Goal: Task Accomplishment & Management: Manage account settings

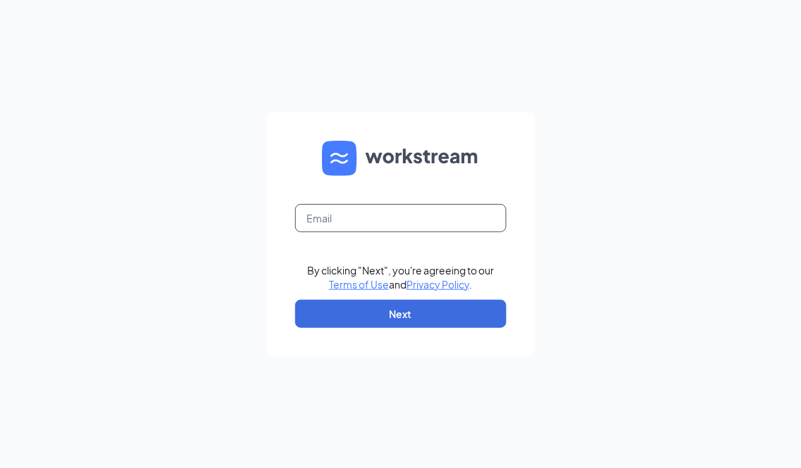
click at [389, 219] on input "text" at bounding box center [400, 218] width 211 height 28
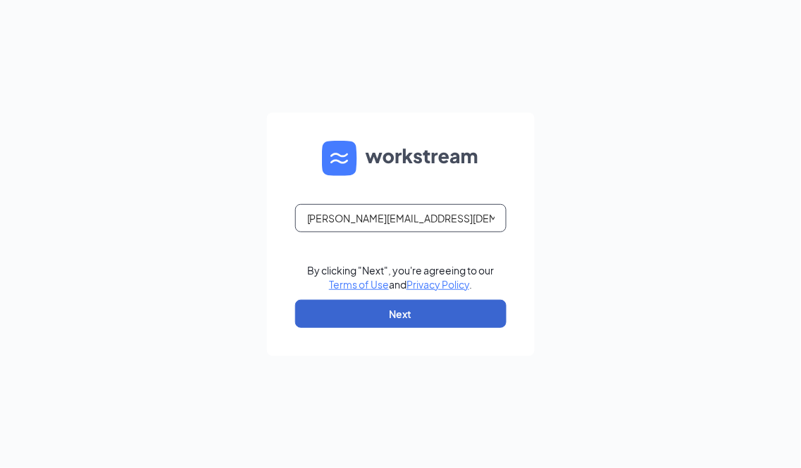
type input "elizabeth@chick-fil-a.nyc"
click at [423, 304] on button "Next" at bounding box center [400, 314] width 211 height 28
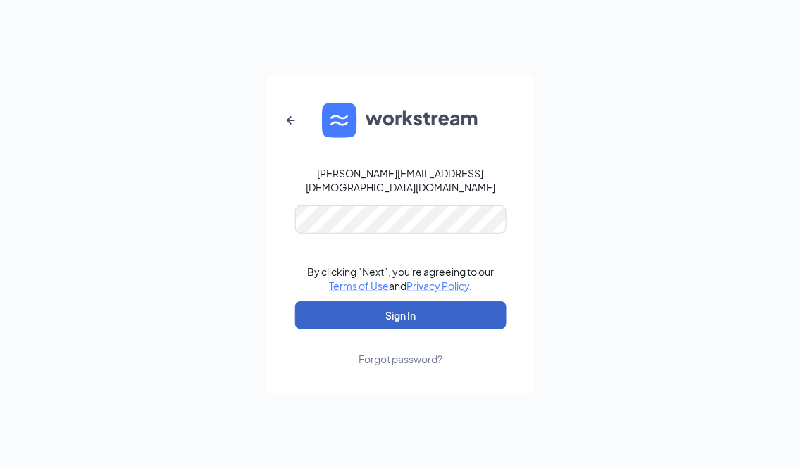
click at [406, 306] on button "Sign In" at bounding box center [400, 315] width 211 height 28
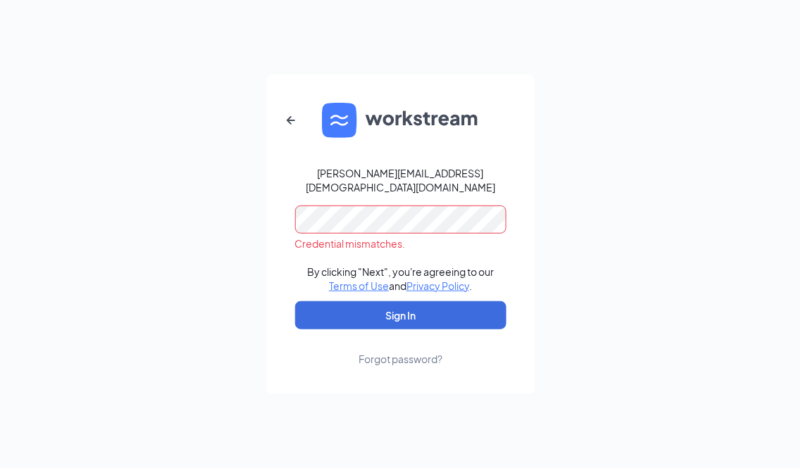
click at [282, 196] on form "elizabeth@chick-fil-a.nyc Credential mismatches. By clicking "Next", you're agr…" at bounding box center [401, 235] width 268 height 320
click at [295, 301] on button "Sign In" at bounding box center [400, 315] width 211 height 28
click at [383, 352] on div "Forgot password?" at bounding box center [400, 359] width 84 height 14
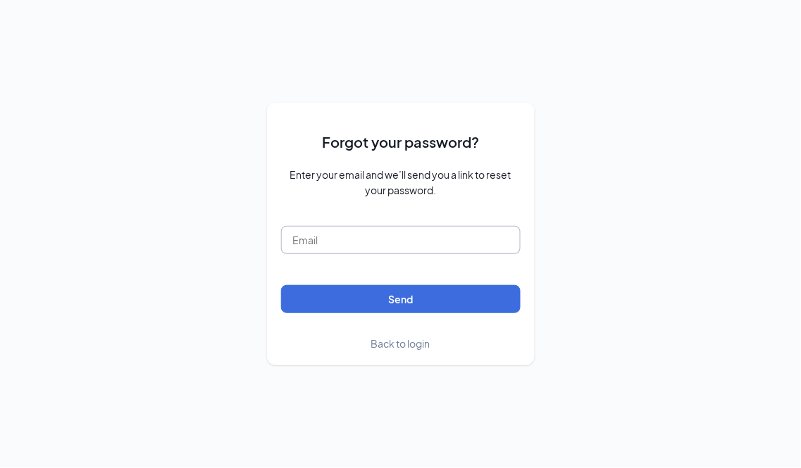
click at [375, 235] on input "text" at bounding box center [400, 240] width 239 height 28
type input "elizabeth@chick-fil-a.nyc"
click at [281, 285] on button "Send" at bounding box center [400, 299] width 239 height 28
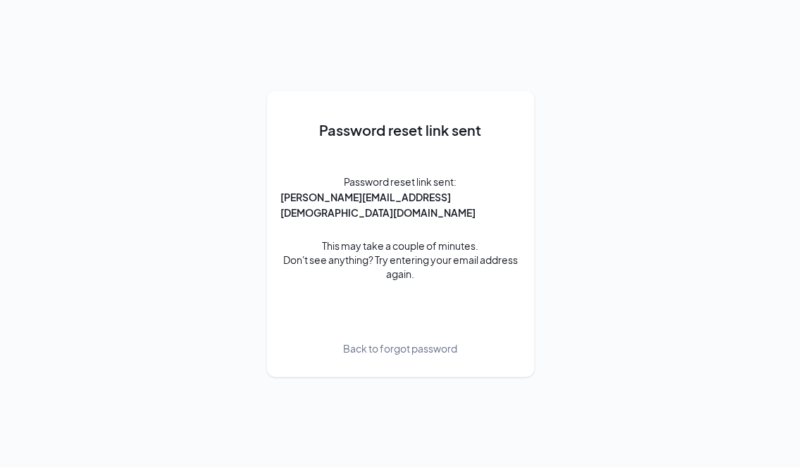
click at [396, 342] on span "Back to forgot password" at bounding box center [401, 348] width 114 height 15
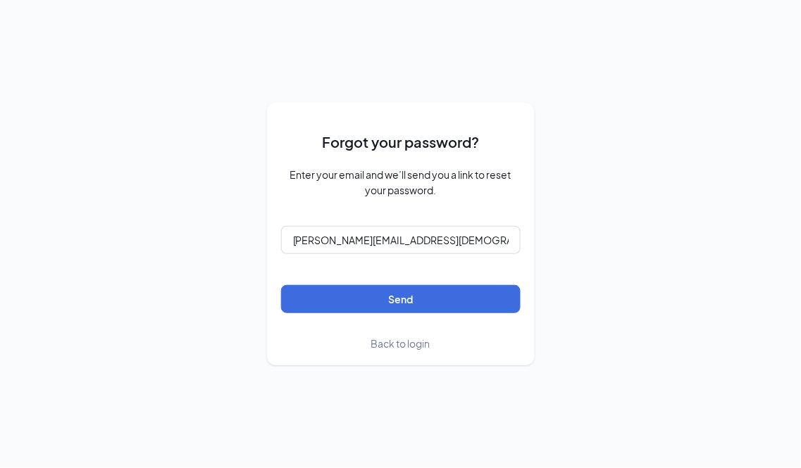
click at [411, 343] on span "Back to login" at bounding box center [400, 343] width 59 height 13
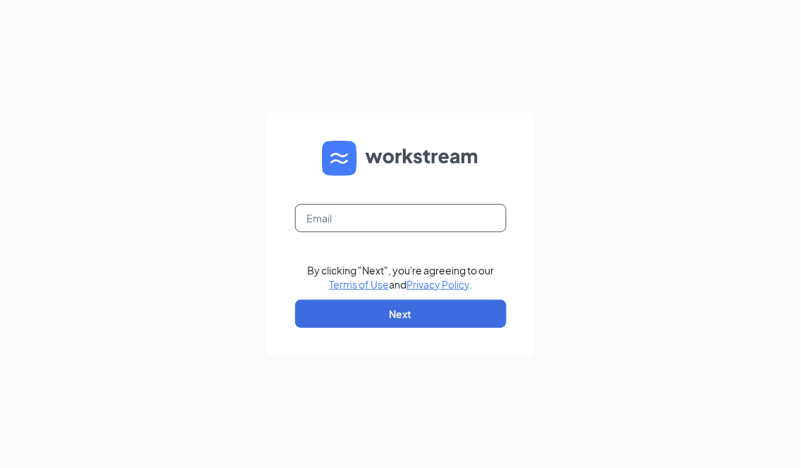
click at [351, 209] on input "text" at bounding box center [400, 218] width 211 height 28
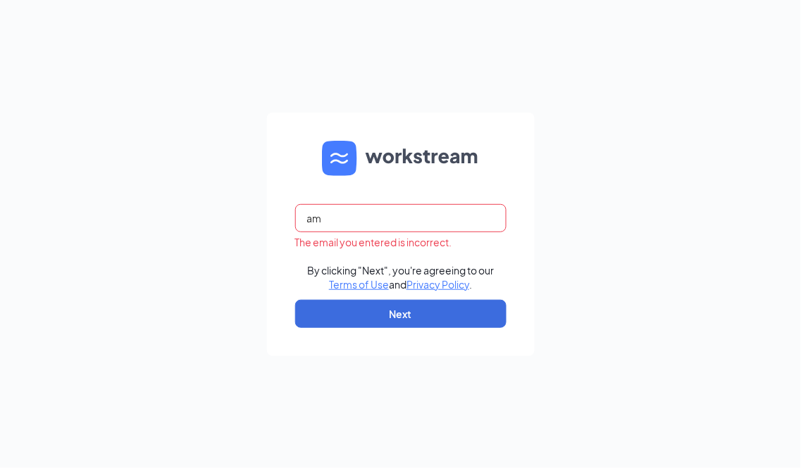
type input "a"
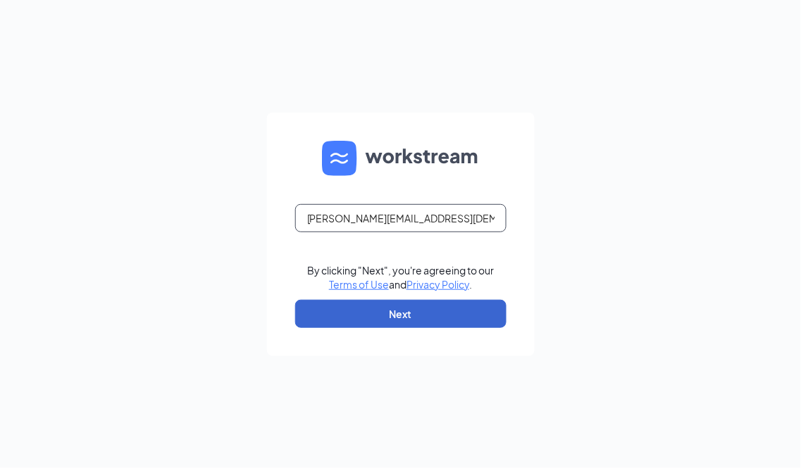
type input "elizabeth@chick-fil-a.nyc"
click at [395, 313] on button "Next" at bounding box center [400, 314] width 211 height 28
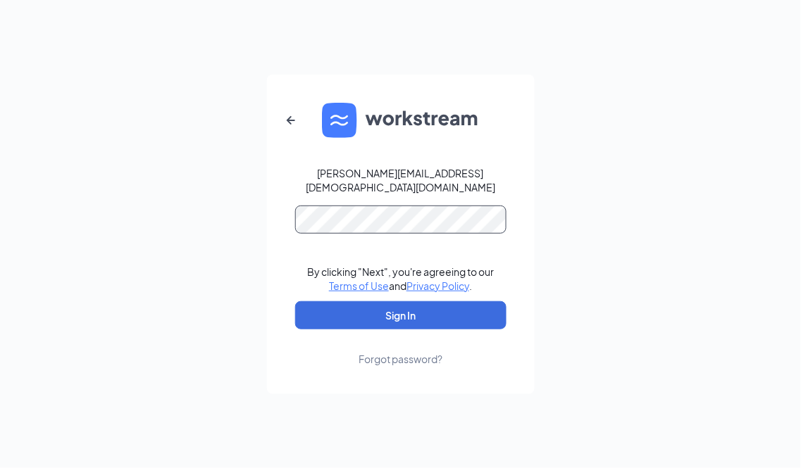
click at [295, 301] on button "Sign In" at bounding box center [400, 315] width 211 height 28
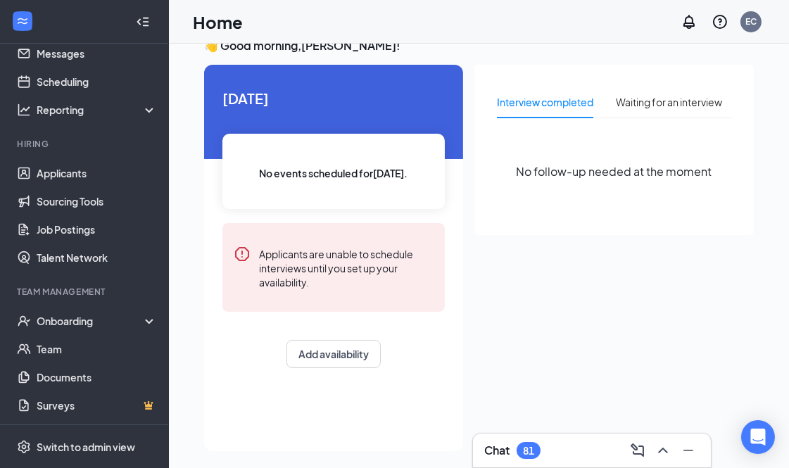
scroll to position [30, 0]
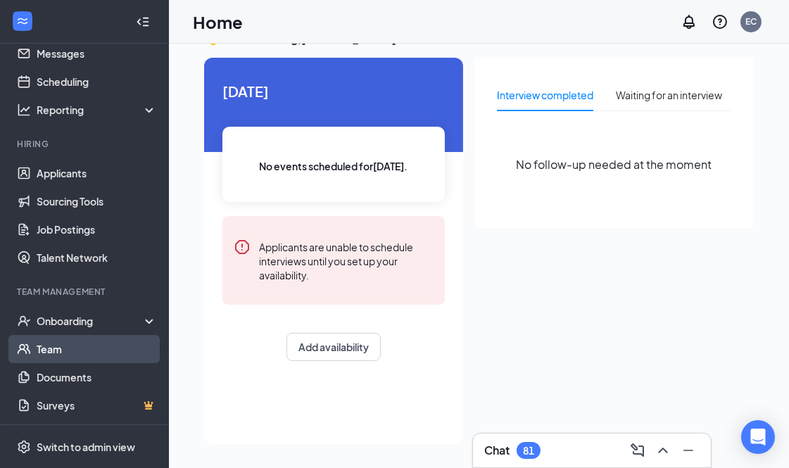
click at [72, 346] on link "Team" at bounding box center [97, 349] width 120 height 28
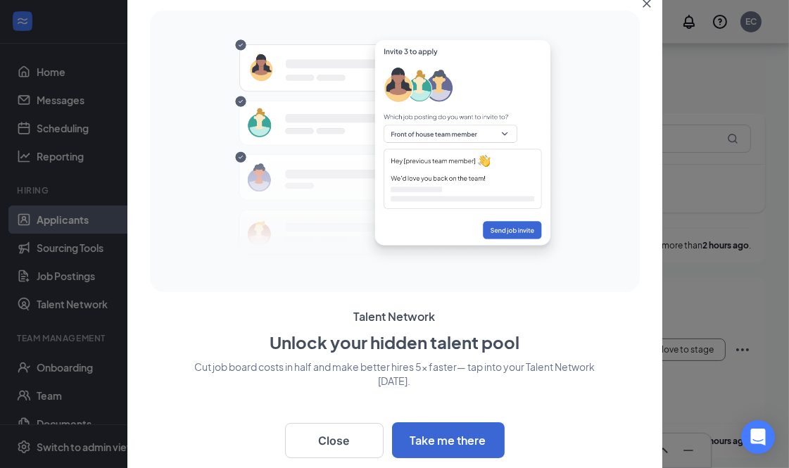
scroll to position [235, 0]
click at [643, 8] on button "Close" at bounding box center [649, 0] width 25 height 25
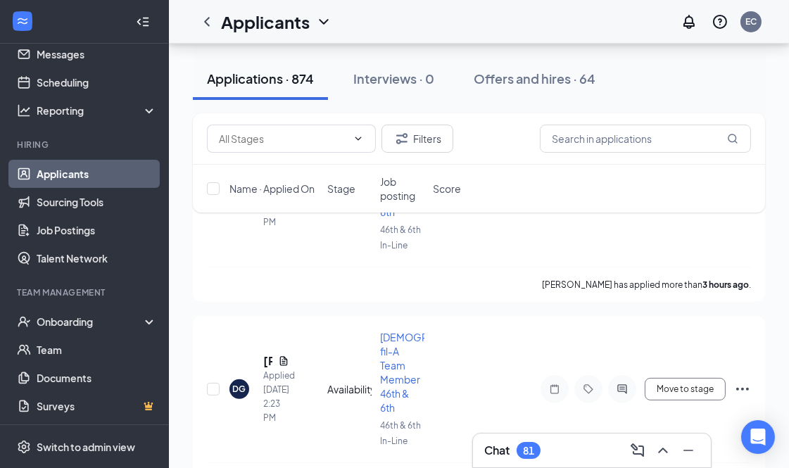
scroll to position [46, 0]
click at [65, 375] on link "Documents" at bounding box center [97, 377] width 120 height 28
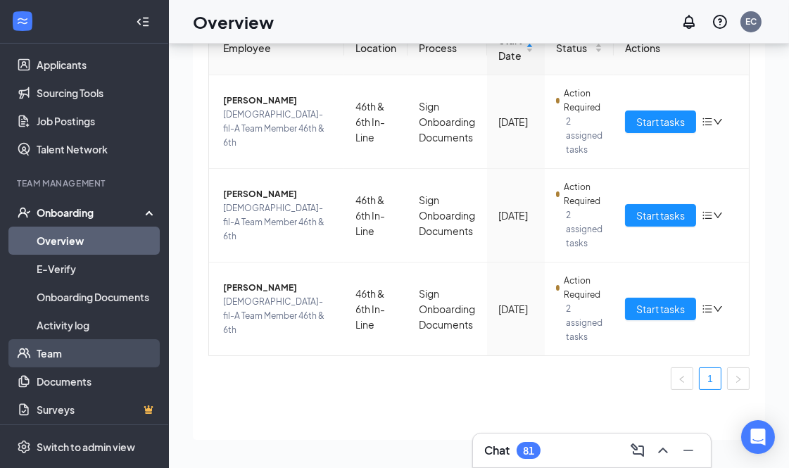
scroll to position [156, 0]
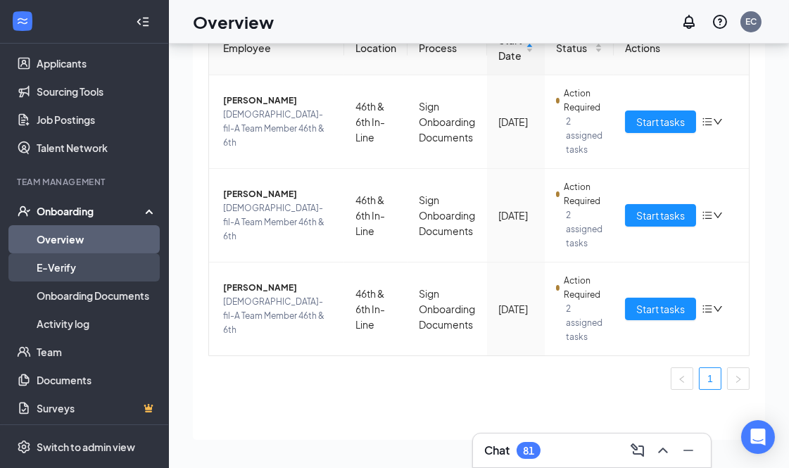
click at [88, 273] on link "E-Verify" at bounding box center [97, 268] width 120 height 28
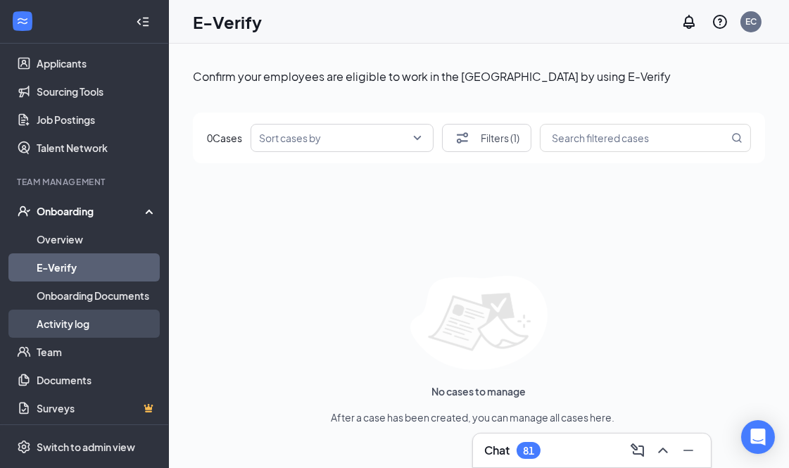
click at [78, 320] on link "Activity log" at bounding box center [97, 324] width 120 height 28
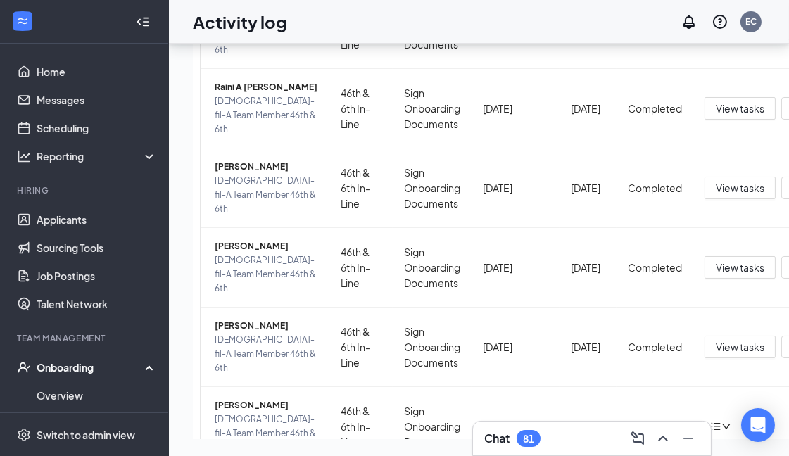
click at [535, 439] on div "81" at bounding box center [528, 439] width 11 height 12
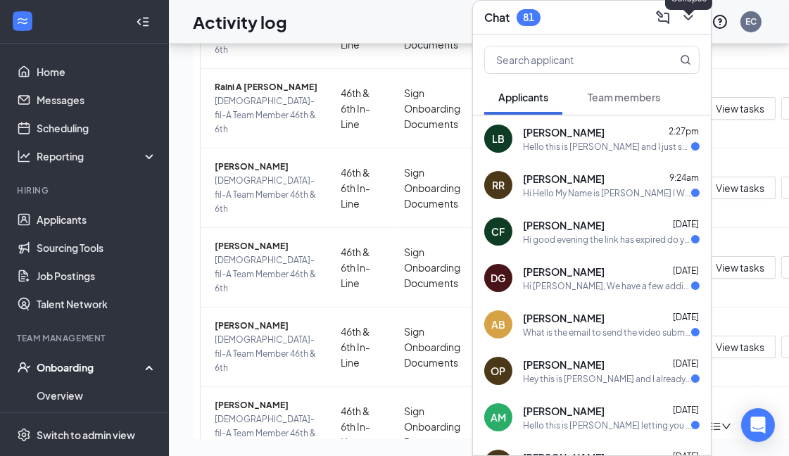
click at [694, 9] on icon "ChevronDown" at bounding box center [688, 17] width 17 height 17
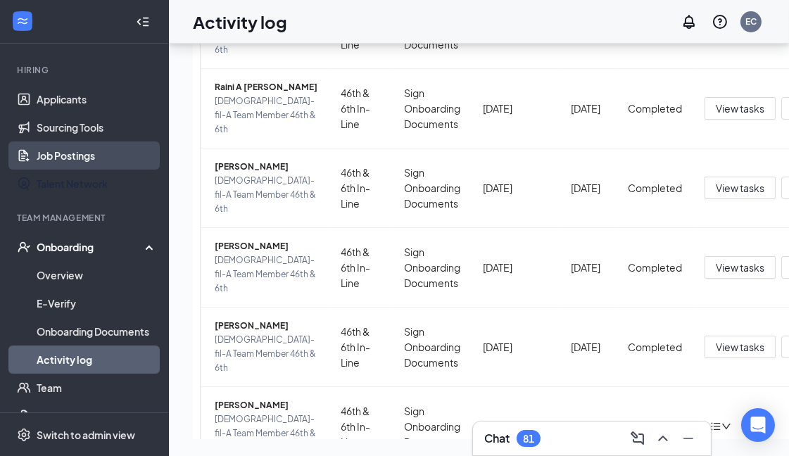
scroll to position [81, 0]
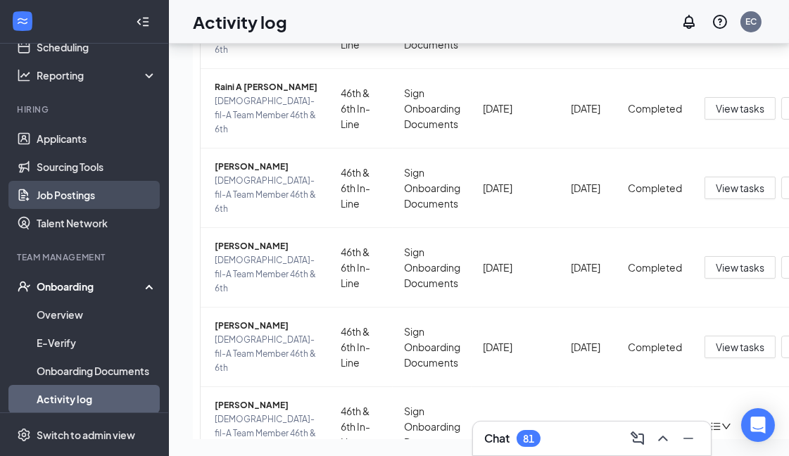
click at [113, 183] on link "Job Postings" at bounding box center [97, 195] width 120 height 28
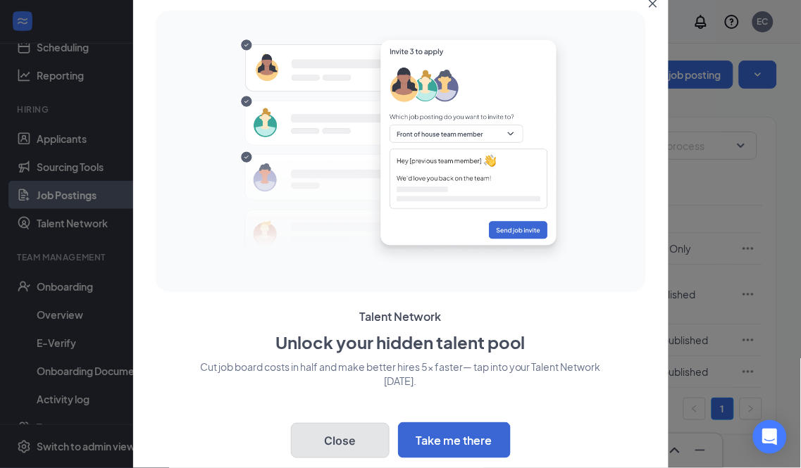
click at [363, 437] on button "Close" at bounding box center [340, 440] width 99 height 35
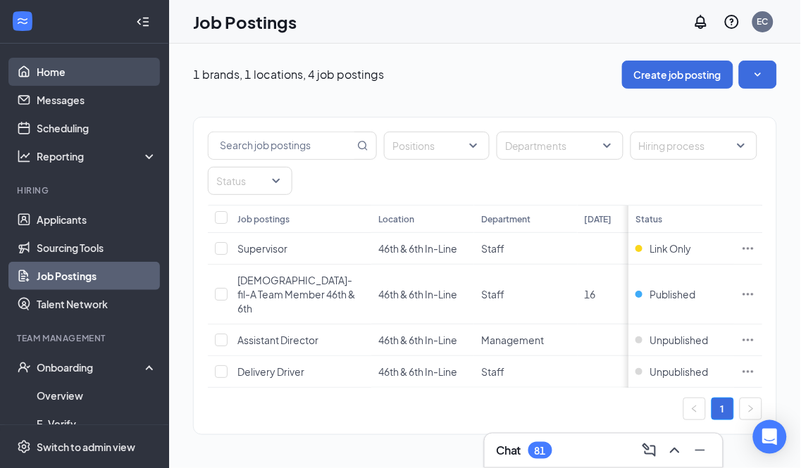
click at [111, 69] on link "Home" at bounding box center [97, 72] width 120 height 28
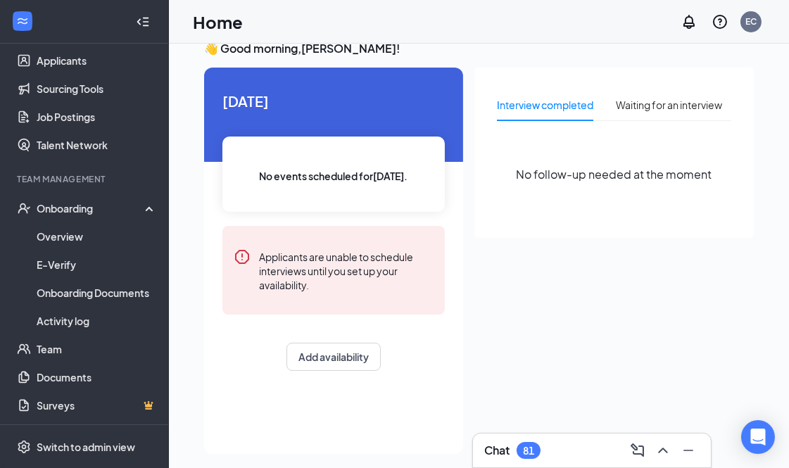
scroll to position [30, 0]
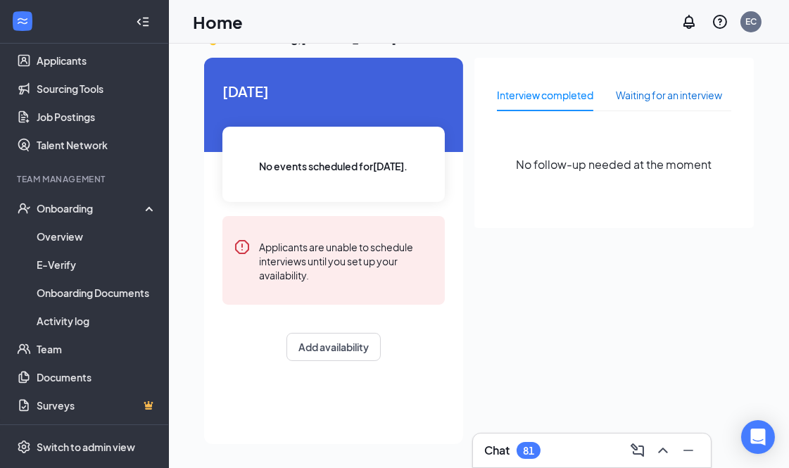
click at [694, 99] on div "Waiting for an interview" at bounding box center [669, 94] width 106 height 15
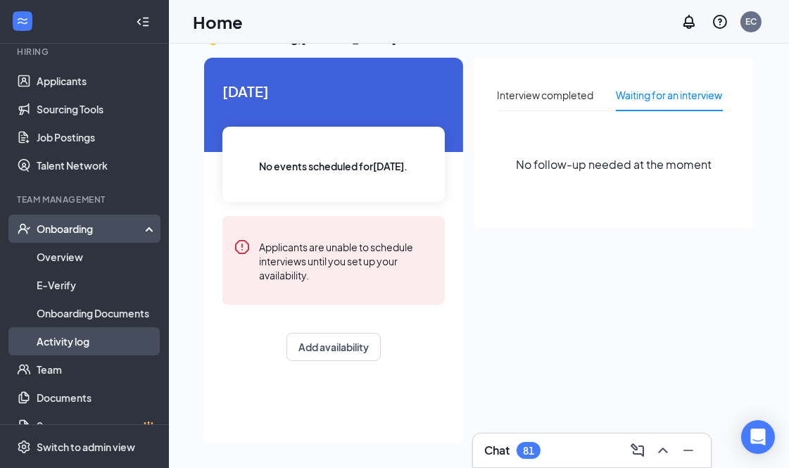
scroll to position [159, 0]
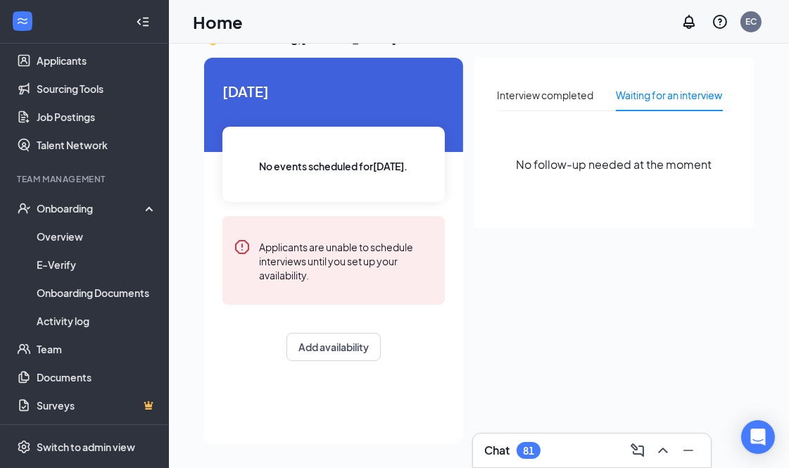
click at [138, 25] on div at bounding box center [143, 22] width 28 height 28
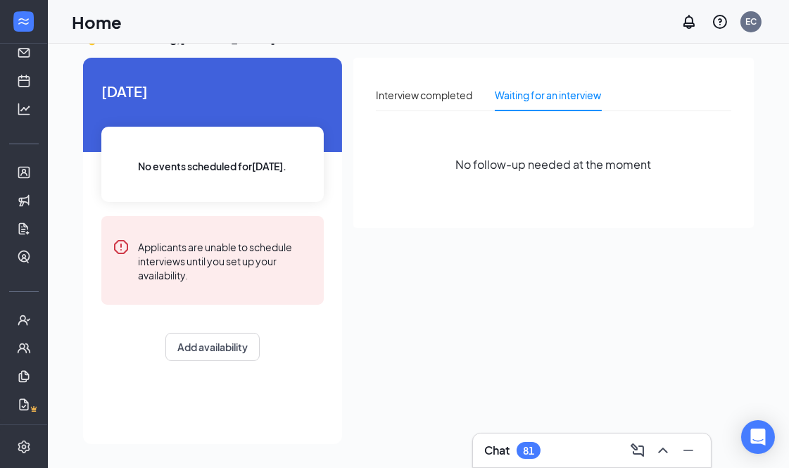
scroll to position [46, 0]
click at [20, 25] on icon "Expand" at bounding box center [24, 22] width 14 height 14
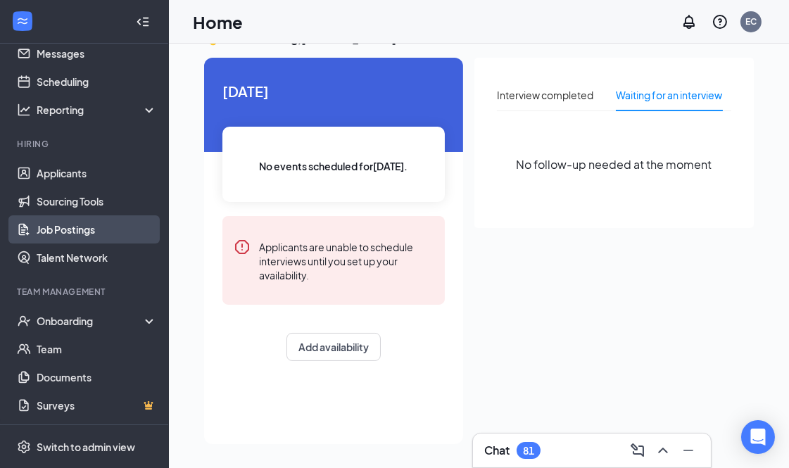
click at [80, 231] on link "Job Postings" at bounding box center [97, 229] width 120 height 28
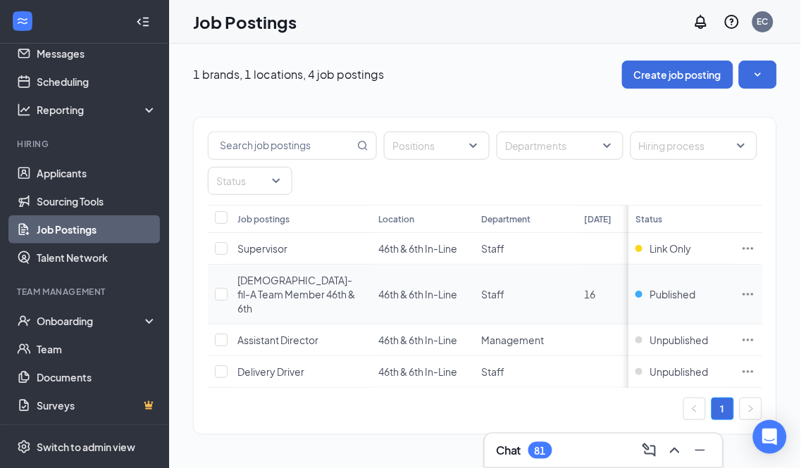
click at [236, 285] on td "[DEMOGRAPHIC_DATA]-fil-A Team Member 46th & 6th" at bounding box center [300, 295] width 141 height 60
click at [221, 288] on input "checkbox" at bounding box center [221, 294] width 13 height 13
checkbox input "true"
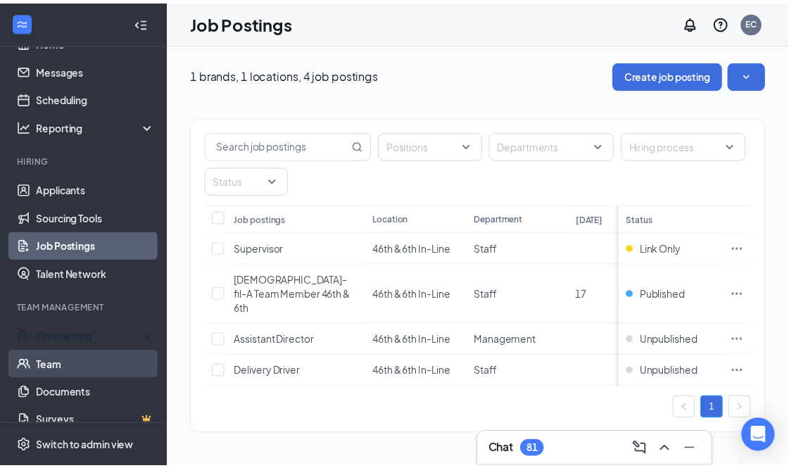
scroll to position [46, 0]
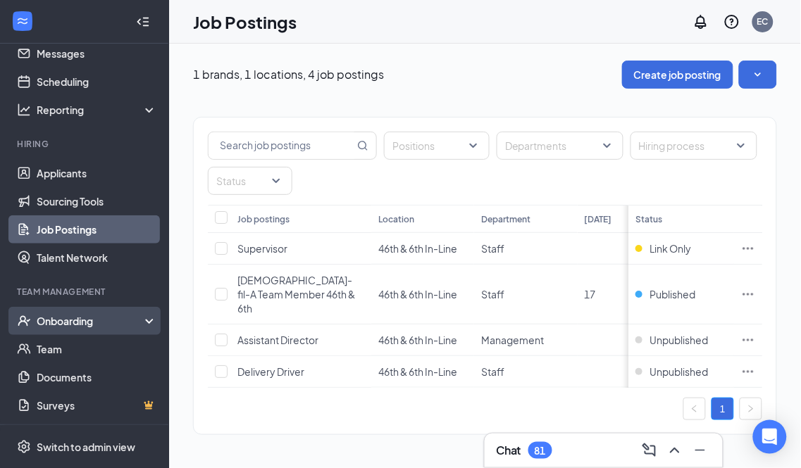
click at [139, 325] on div "Onboarding" at bounding box center [84, 321] width 169 height 28
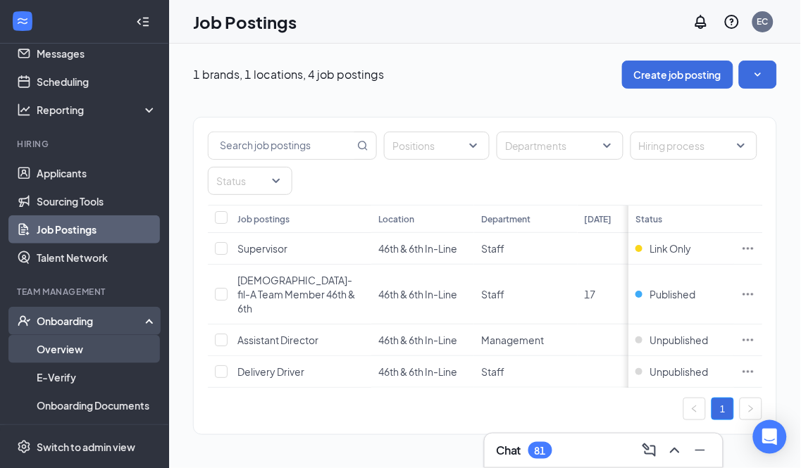
click at [111, 351] on link "Overview" at bounding box center [97, 349] width 120 height 28
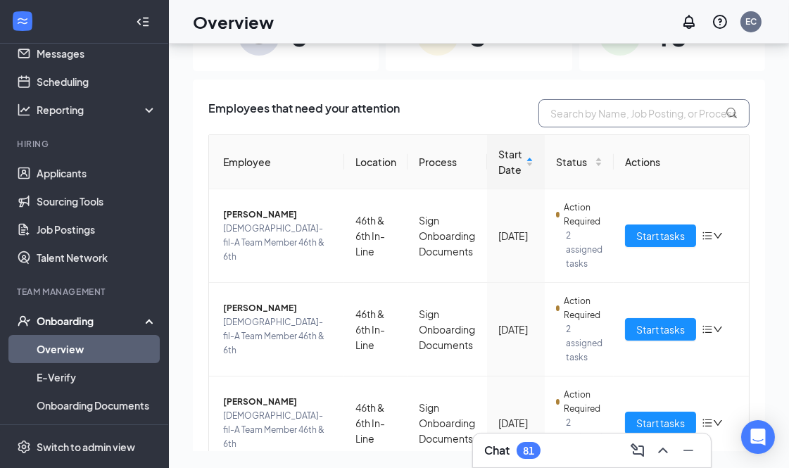
click at [554, 115] on input "text" at bounding box center [644, 113] width 211 height 28
click at [89, 375] on link "E-Verify" at bounding box center [97, 377] width 120 height 28
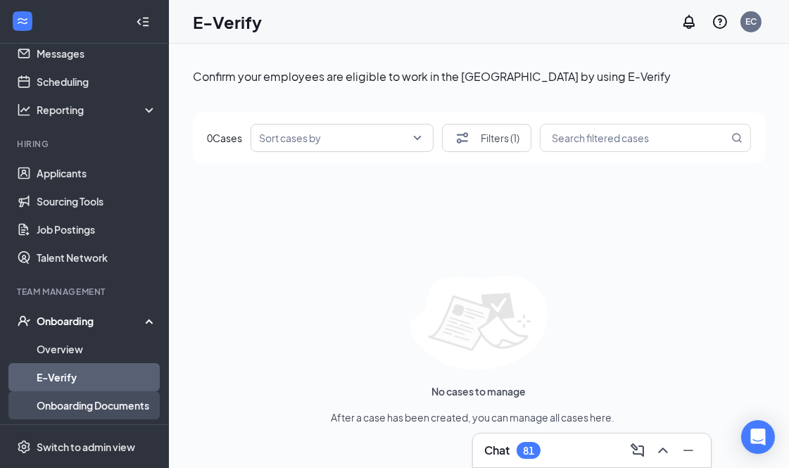
click at [86, 402] on link "Onboarding Documents" at bounding box center [97, 406] width 120 height 28
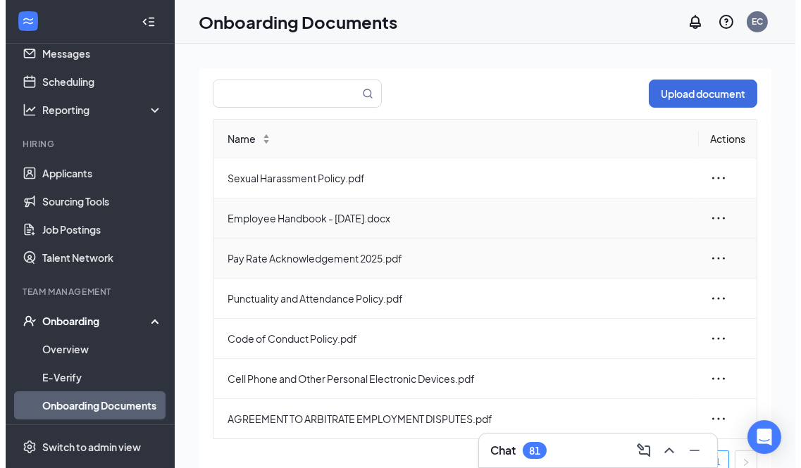
scroll to position [39, 0]
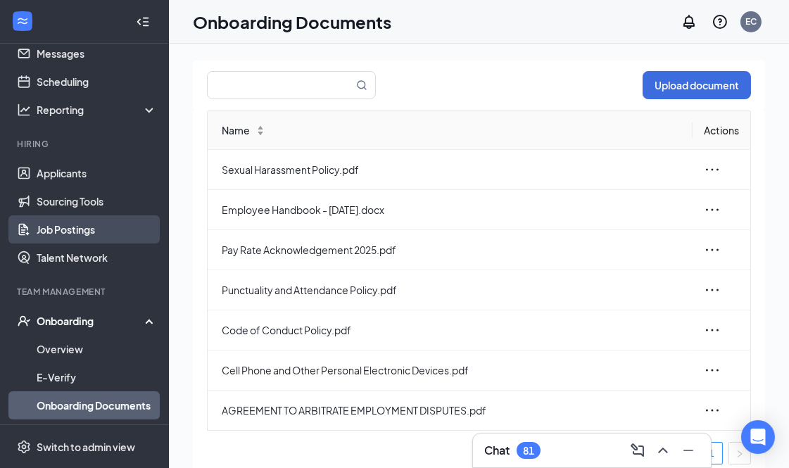
click at [117, 230] on link "Job Postings" at bounding box center [97, 229] width 120 height 28
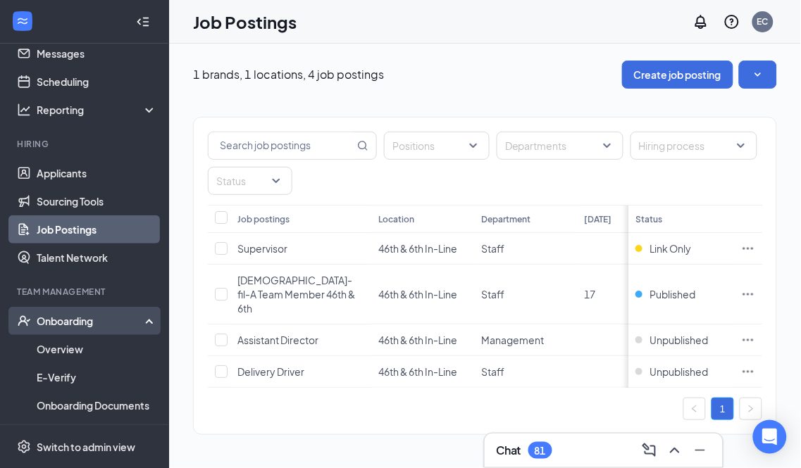
click at [80, 320] on div "Onboarding" at bounding box center [91, 321] width 108 height 14
click at [79, 321] on div "Onboarding" at bounding box center [91, 321] width 108 height 14
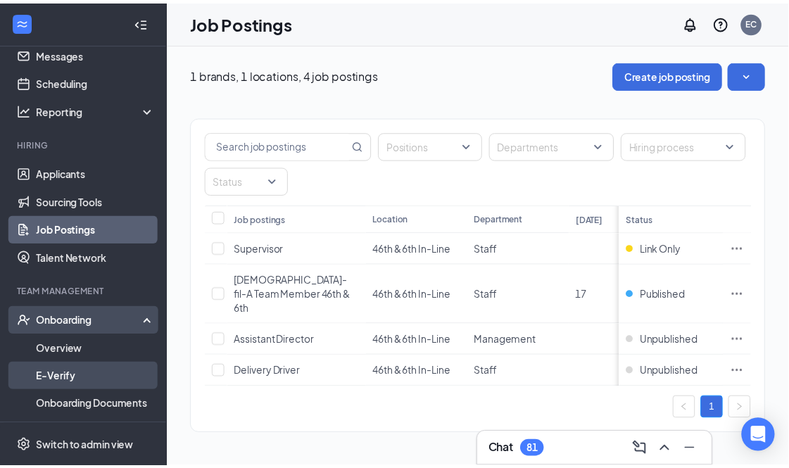
scroll to position [125, 0]
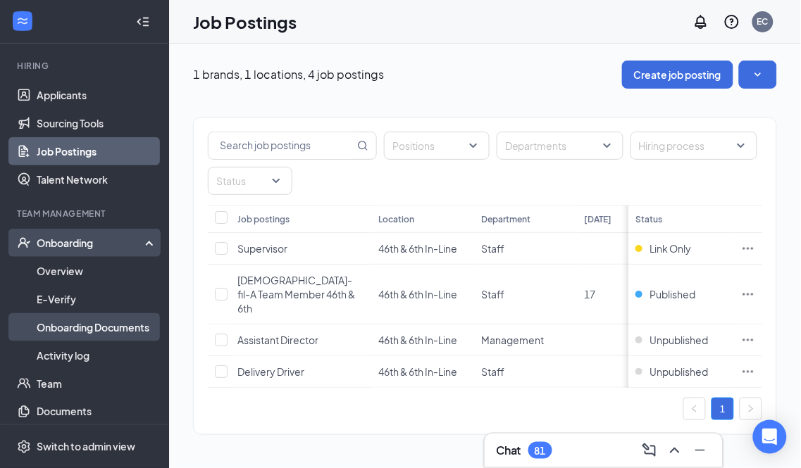
click at [110, 327] on link "Onboarding Documents" at bounding box center [97, 327] width 120 height 28
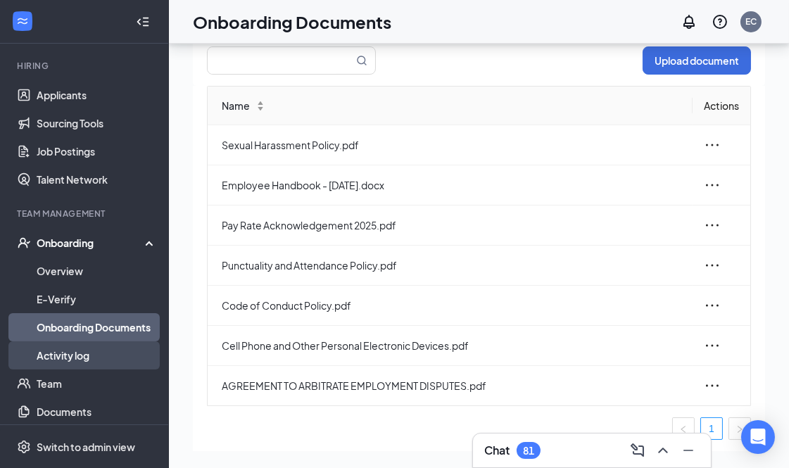
click at [101, 354] on link "Activity log" at bounding box center [97, 356] width 120 height 28
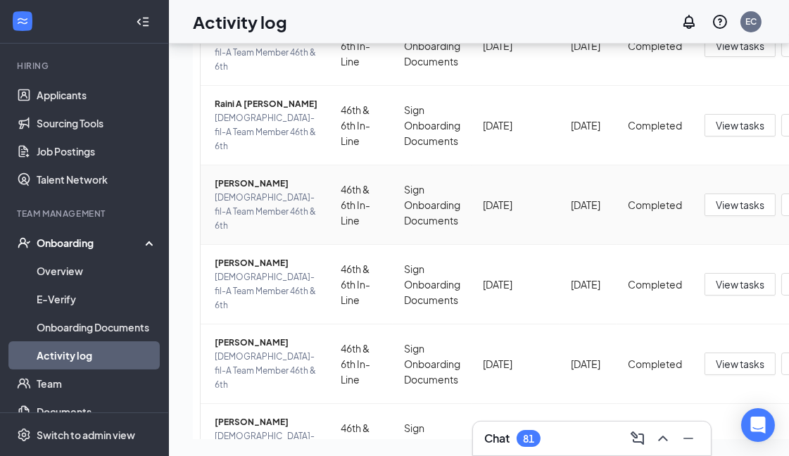
scroll to position [454, 0]
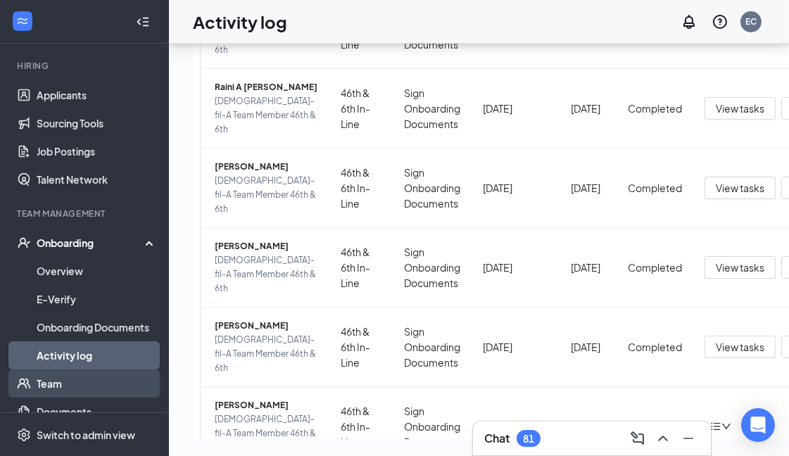
click at [90, 382] on link "Team" at bounding box center [97, 384] width 120 height 28
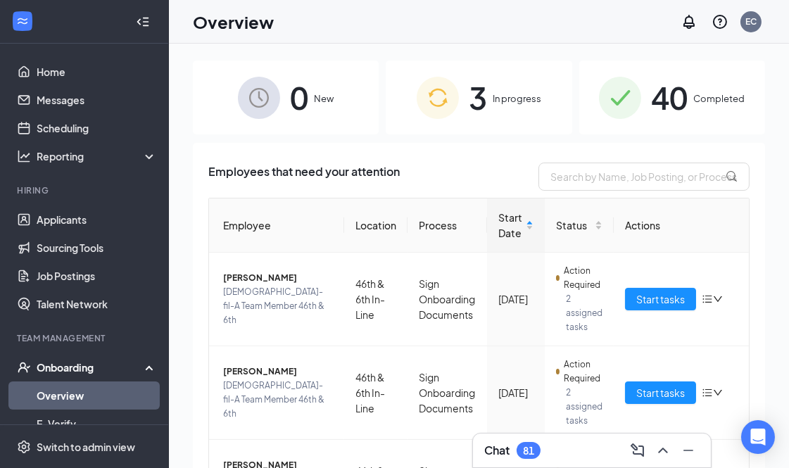
click at [481, 94] on span "3" at bounding box center [478, 97] width 18 height 49
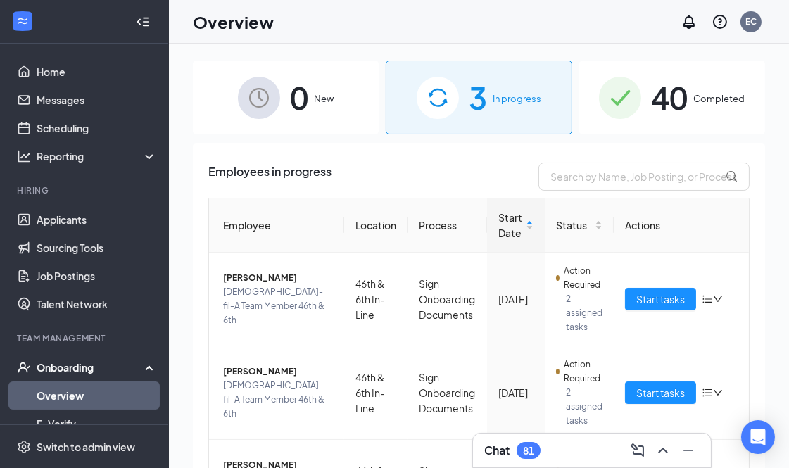
click at [655, 96] on span "40" at bounding box center [669, 97] width 37 height 49
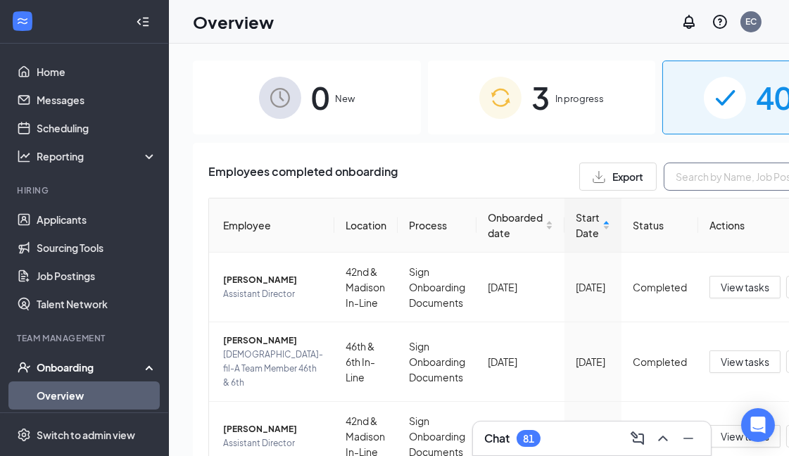
click at [664, 178] on input "text" at bounding box center [769, 177] width 211 height 28
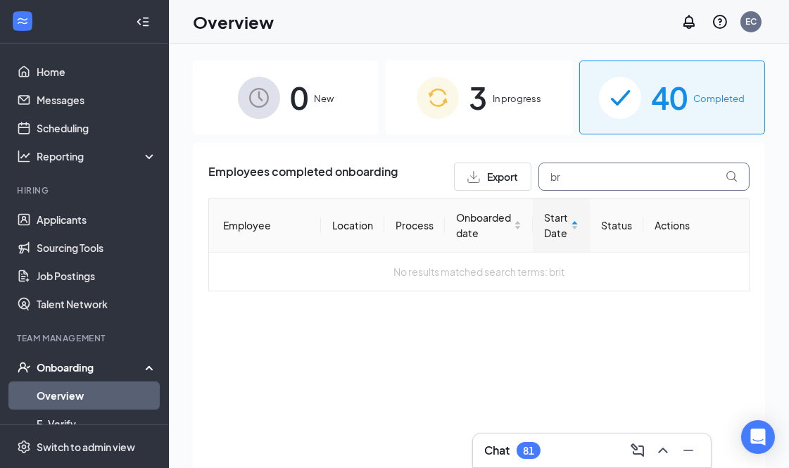
type input "b"
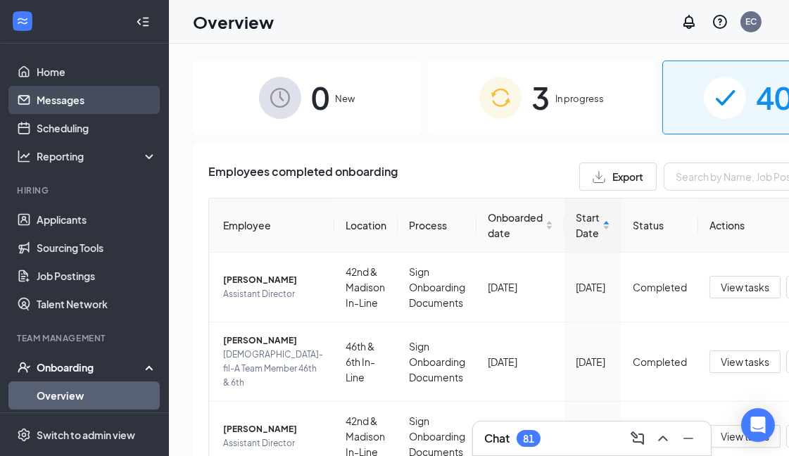
click at [104, 103] on link "Messages" at bounding box center [97, 100] width 120 height 28
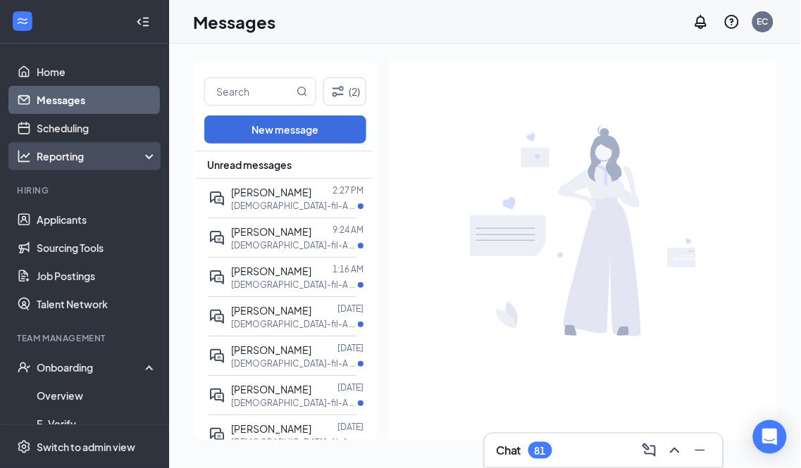
click at [79, 156] on div "Reporting" at bounding box center [97, 156] width 121 height 14
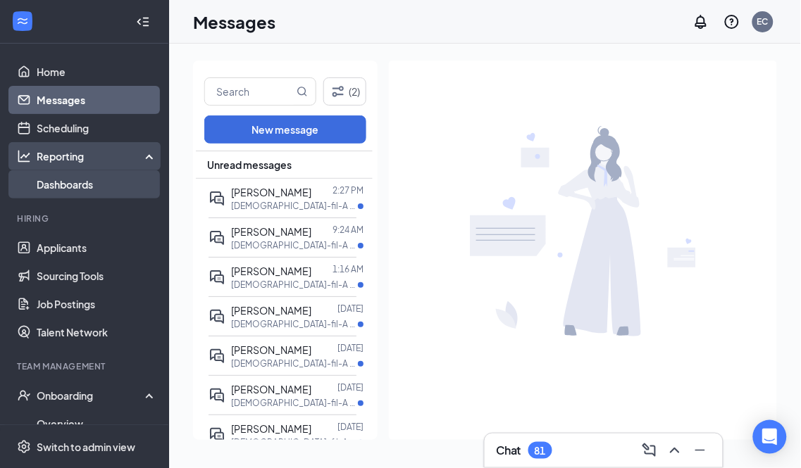
click at [79, 183] on link "Dashboards" at bounding box center [97, 184] width 120 height 28
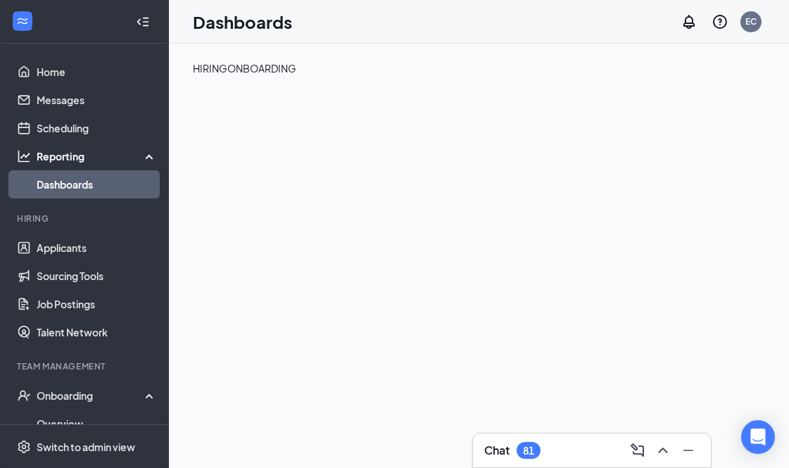
click at [296, 76] on div "ONBOARDING" at bounding box center [261, 68] width 69 height 15
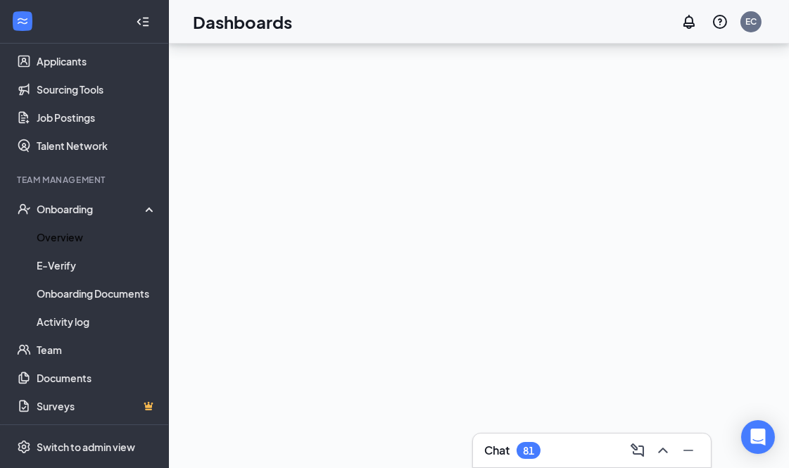
scroll to position [187, 0]
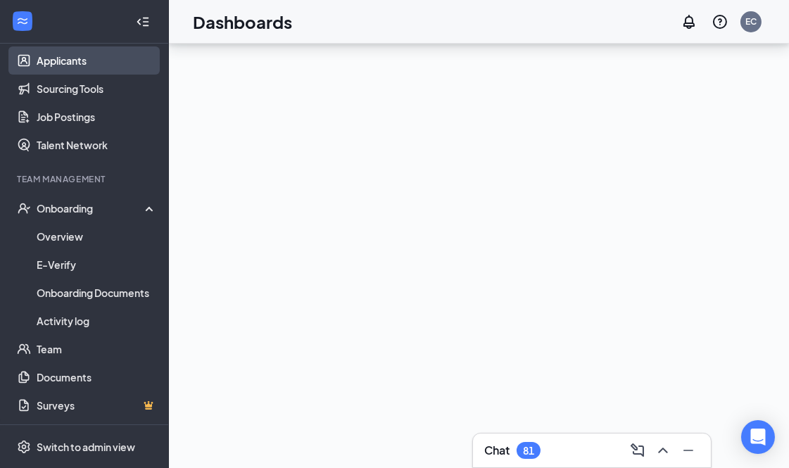
click at [79, 55] on link "Applicants" at bounding box center [97, 60] width 120 height 28
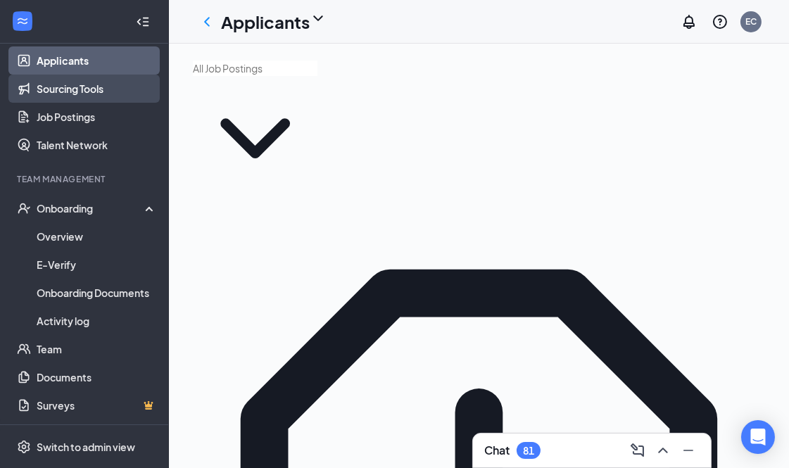
click at [89, 85] on link "Sourcing Tools" at bounding box center [97, 89] width 120 height 28
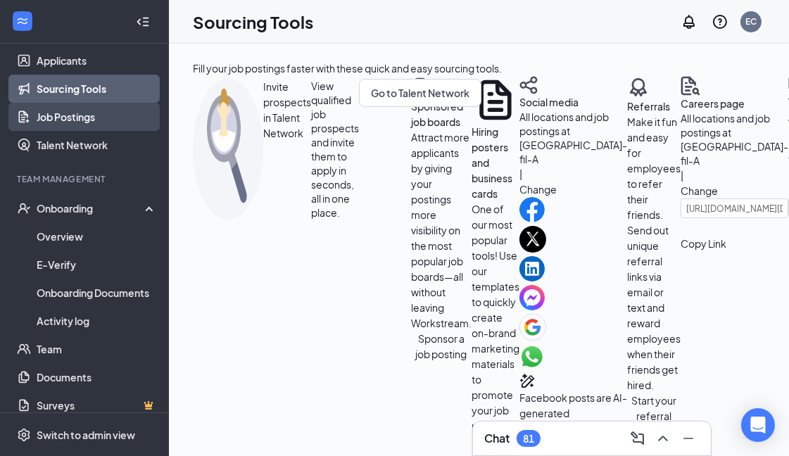
click at [85, 111] on link "Job Postings" at bounding box center [97, 117] width 120 height 28
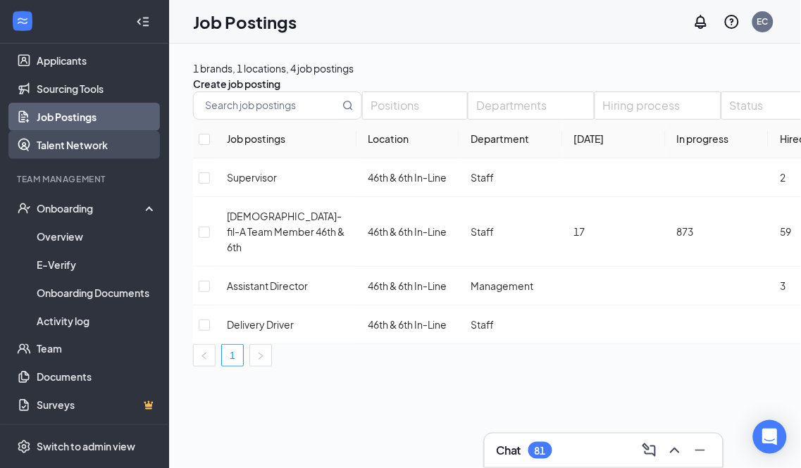
click at [92, 149] on link "Talent Network" at bounding box center [97, 145] width 120 height 28
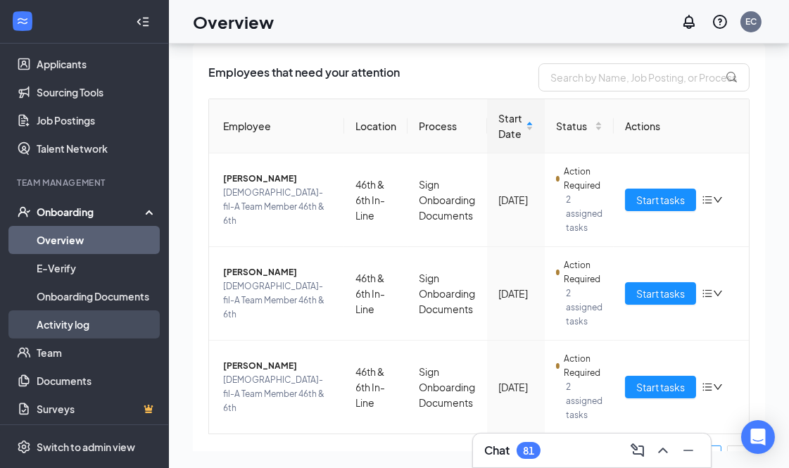
scroll to position [159, 0]
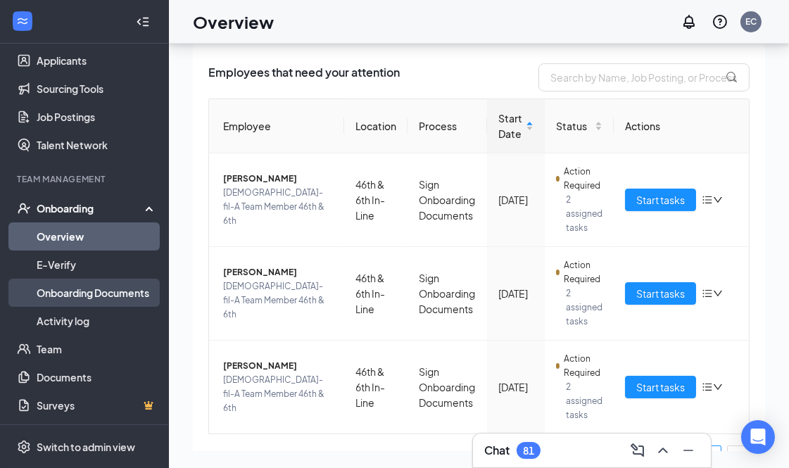
click at [96, 289] on link "Onboarding Documents" at bounding box center [97, 293] width 120 height 28
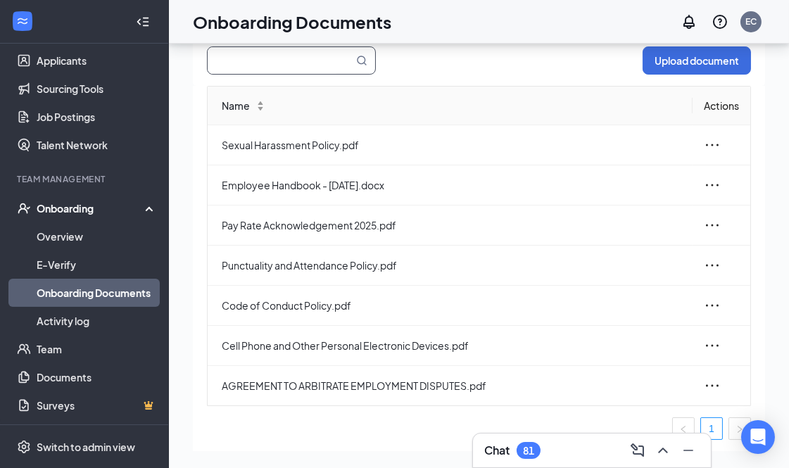
click at [277, 58] on input "text" at bounding box center [272, 60] width 129 height 27
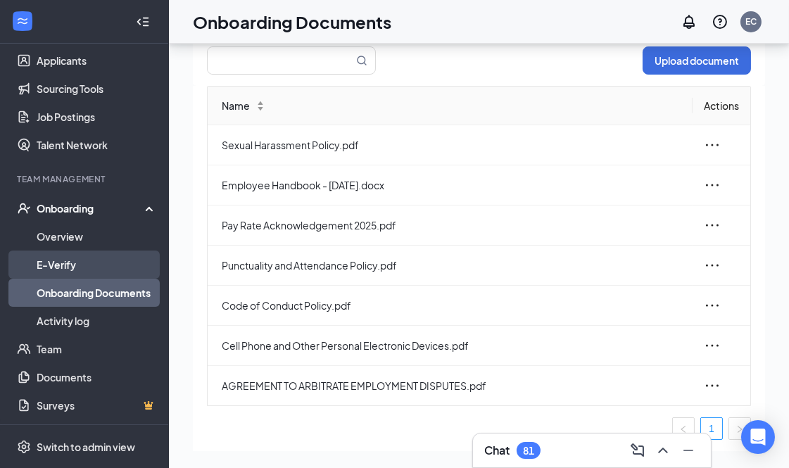
click at [71, 257] on link "E-Verify" at bounding box center [97, 265] width 120 height 28
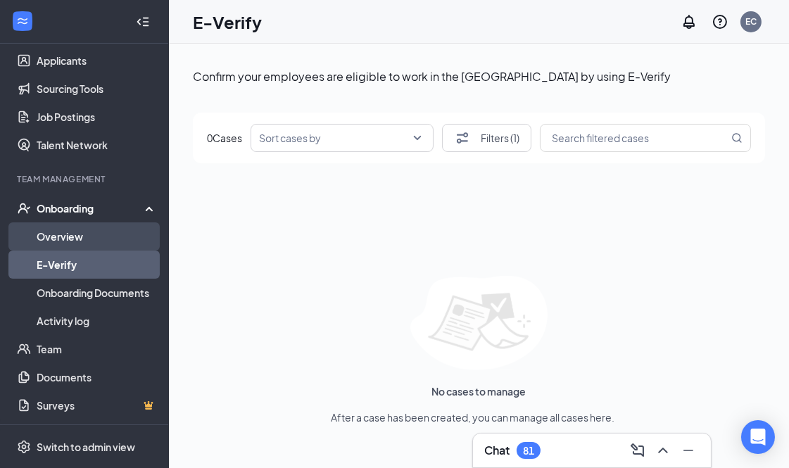
click at [76, 235] on link "Overview" at bounding box center [97, 237] width 120 height 28
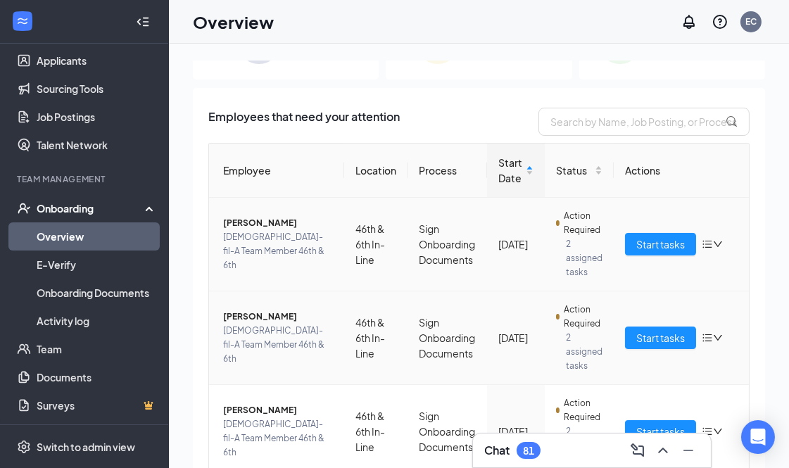
scroll to position [114, 0]
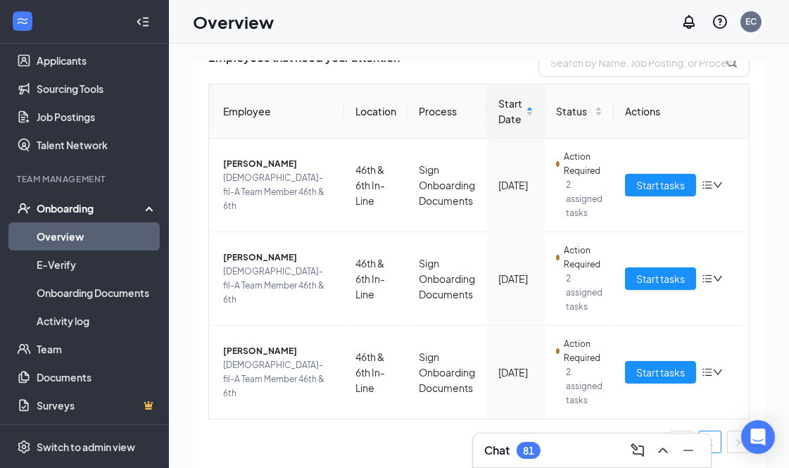
click at [546, 453] on div "Chat 81" at bounding box center [592, 450] width 215 height 23
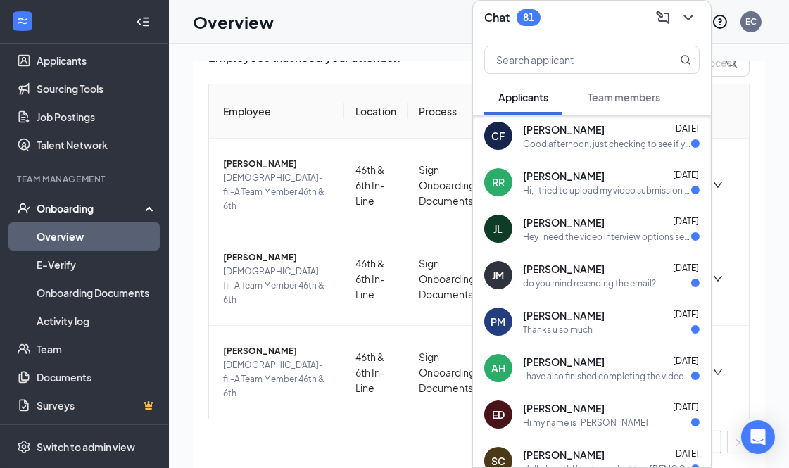
scroll to position [1268, 0]
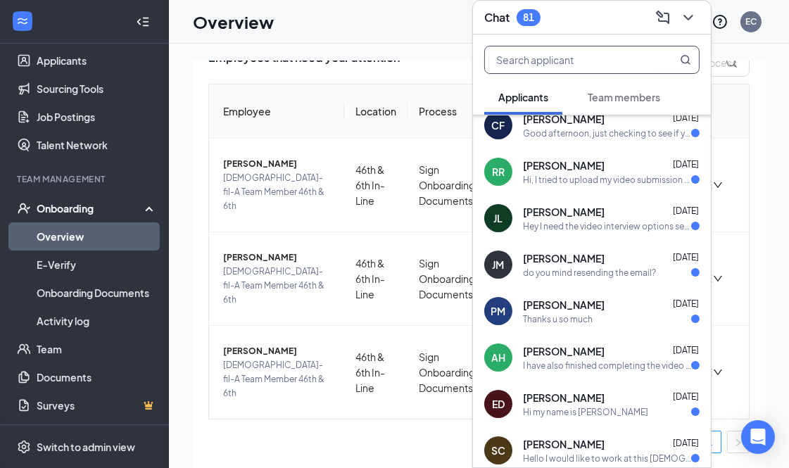
click at [620, 60] on input "text" at bounding box center [568, 59] width 167 height 27
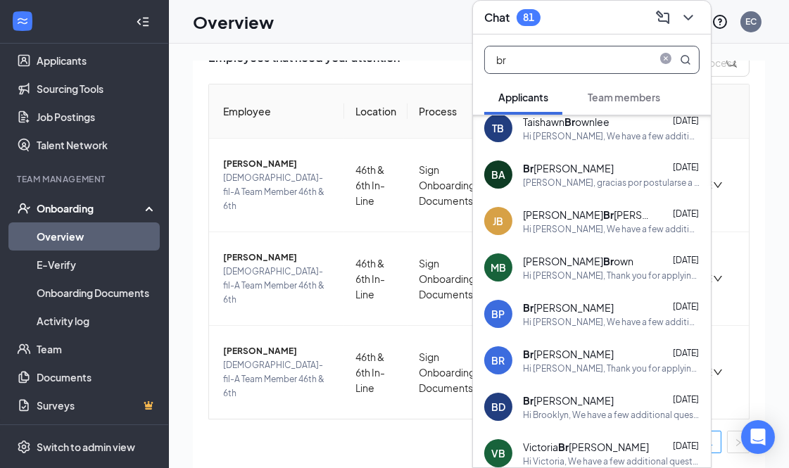
scroll to position [955, 0]
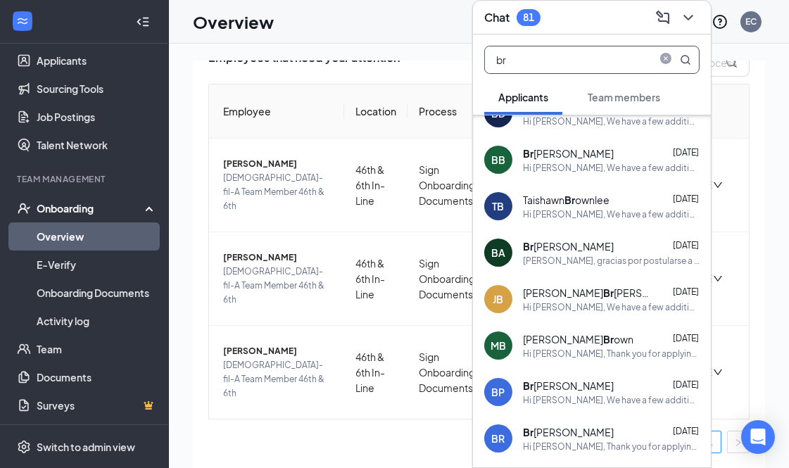
click at [554, 58] on input "br" at bounding box center [568, 59] width 167 height 27
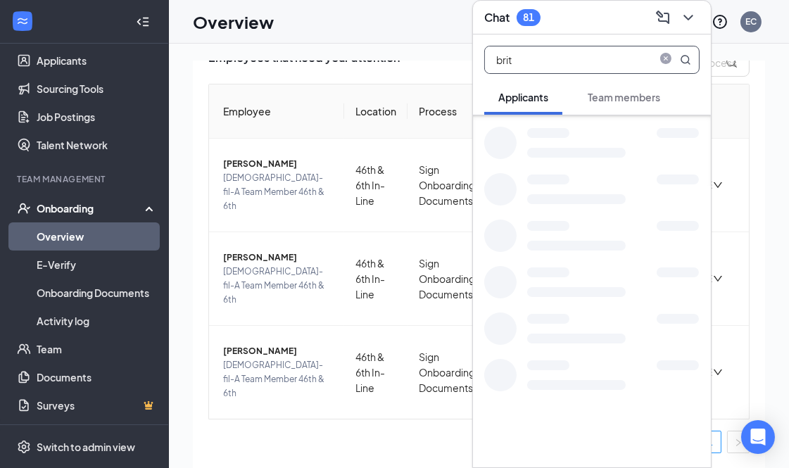
scroll to position [0, 0]
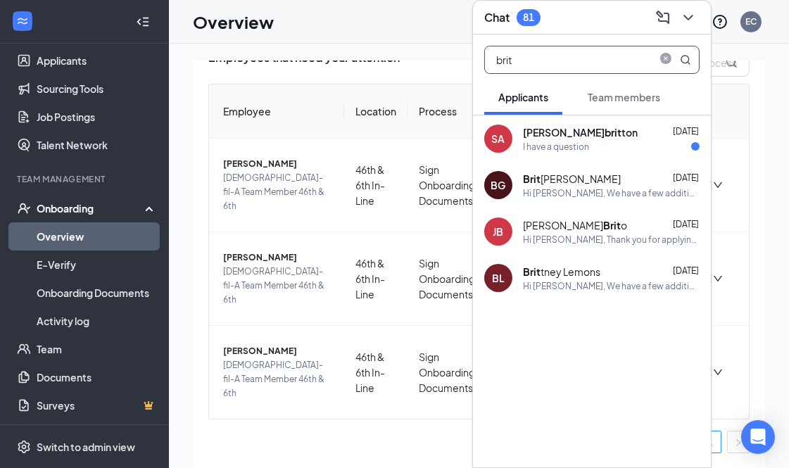
type input "brit"
click at [632, 192] on div "Hi [PERSON_NAME], We have a few additional questions. Please respond as soon as…" at bounding box center [611, 193] width 177 height 12
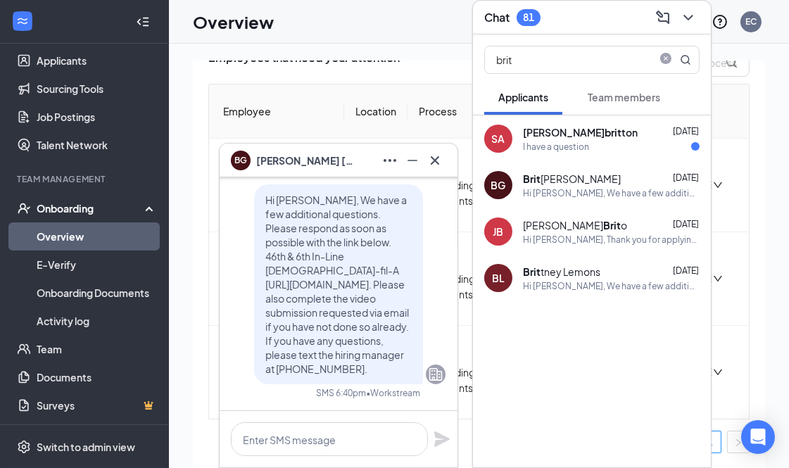
click at [627, 187] on div "Hi [PERSON_NAME], We have a few additional questions. Please respond as soon as…" at bounding box center [611, 193] width 177 height 12
click at [357, 354] on span "Hi [PERSON_NAME], We have a few additional questions. Please respond as soon as…" at bounding box center [337, 285] width 144 height 182
click at [413, 160] on icon "Minimize" at bounding box center [413, 160] width 10 height 1
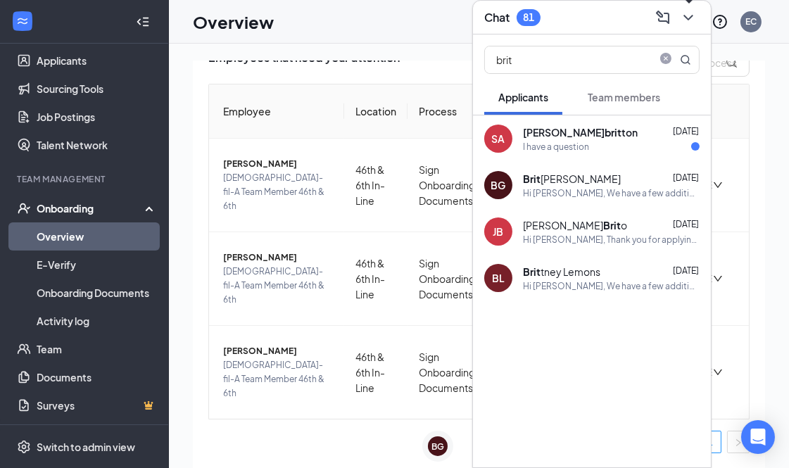
click at [688, 20] on icon "ChevronDown" at bounding box center [688, 17] width 17 height 17
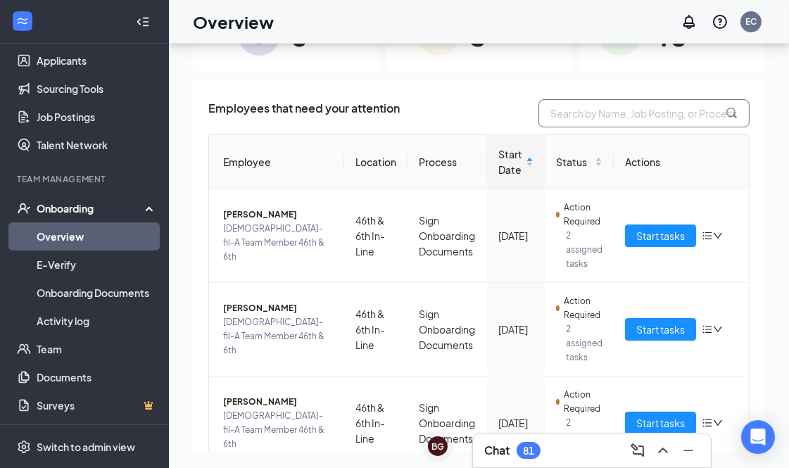
click at [558, 111] on input "text" at bounding box center [644, 113] width 211 height 28
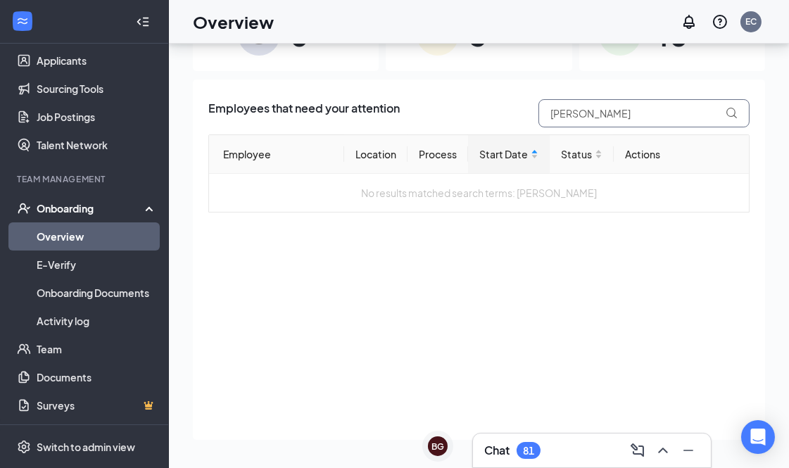
click at [558, 110] on input "brittney Gonzale" at bounding box center [644, 113] width 211 height 28
type input "Brittney Gonzale"
click at [733, 111] on icon at bounding box center [732, 114] width 12 height 12
click at [659, 451] on icon "ChevronUp" at bounding box center [663, 450] width 17 height 17
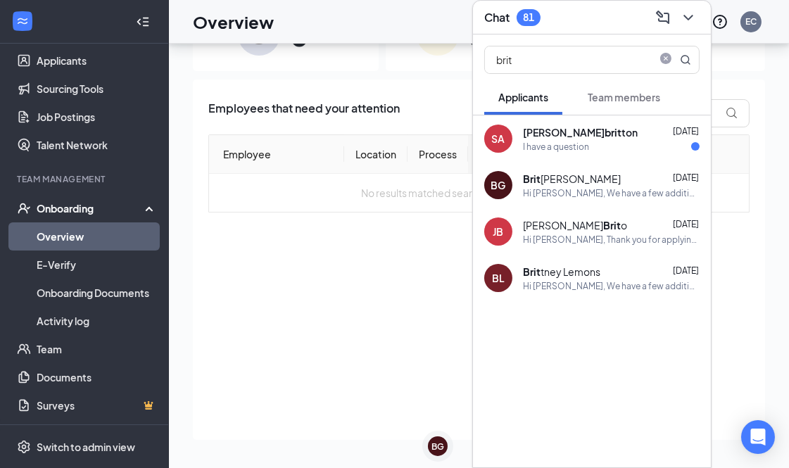
click at [594, 187] on div "Hi Brittney, We have a few additional questions. Please respond as soon as poss…" at bounding box center [611, 193] width 177 height 12
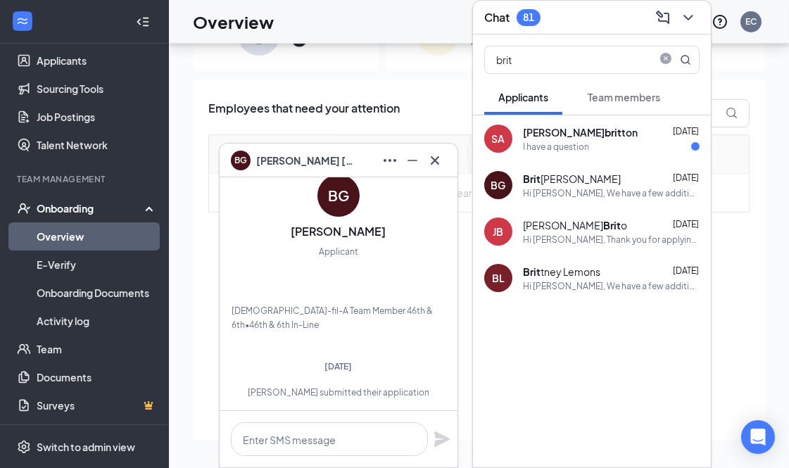
scroll to position [-370, 0]
click at [417, 160] on icon "Minimize" at bounding box center [413, 160] width 10 height 1
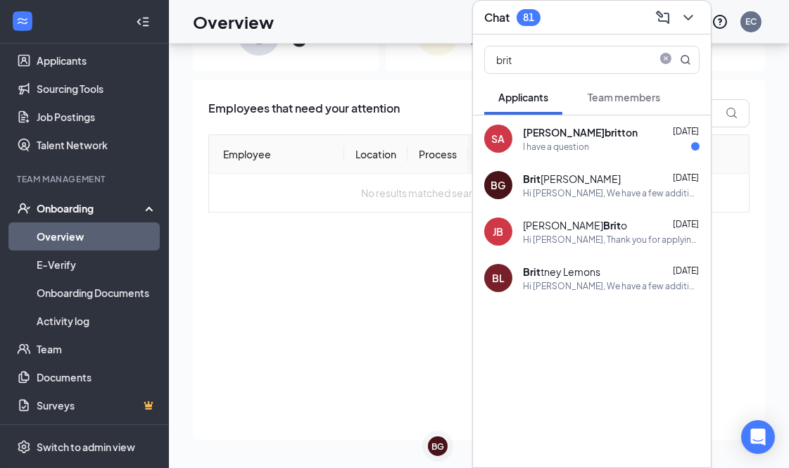
scroll to position [0, 0]
click at [136, 19] on icon "Collapse" at bounding box center [143, 22] width 14 height 14
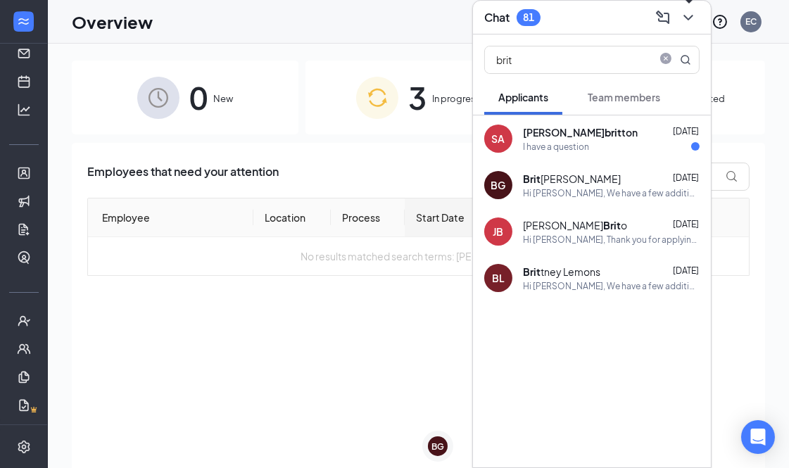
click at [694, 15] on icon "ChevronDown" at bounding box center [688, 17] width 17 height 17
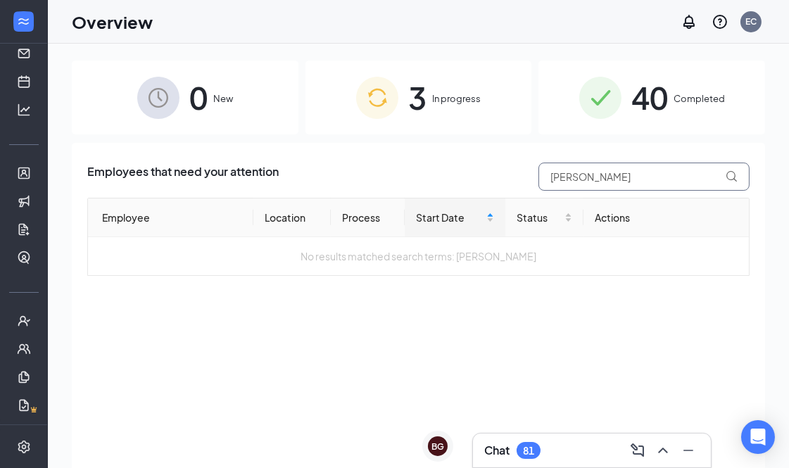
click at [648, 174] on input "Brittney Gonzale" at bounding box center [644, 177] width 211 height 28
click at [632, 97] on span "40" at bounding box center [650, 97] width 37 height 49
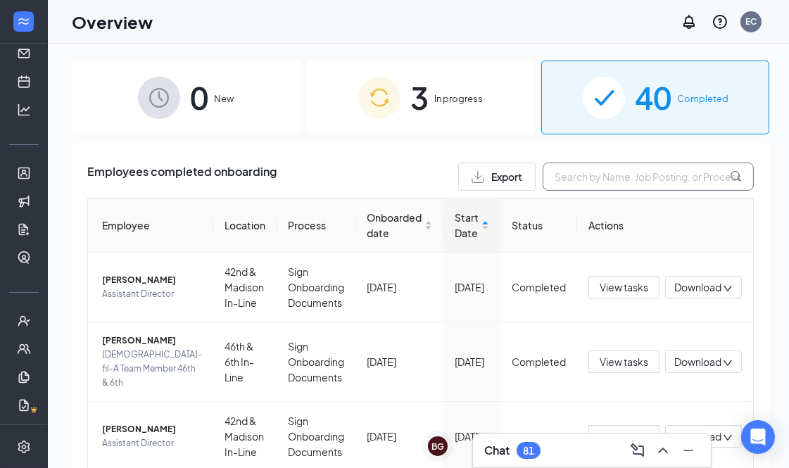
click at [621, 174] on input "text" at bounding box center [648, 177] width 211 height 28
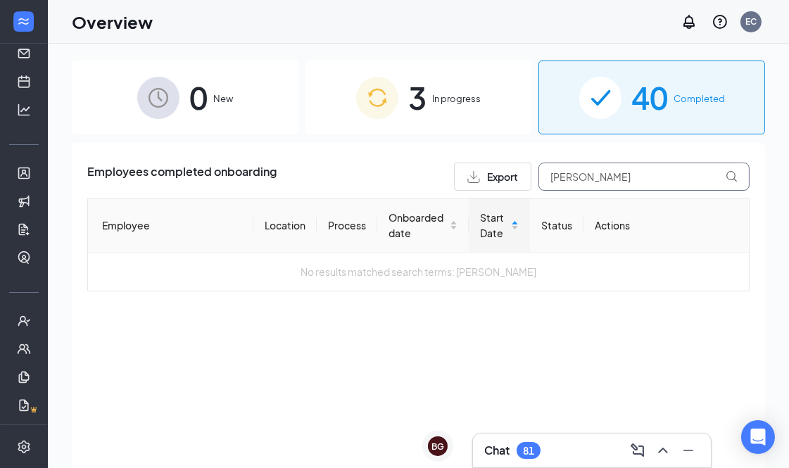
type input "Brittney"
click at [187, 107] on div "0 New" at bounding box center [185, 98] width 227 height 74
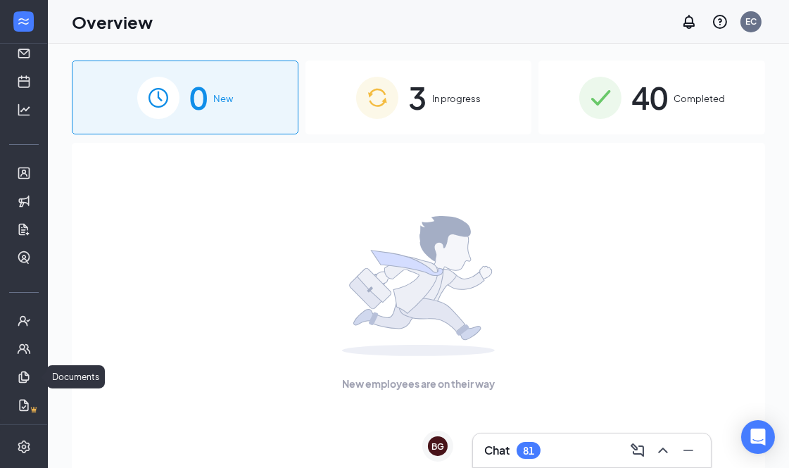
click at [43, 384] on div "Documents" at bounding box center [73, 376] width 64 height 23
drag, startPoint x: 43, startPoint y: 384, endPoint x: 52, endPoint y: 389, distance: 10.7
click at [52, 389] on body "Home Messages Scheduling Hiring Applicants Sourcing Tools Job Postings Talent N…" at bounding box center [394, 234] width 789 height 468
click at [37, 369] on link "Documents" at bounding box center [44, 377] width 14 height 28
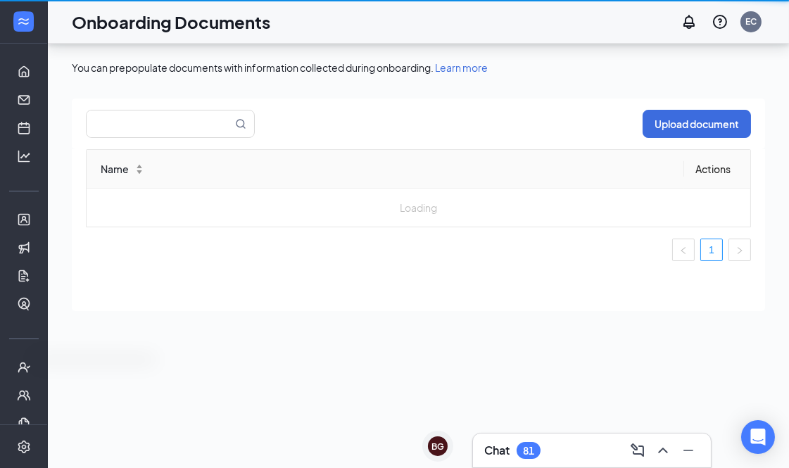
scroll to position [63, 0]
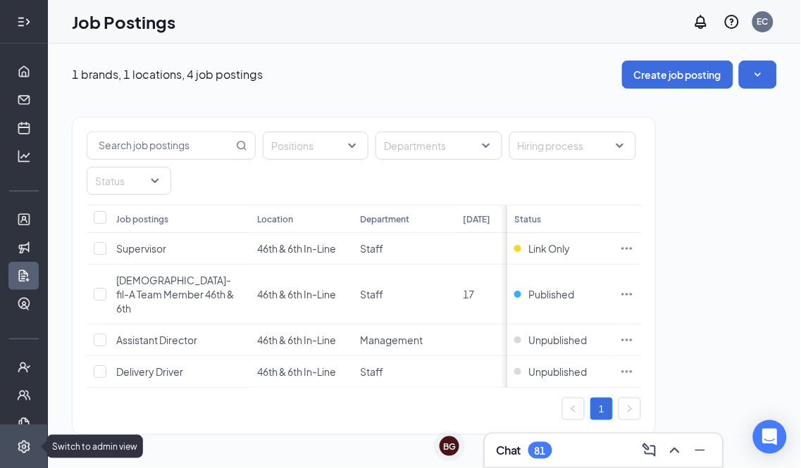
click at [23, 449] on icon "Settings" at bounding box center [24, 446] width 12 height 13
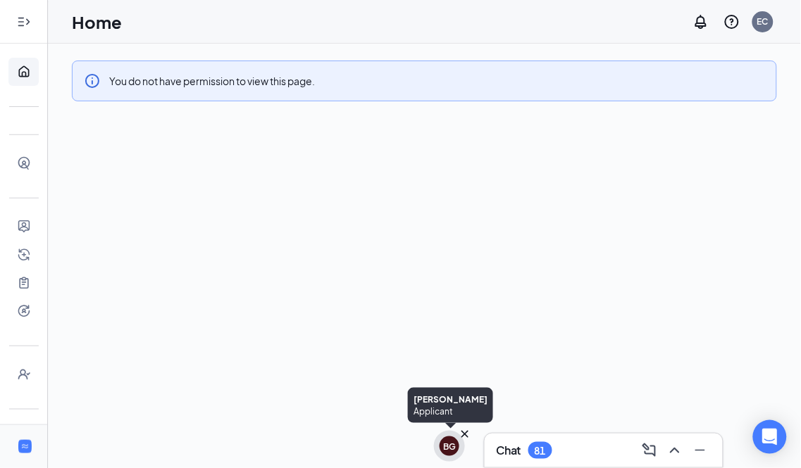
click at [454, 449] on div "BG" at bounding box center [449, 447] width 13 height 12
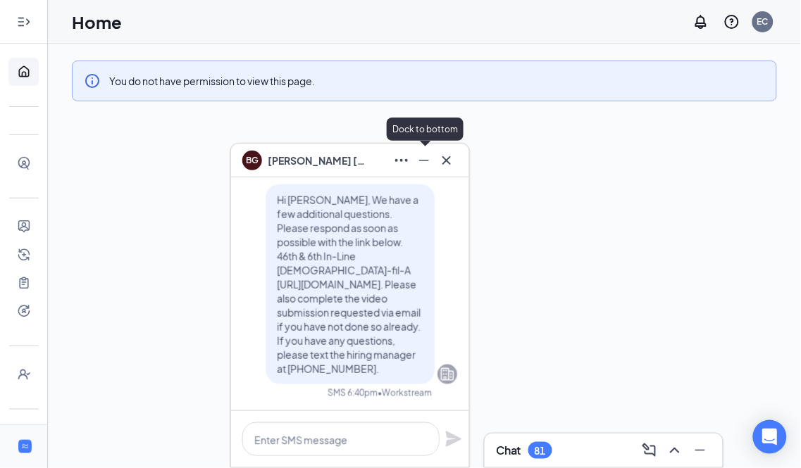
click at [427, 161] on icon "Minimize" at bounding box center [423, 160] width 17 height 17
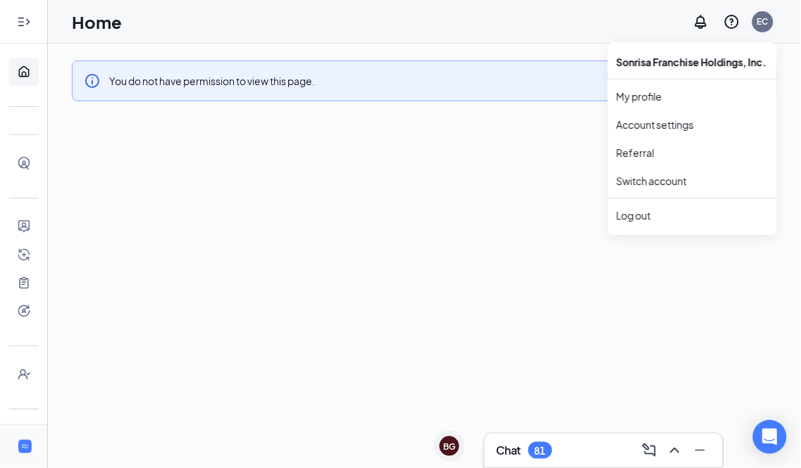
click at [763, 19] on div "EC" at bounding box center [762, 21] width 11 height 12
click at [658, 97] on link "My profile" at bounding box center [692, 96] width 152 height 14
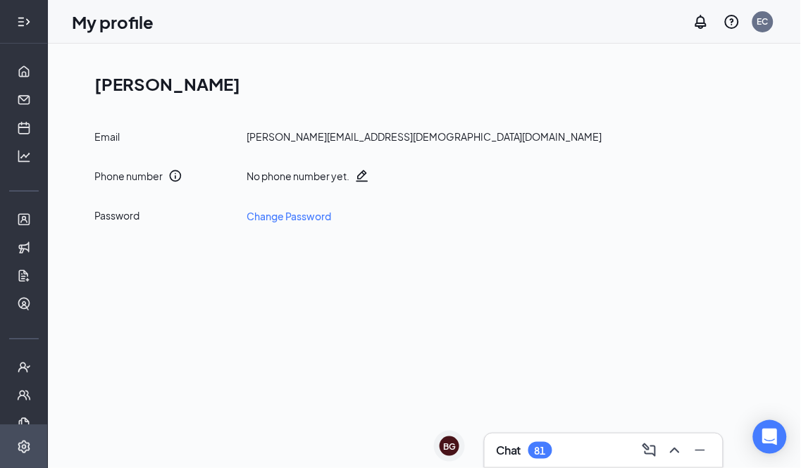
click at [21, 25] on icon "Expand" at bounding box center [24, 22] width 14 height 14
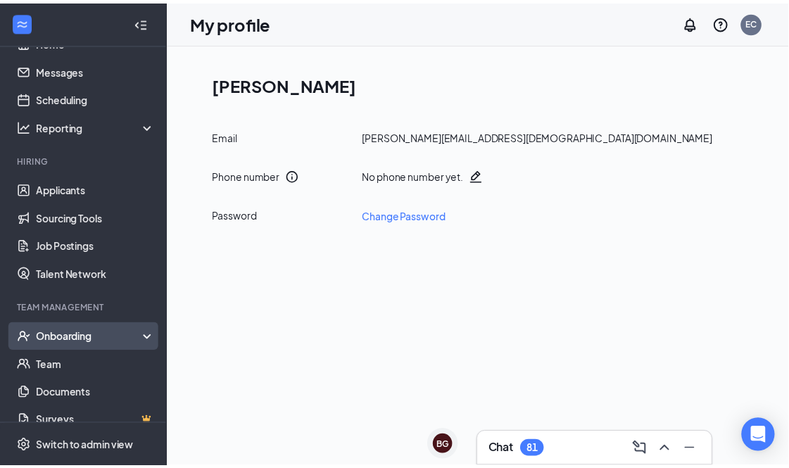
scroll to position [46, 0]
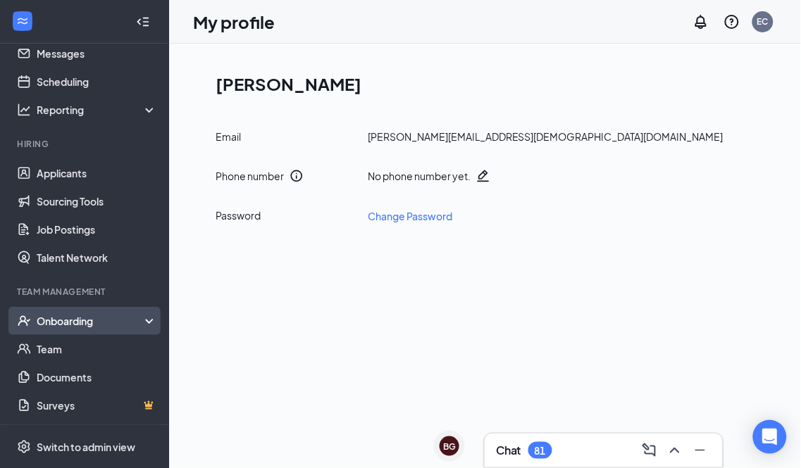
click at [82, 323] on div "Onboarding" at bounding box center [91, 321] width 108 height 14
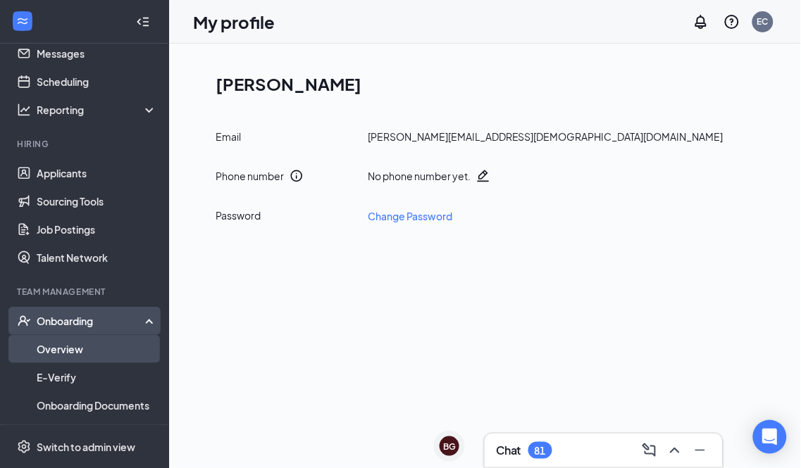
click at [82, 352] on link "Overview" at bounding box center [97, 349] width 120 height 28
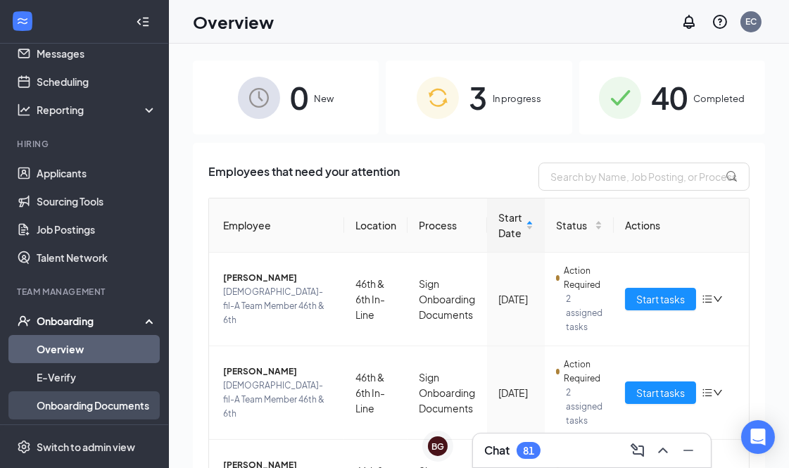
click at [90, 407] on link "Onboarding Documents" at bounding box center [97, 406] width 120 height 28
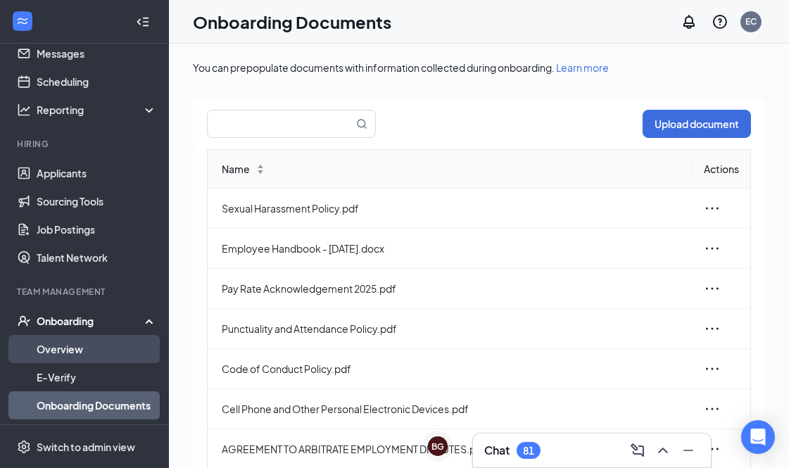
click at [94, 349] on link "Overview" at bounding box center [97, 349] width 120 height 28
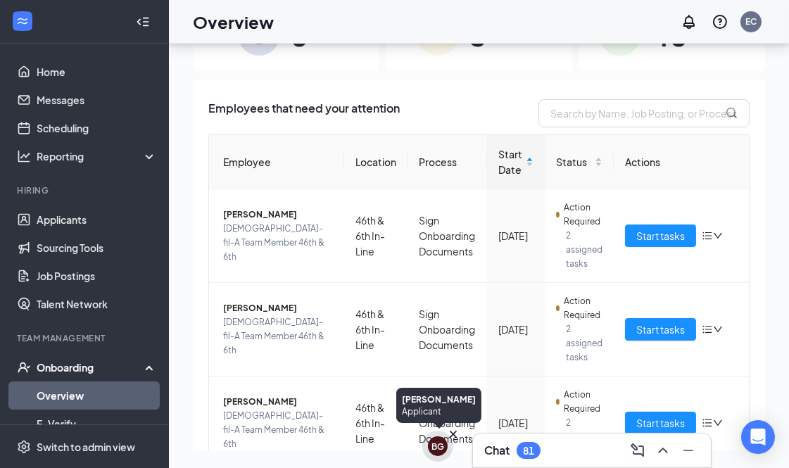
click at [442, 451] on div "BG" at bounding box center [438, 447] width 13 height 12
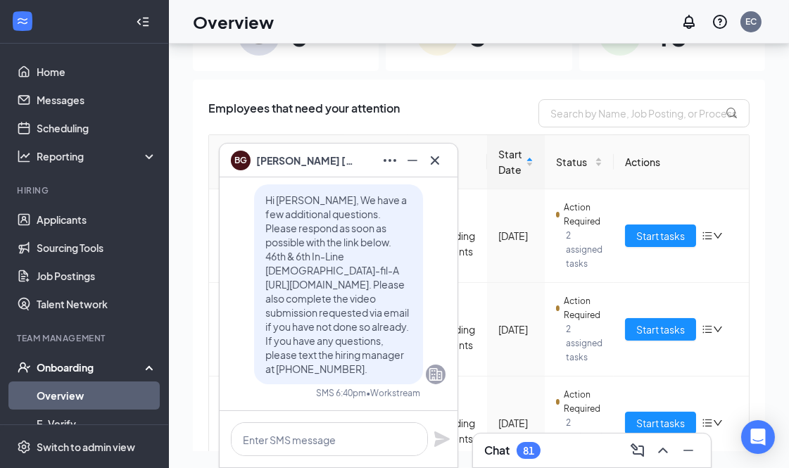
click at [300, 163] on span "Brittney Gonzalez" at bounding box center [305, 160] width 99 height 15
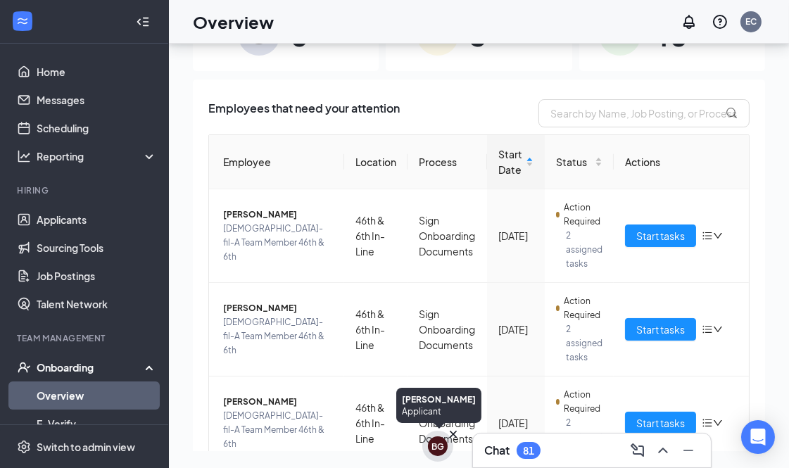
click at [428, 442] on div "BG" at bounding box center [438, 447] width 20 height 20
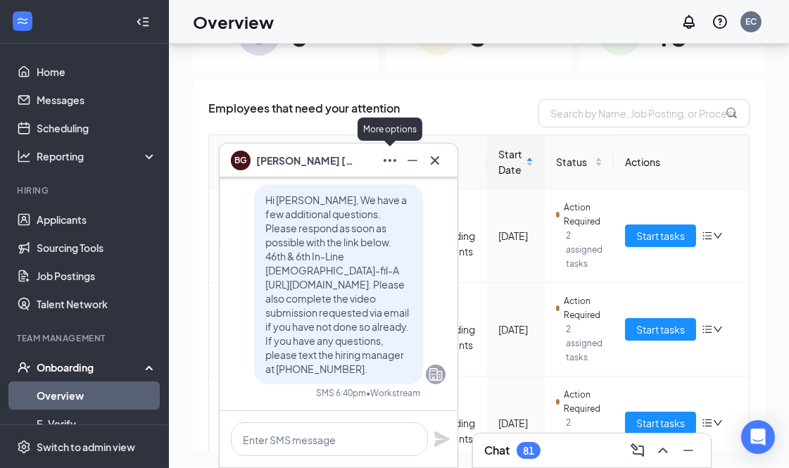
click at [393, 159] on icon "Ellipses" at bounding box center [390, 160] width 17 height 17
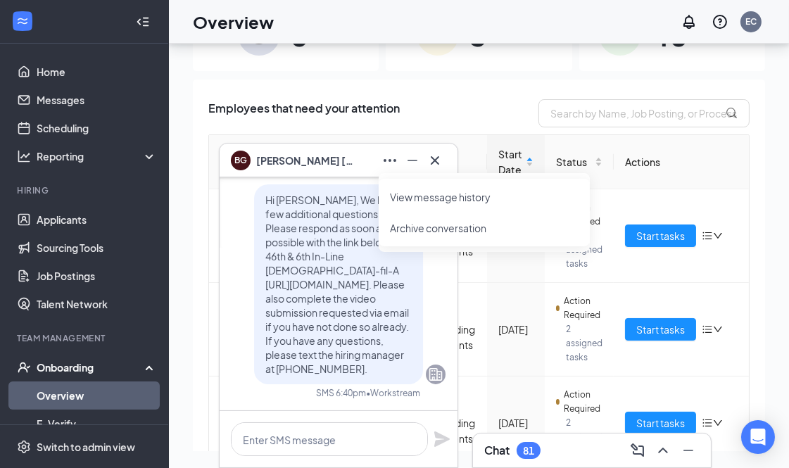
click at [430, 203] on link "View message history" at bounding box center [484, 197] width 189 height 14
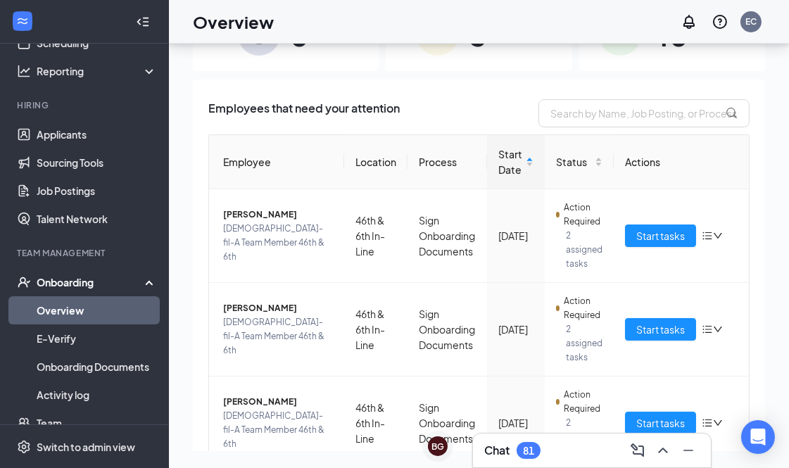
scroll to position [159, 0]
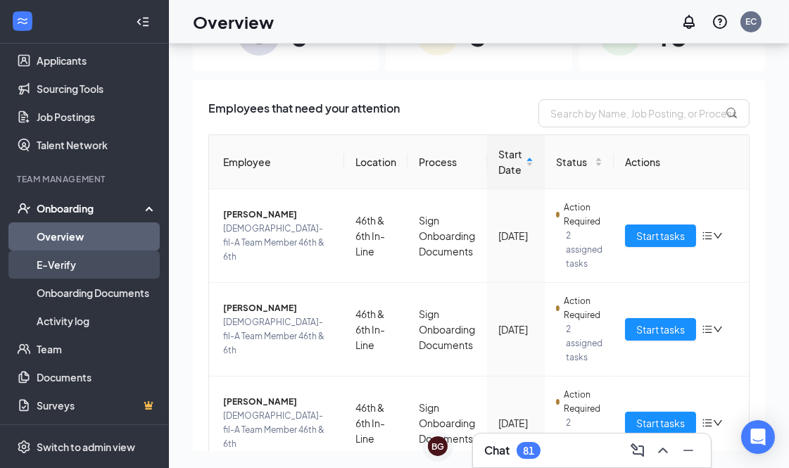
click at [90, 256] on link "E-Verify" at bounding box center [97, 265] width 120 height 28
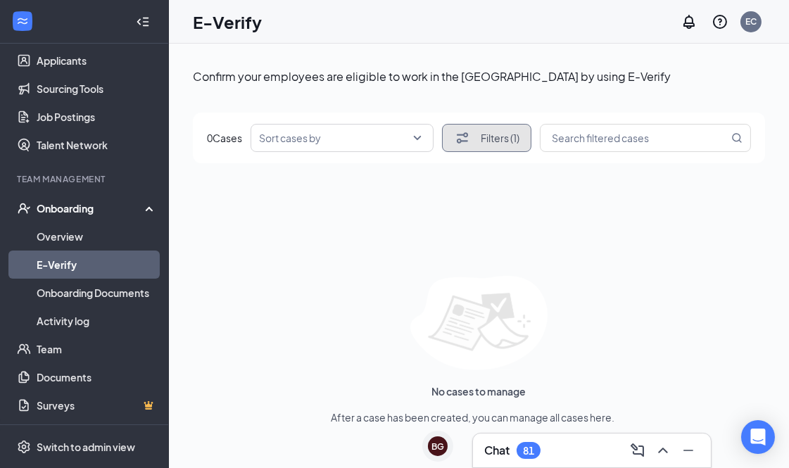
click at [511, 139] on button "Filters (1)" at bounding box center [486, 138] width 89 height 28
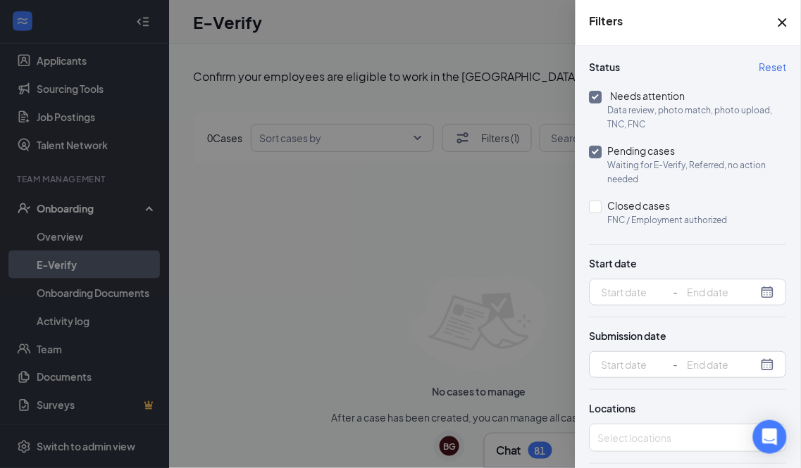
click at [332, 372] on div at bounding box center [400, 234] width 801 height 468
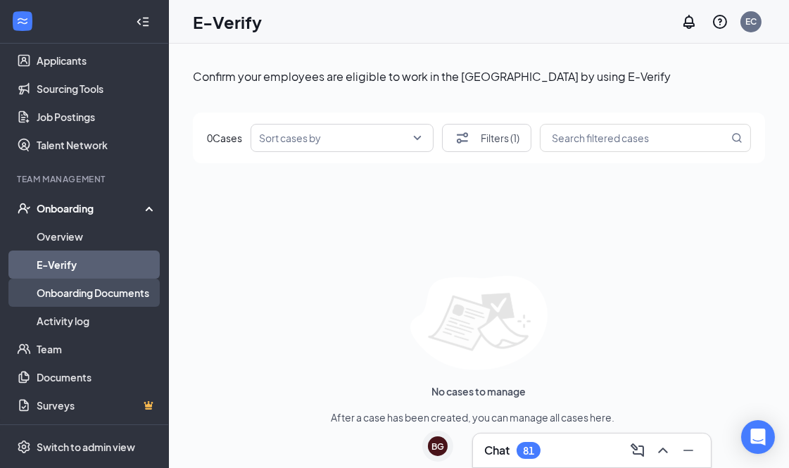
click at [72, 299] on link "Onboarding Documents" at bounding box center [97, 293] width 120 height 28
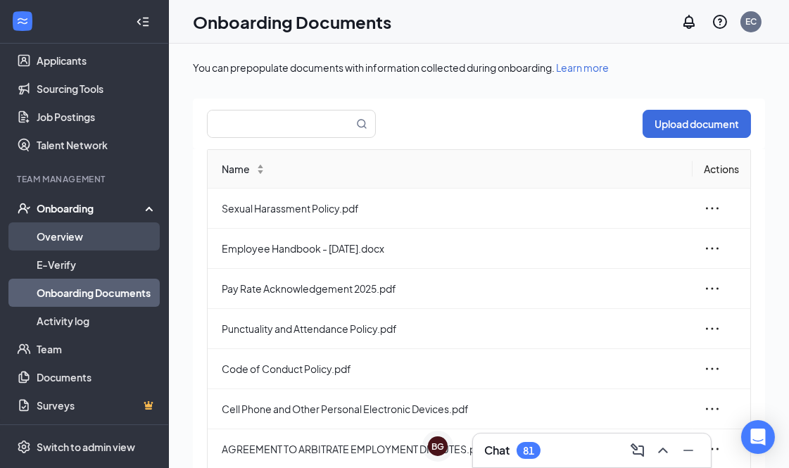
click at [92, 235] on link "Overview" at bounding box center [97, 237] width 120 height 28
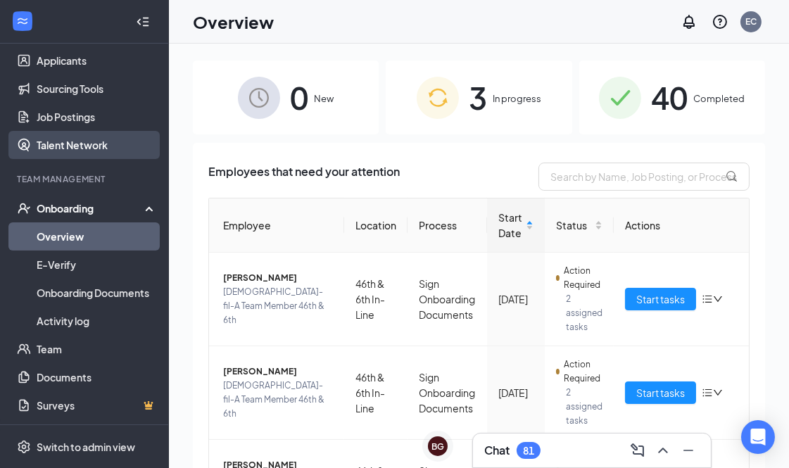
click at [96, 135] on link "Talent Network" at bounding box center [97, 145] width 120 height 28
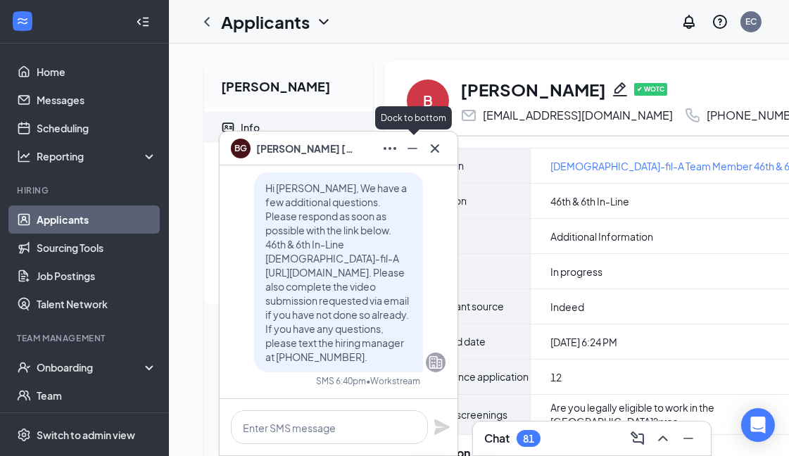
click at [410, 144] on icon "Minimize" at bounding box center [412, 148] width 17 height 17
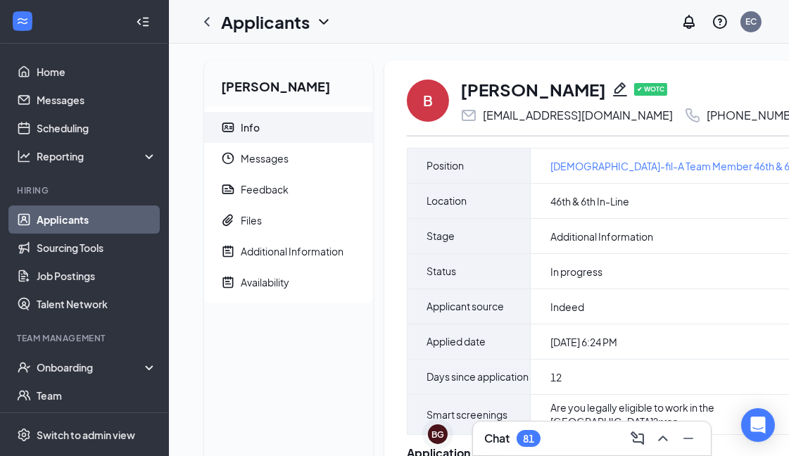
scroll to position [0, 11]
click at [271, 278] on div "Availability" at bounding box center [265, 282] width 49 height 14
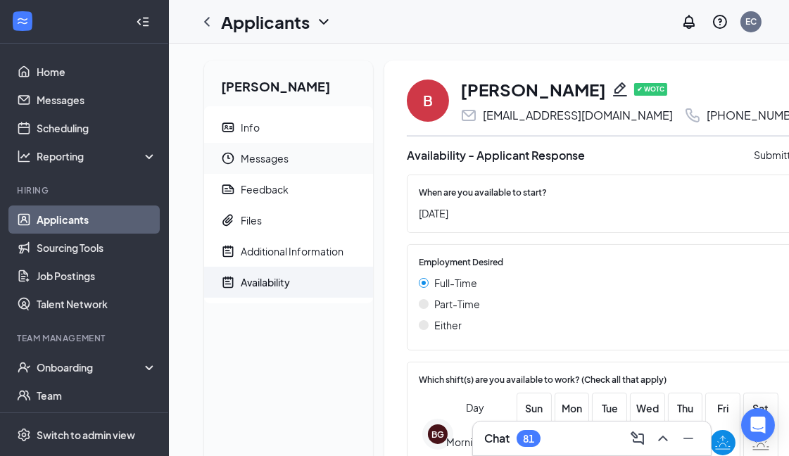
click at [263, 152] on span "Messages" at bounding box center [301, 158] width 121 height 31
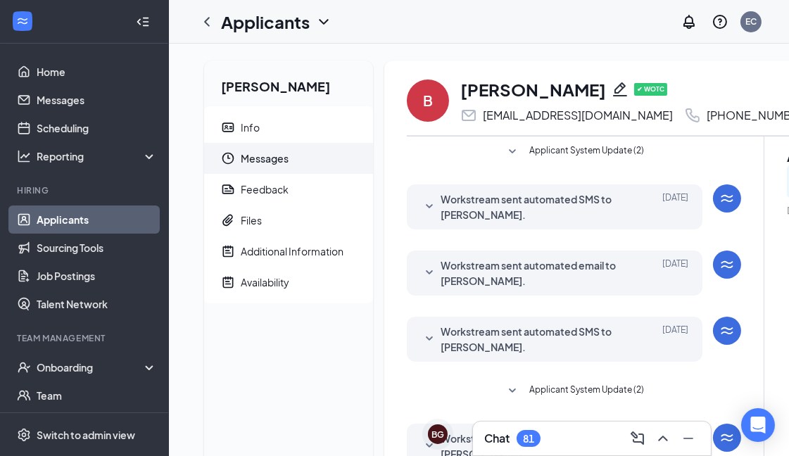
click at [441, 206] on span "Workstream sent automated SMS to [PERSON_NAME]." at bounding box center [533, 207] width 185 height 31
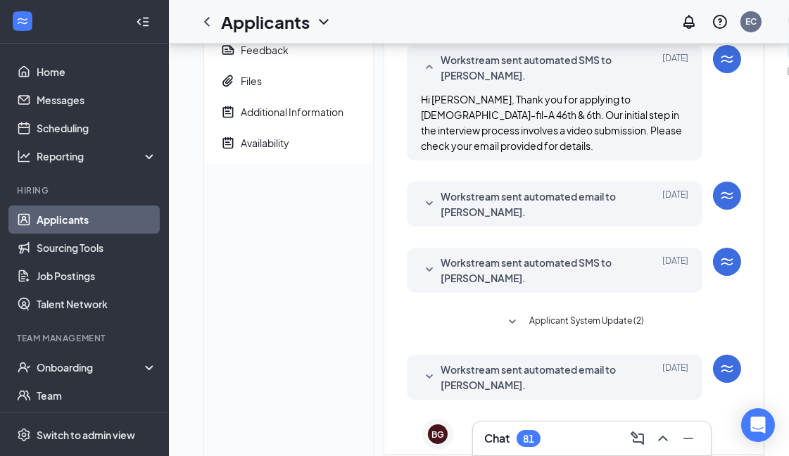
scroll to position [156, 0]
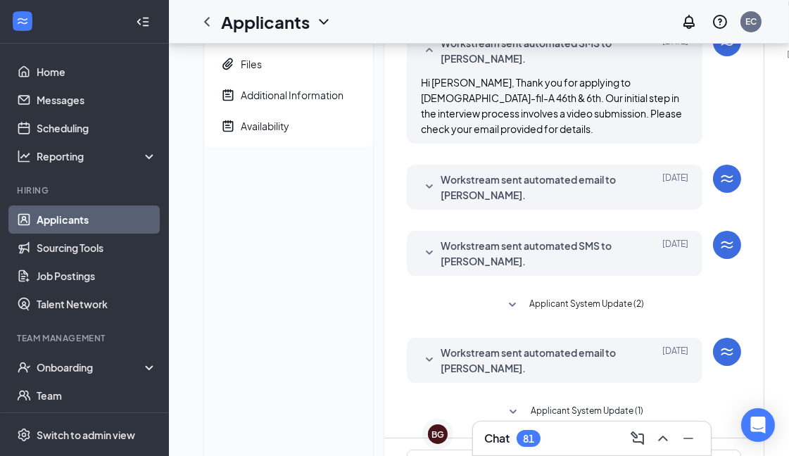
click at [439, 192] on div "Workstream sent automated email to [PERSON_NAME]. [DATE]" at bounding box center [555, 187] width 268 height 31
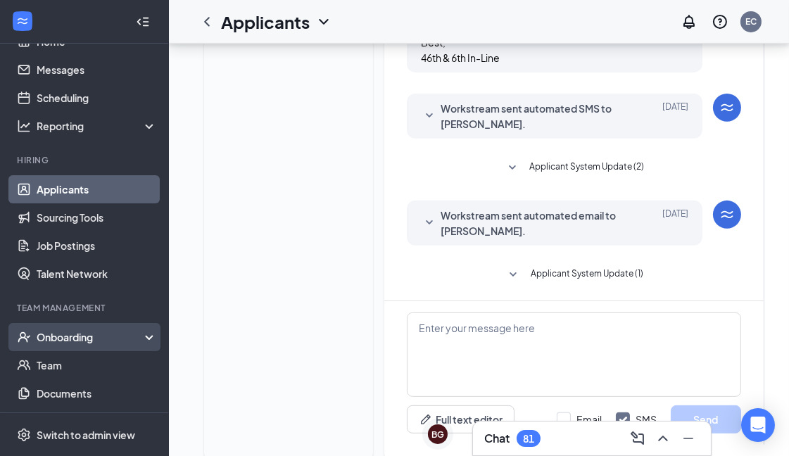
scroll to position [46, 0]
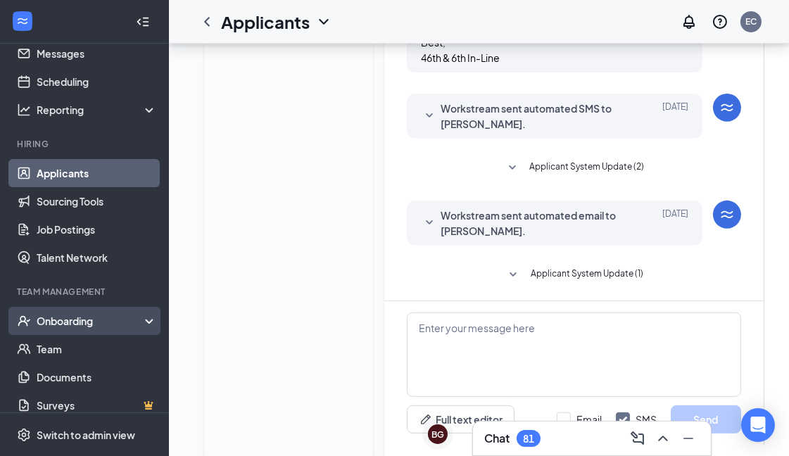
click at [77, 315] on div "Onboarding" at bounding box center [91, 321] width 108 height 14
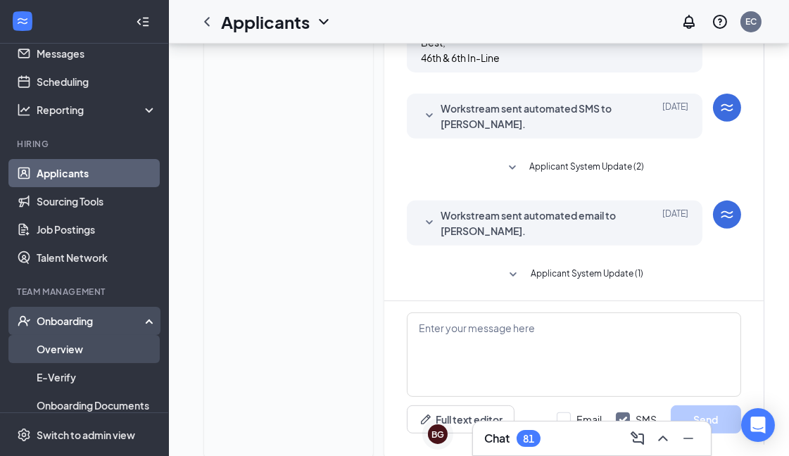
click at [75, 353] on link "Overview" at bounding box center [97, 349] width 120 height 28
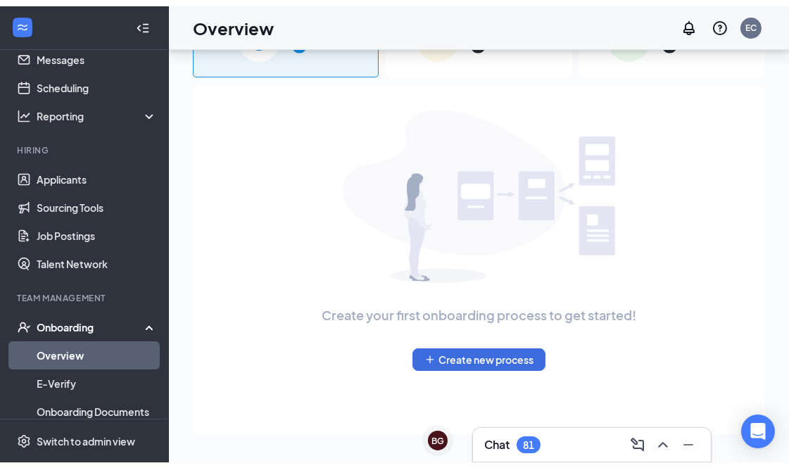
scroll to position [63, 0]
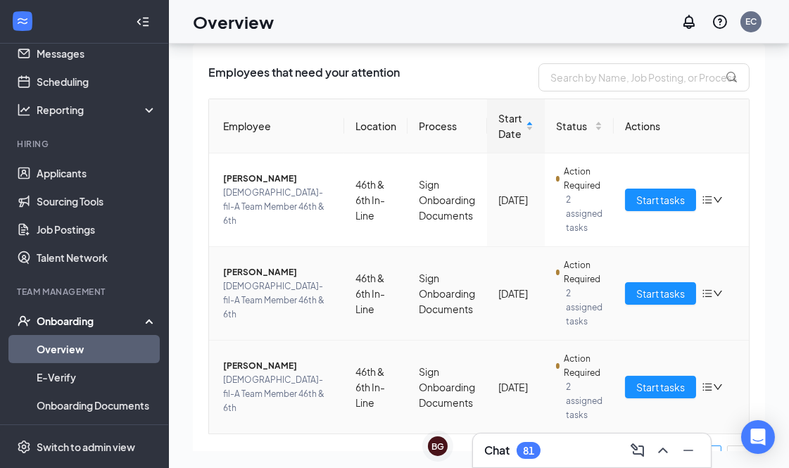
scroll to position [114, 0]
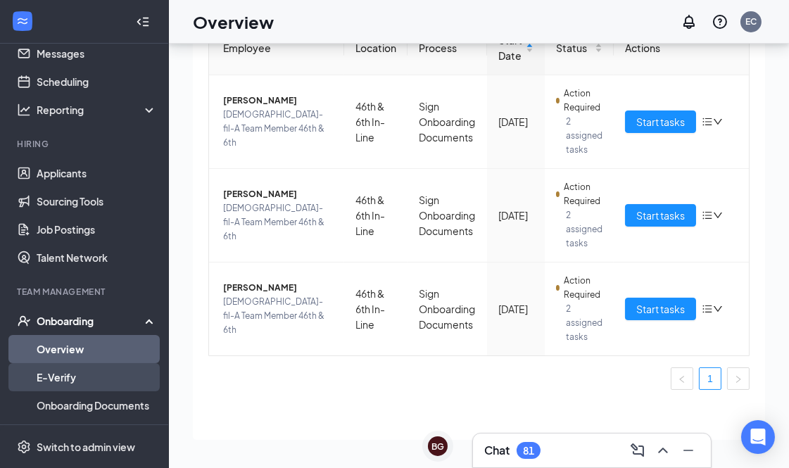
click at [99, 375] on link "E-Verify" at bounding box center [97, 377] width 120 height 28
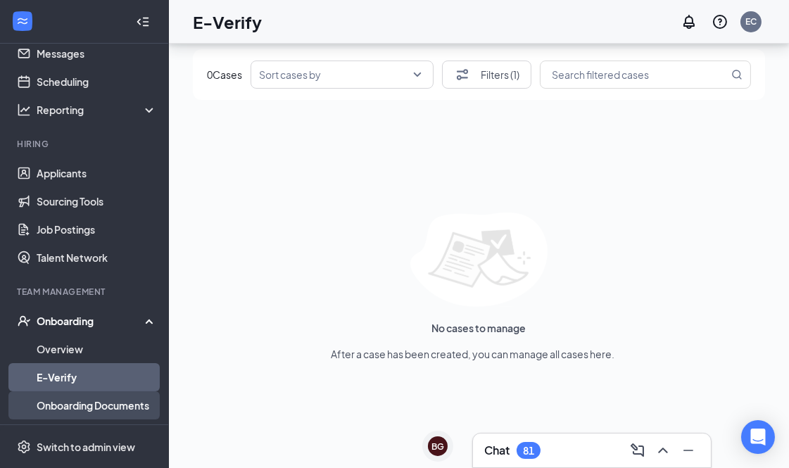
click at [89, 401] on link "Onboarding Documents" at bounding box center [97, 406] width 120 height 28
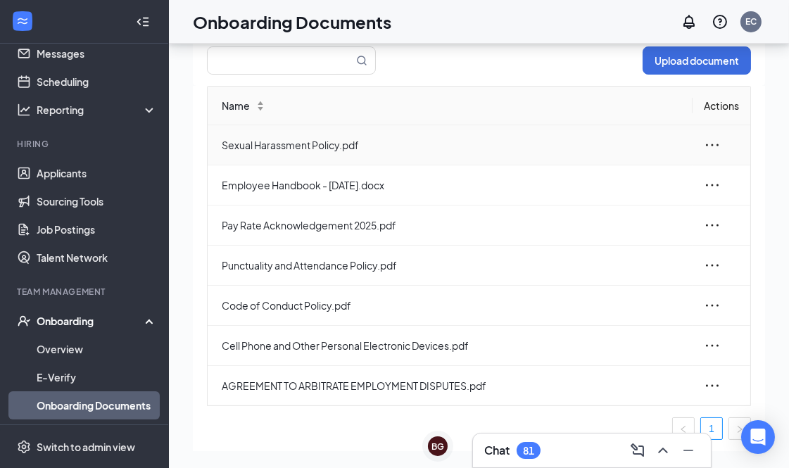
click at [293, 146] on span "Sexual Harassment Policy.pdf" at bounding box center [452, 144] width 460 height 15
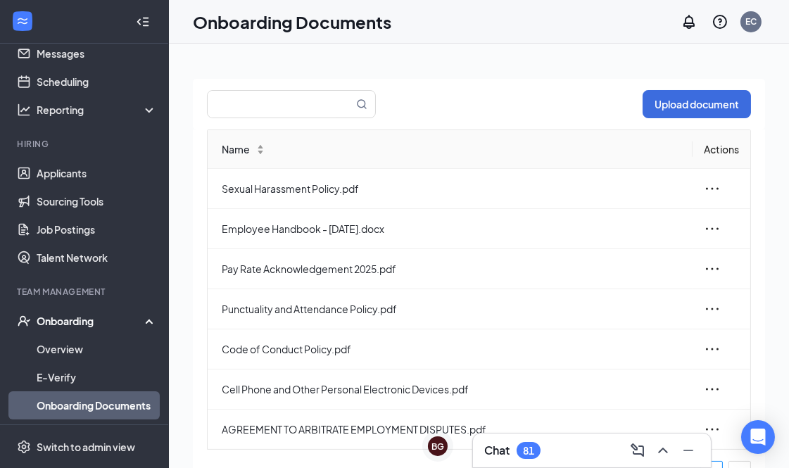
scroll to position [39, 0]
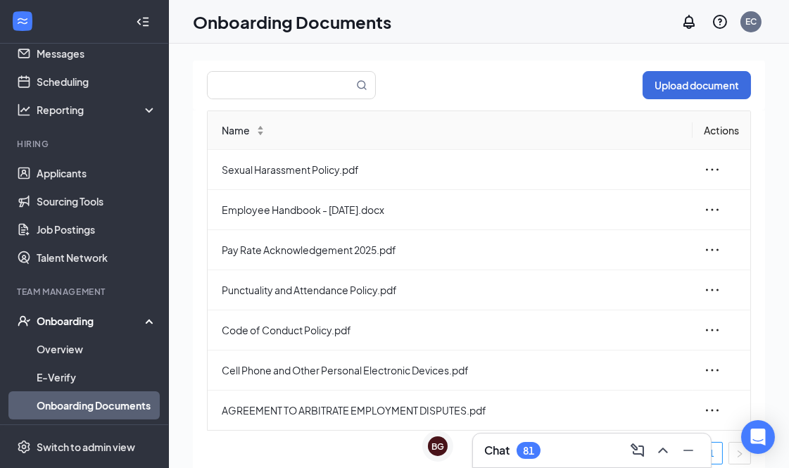
click at [136, 15] on icon "Collapse" at bounding box center [143, 22] width 14 height 14
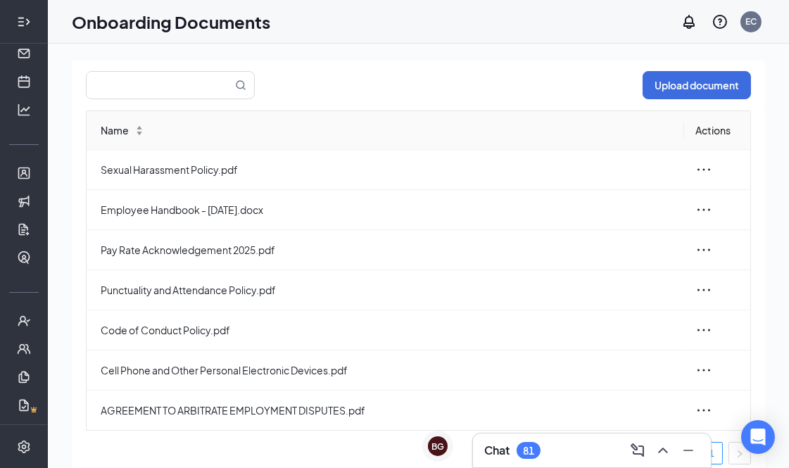
click at [17, 19] on icon "Expand" at bounding box center [24, 22] width 14 height 14
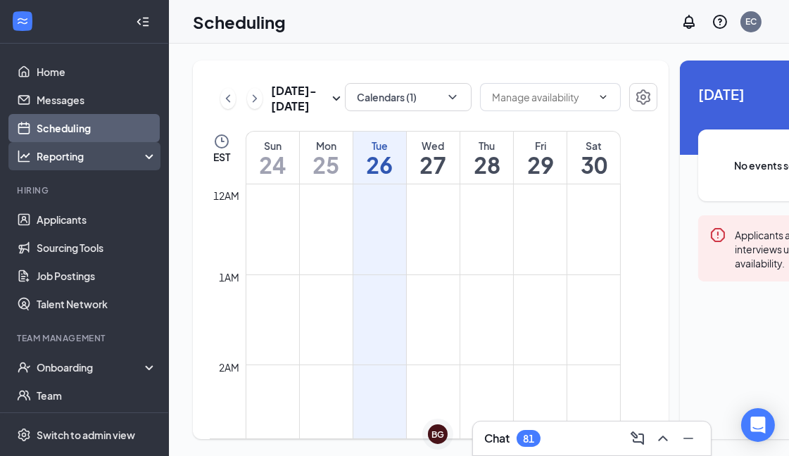
click at [85, 163] on div "Reporting" at bounding box center [84, 156] width 169 height 28
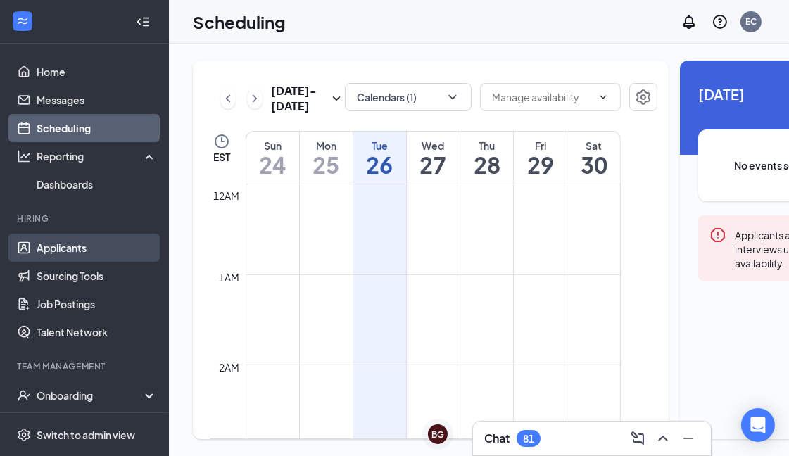
click at [43, 243] on link "Applicants" at bounding box center [97, 248] width 120 height 28
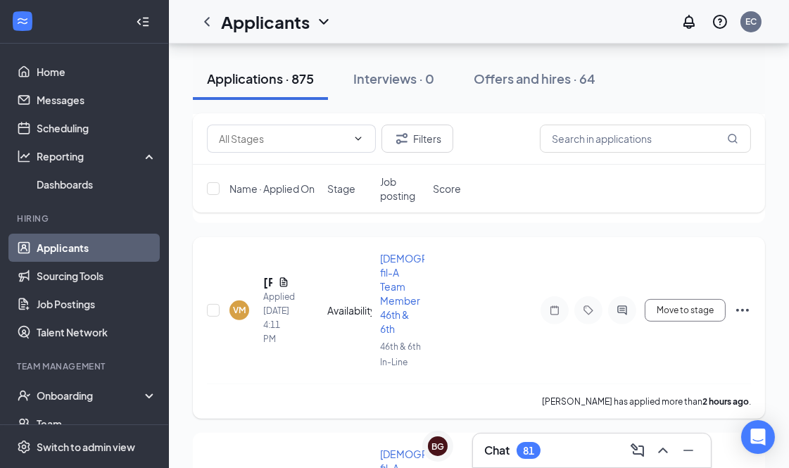
scroll to position [469, 0]
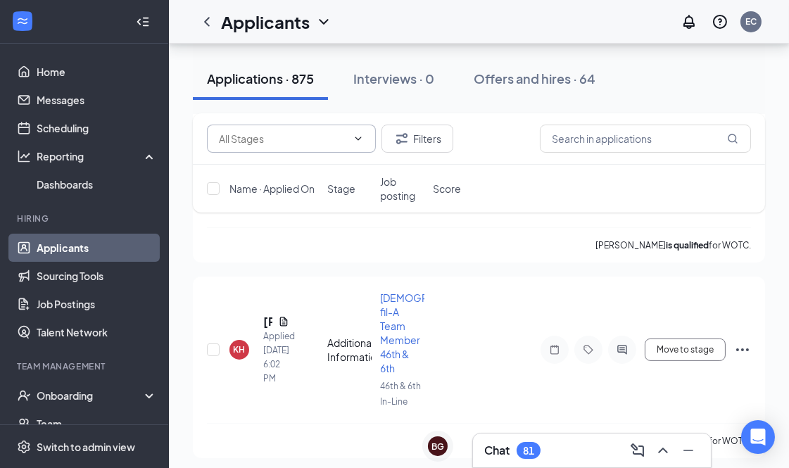
click at [256, 132] on input "text" at bounding box center [283, 138] width 128 height 15
click at [433, 256] on div "Gabriella Moreno is qualified for WOTC." at bounding box center [479, 244] width 544 height 35
click at [571, 132] on input "text" at bounding box center [645, 139] width 211 height 28
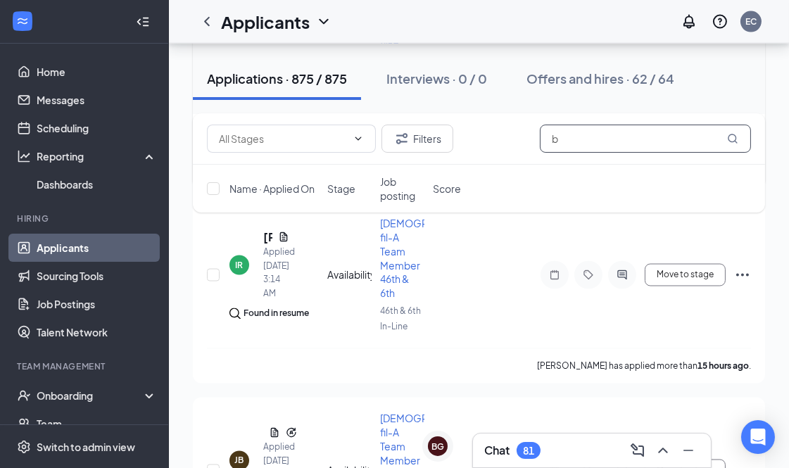
scroll to position [3286, 0]
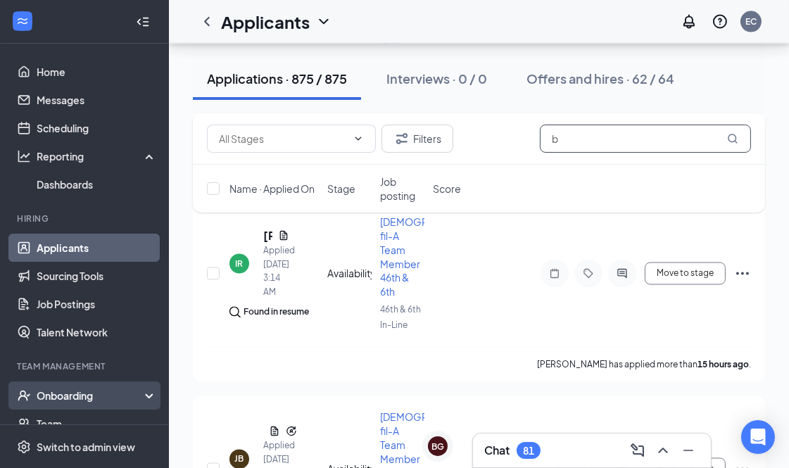
type input "b"
click at [87, 389] on div "Onboarding" at bounding box center [91, 396] width 108 height 14
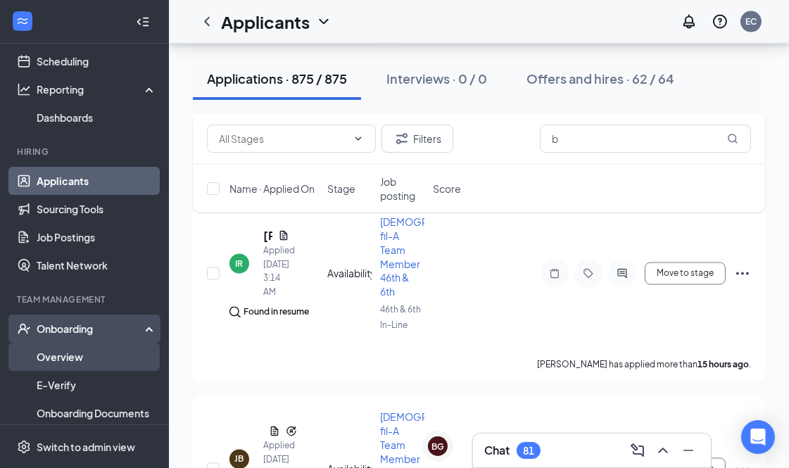
scroll to position [187, 0]
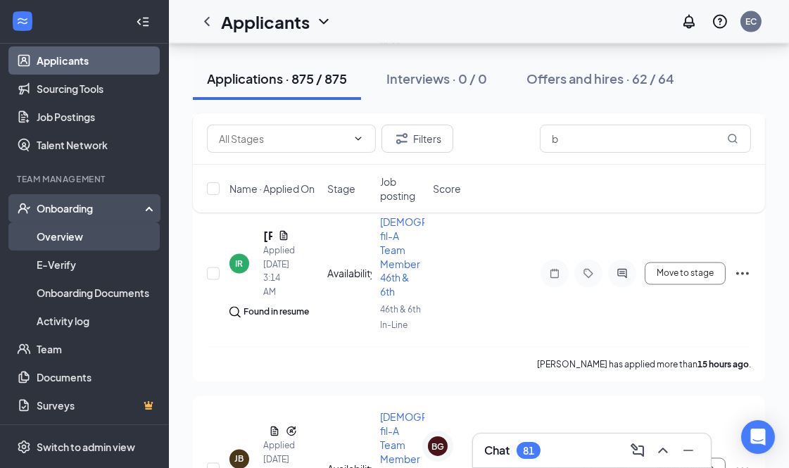
click at [96, 236] on link "Overview" at bounding box center [97, 237] width 120 height 28
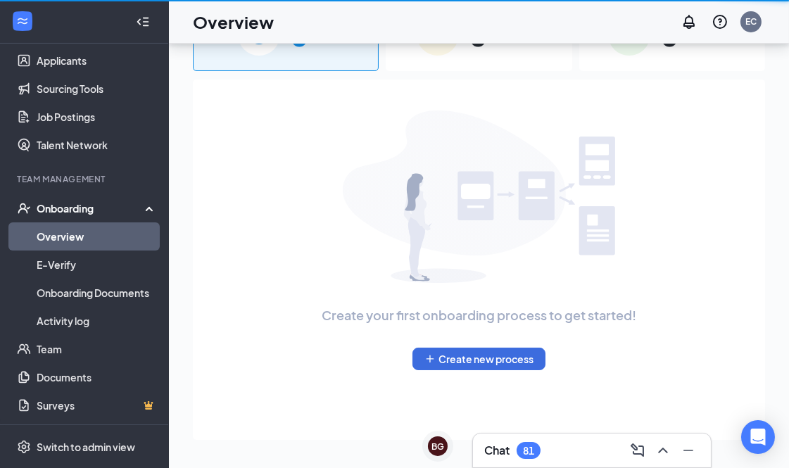
scroll to position [63, 0]
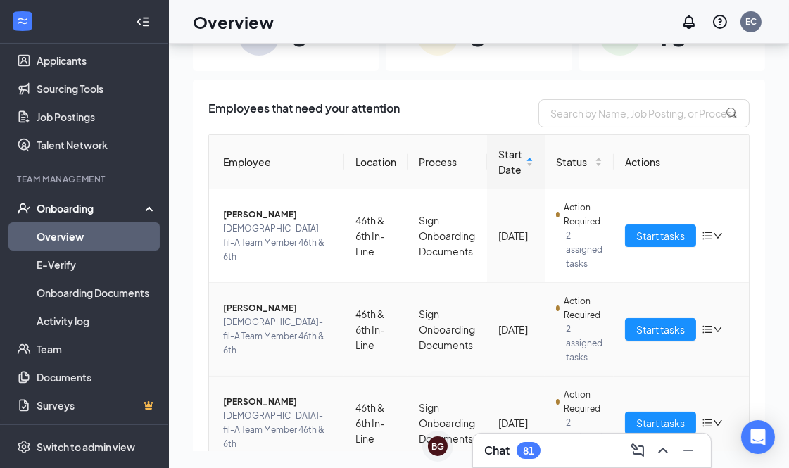
scroll to position [114, 0]
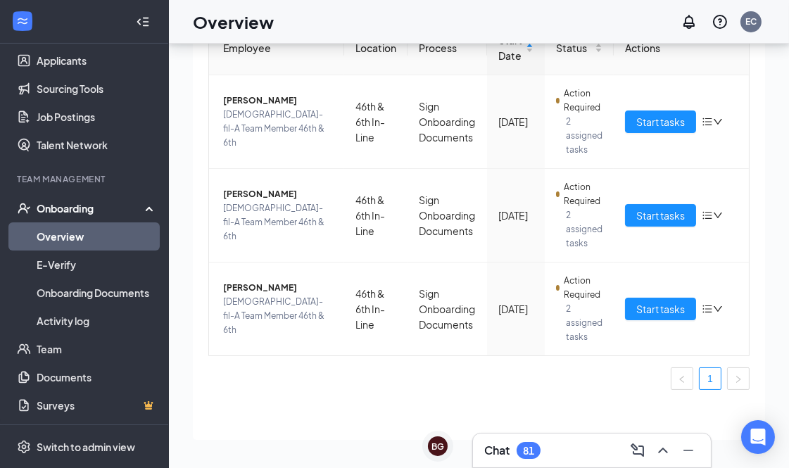
click at [502, 442] on div "Chat 81" at bounding box center [513, 450] width 56 height 17
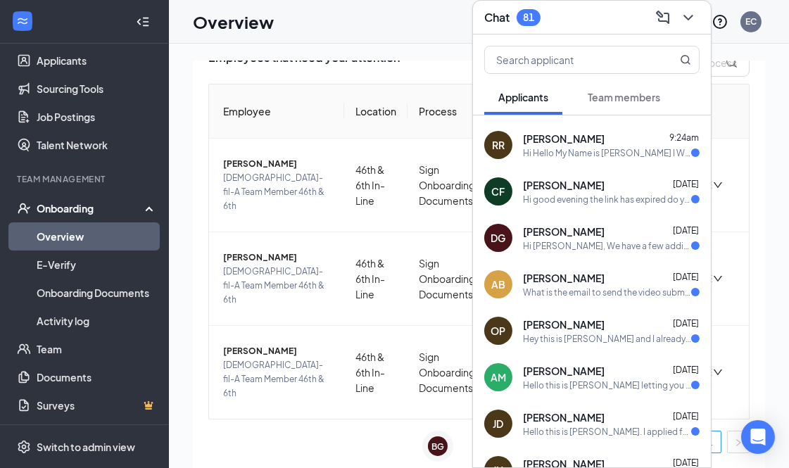
scroll to position [78, 0]
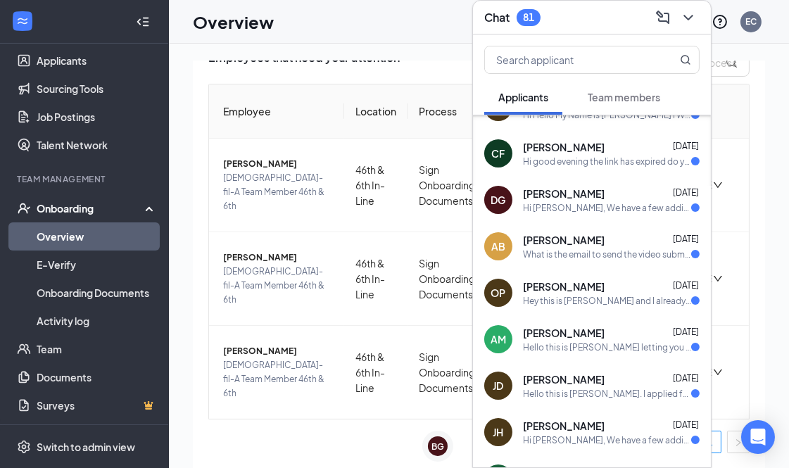
click at [607, 388] on div "Hello this is Jahfi Dasilva. I applied for the Team Member position at Chick-fi…" at bounding box center [607, 394] width 168 height 12
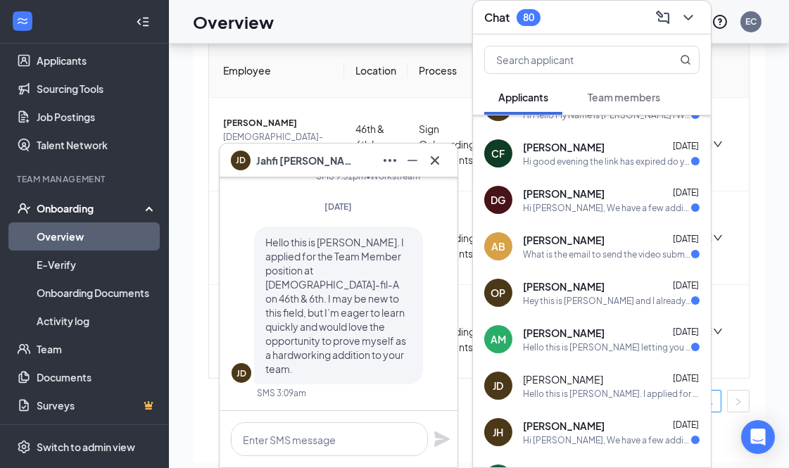
scroll to position [63, 0]
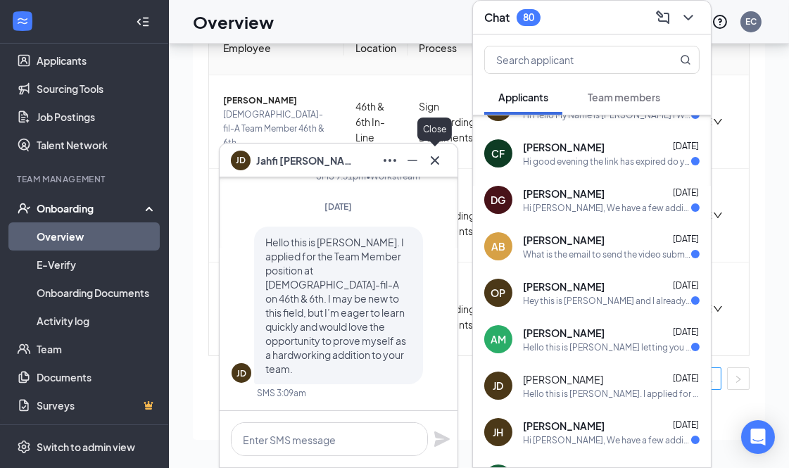
click at [439, 160] on icon "Cross" at bounding box center [435, 160] width 17 height 17
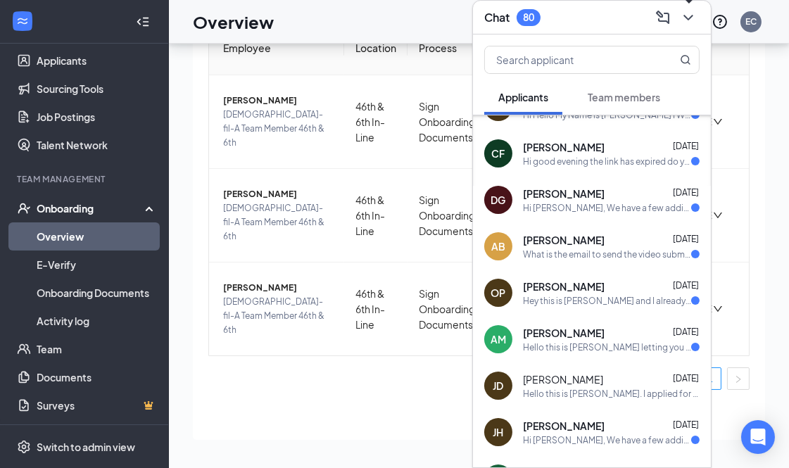
click at [687, 19] on icon "ChevronDown" at bounding box center [688, 17] width 17 height 17
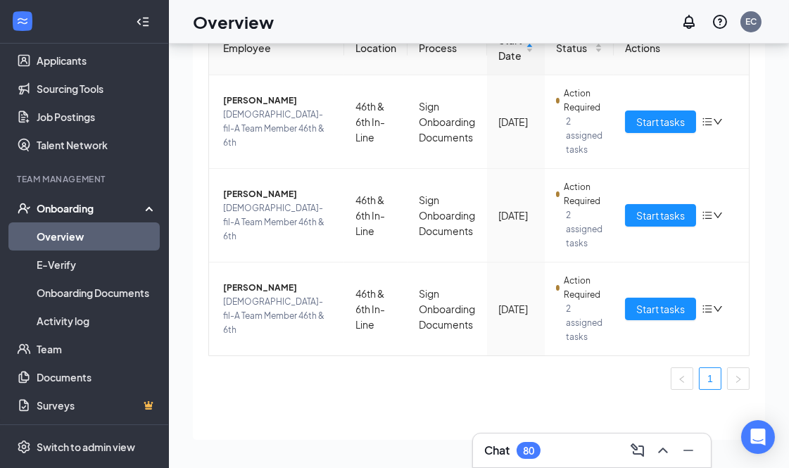
click at [85, 228] on link "Overview" at bounding box center [97, 237] width 120 height 28
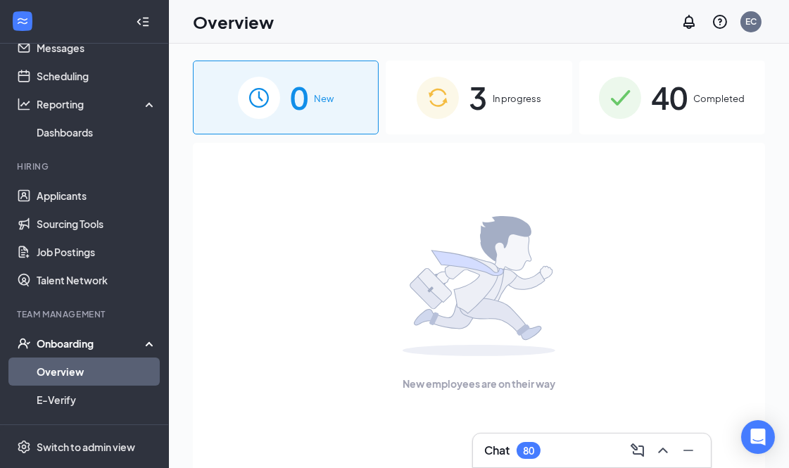
click at [530, 116] on div "3 In progress" at bounding box center [479, 98] width 186 height 74
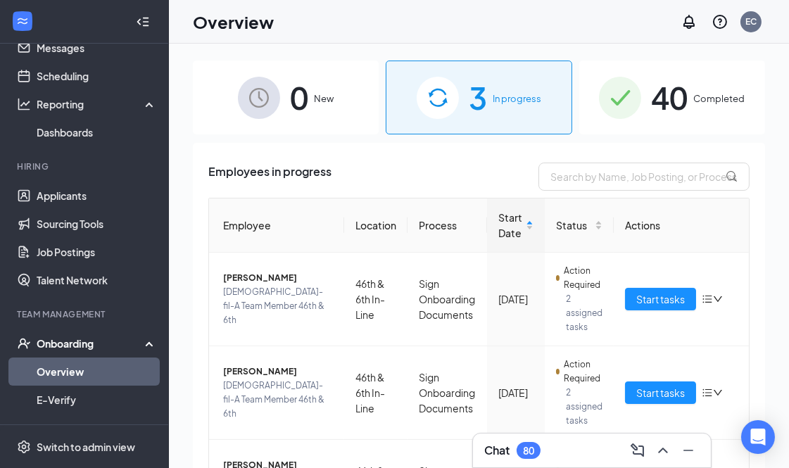
click at [664, 96] on span "40" at bounding box center [669, 97] width 37 height 49
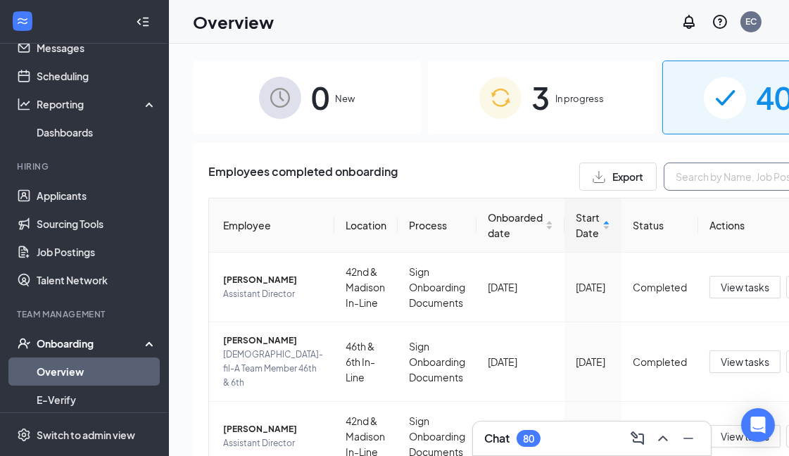
click at [736, 166] on input "text" at bounding box center [769, 177] width 211 height 28
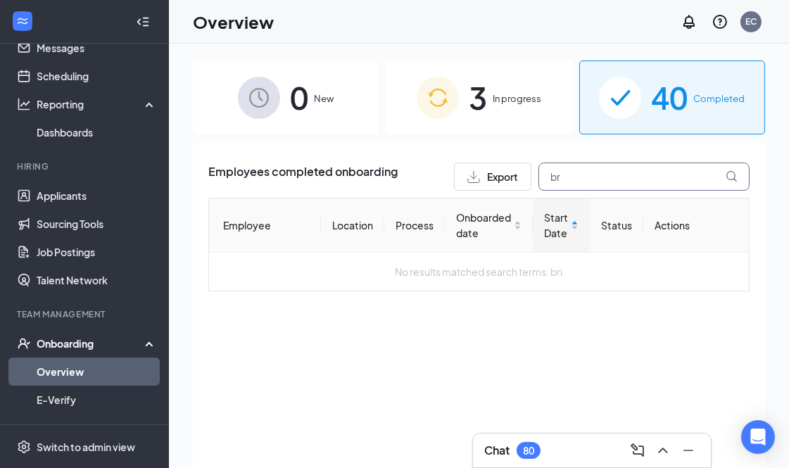
type input "b"
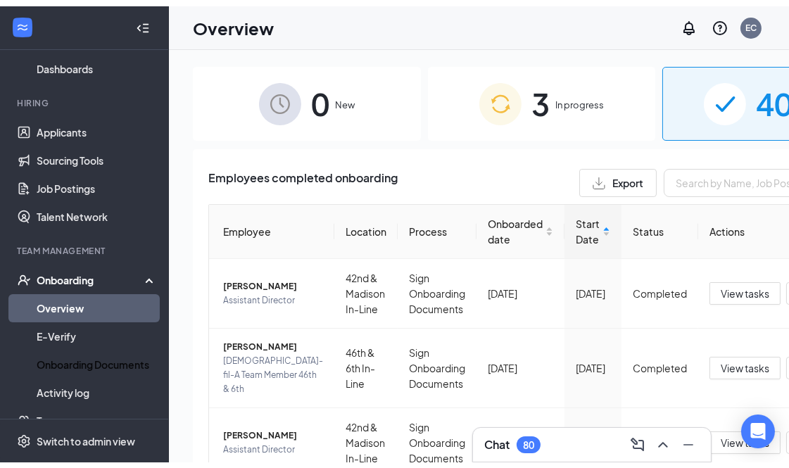
scroll to position [187, 0]
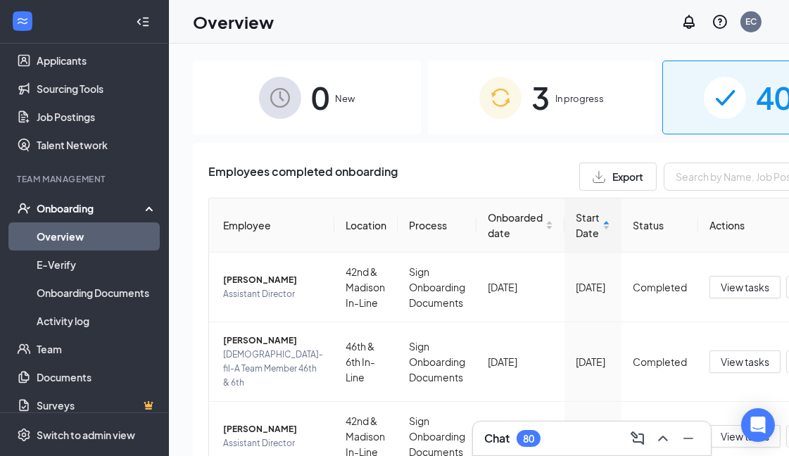
click at [92, 227] on link "Overview" at bounding box center [97, 237] width 120 height 28
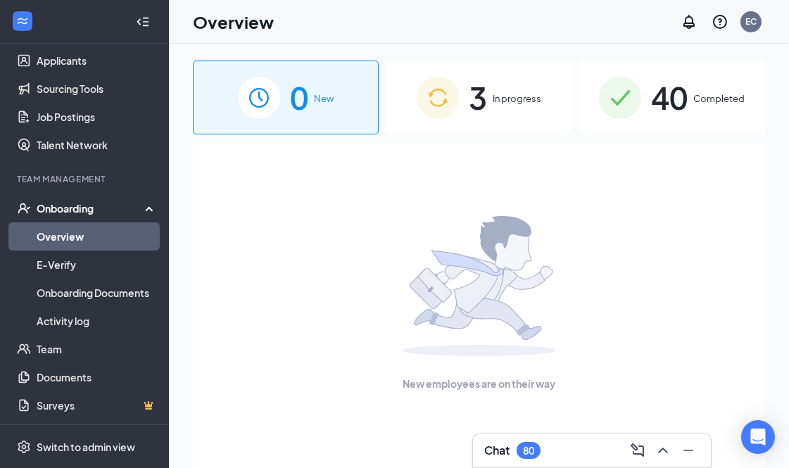
click at [504, 101] on span "In progress" at bounding box center [517, 99] width 49 height 14
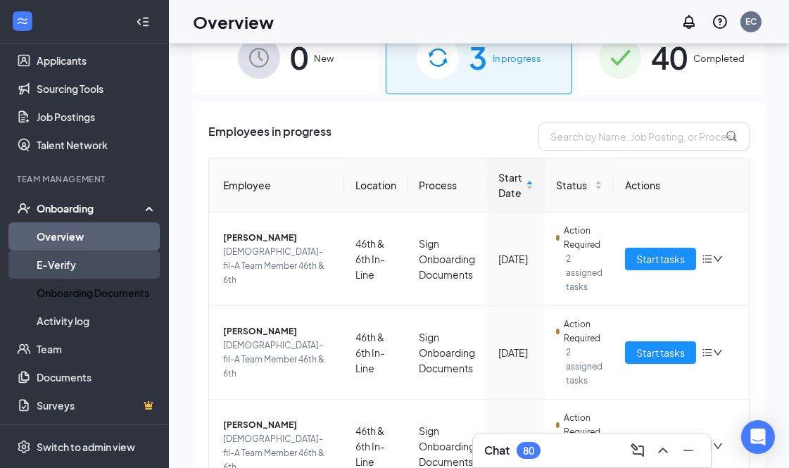
scroll to position [63, 0]
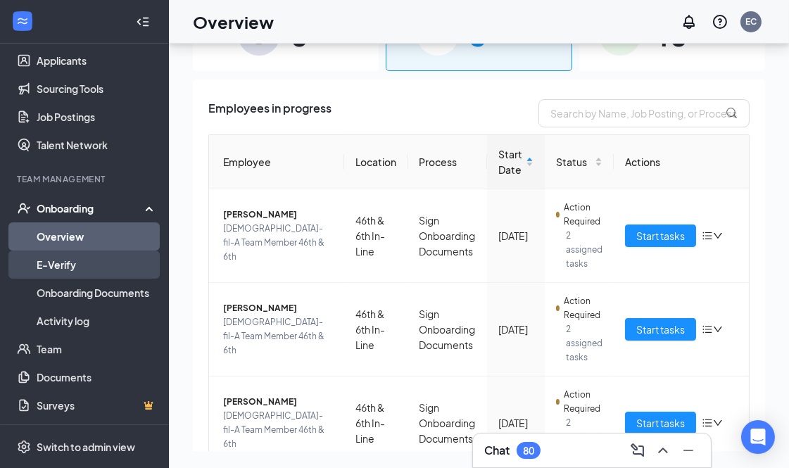
click at [77, 257] on link "E-Verify" at bounding box center [97, 265] width 120 height 28
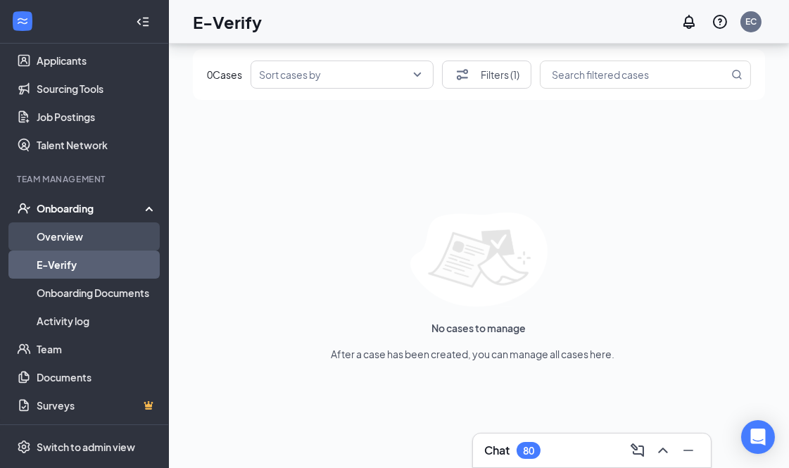
click at [76, 247] on link "Overview" at bounding box center [97, 237] width 120 height 28
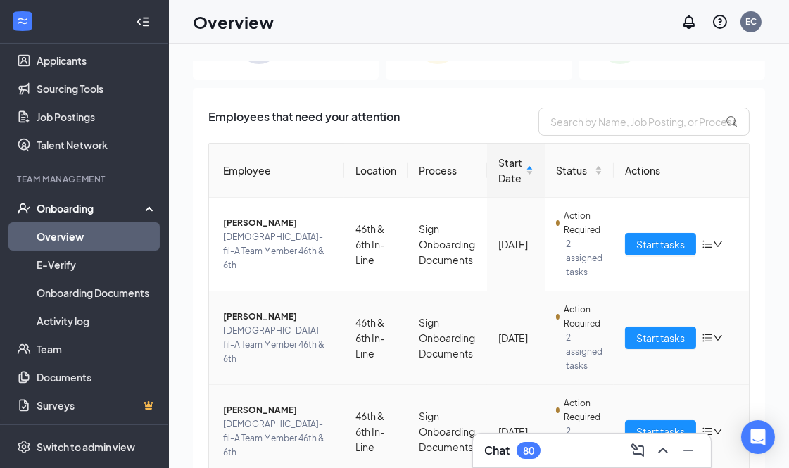
scroll to position [114, 0]
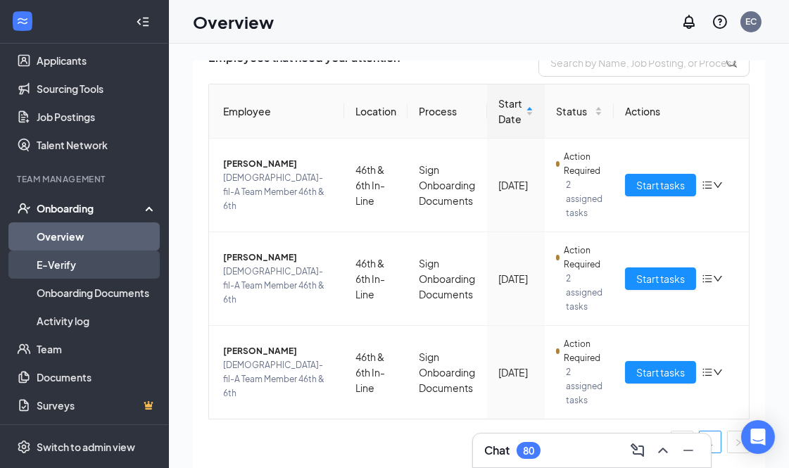
click at [73, 270] on link "E-Verify" at bounding box center [97, 265] width 120 height 28
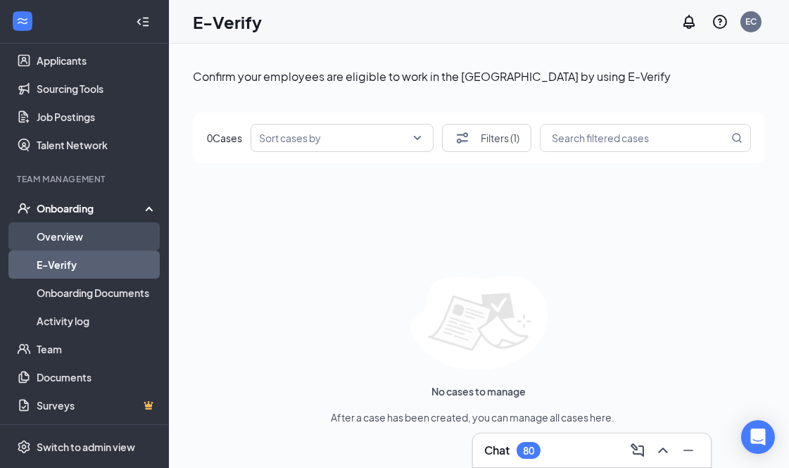
click at [72, 233] on link "Overview" at bounding box center [97, 237] width 120 height 28
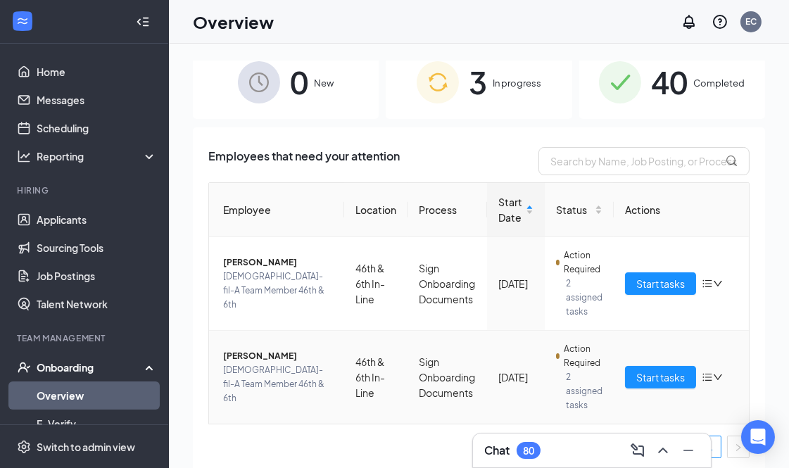
scroll to position [20, 0]
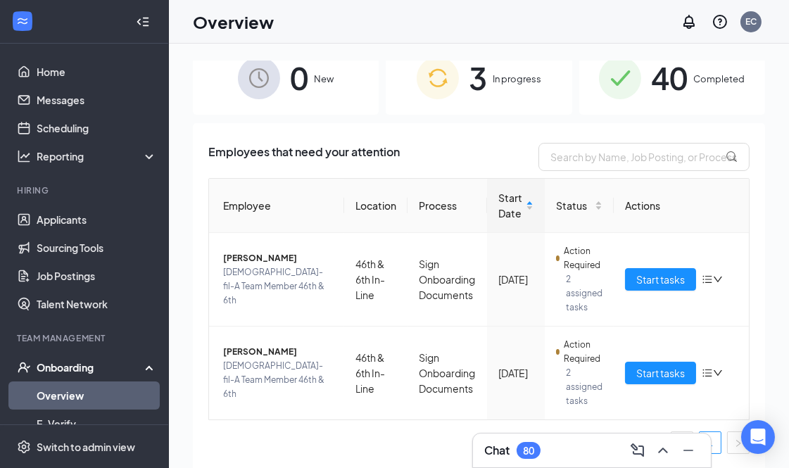
click at [113, 396] on link "Overview" at bounding box center [97, 396] width 120 height 28
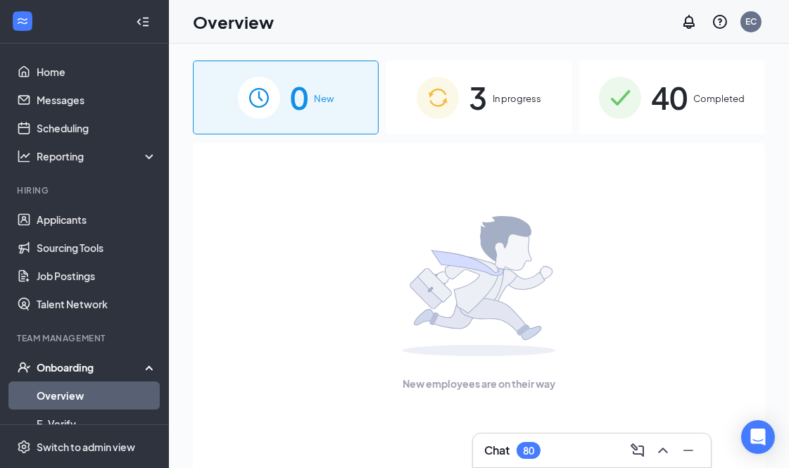
click at [510, 120] on div "3 In progress" at bounding box center [479, 98] width 186 height 74
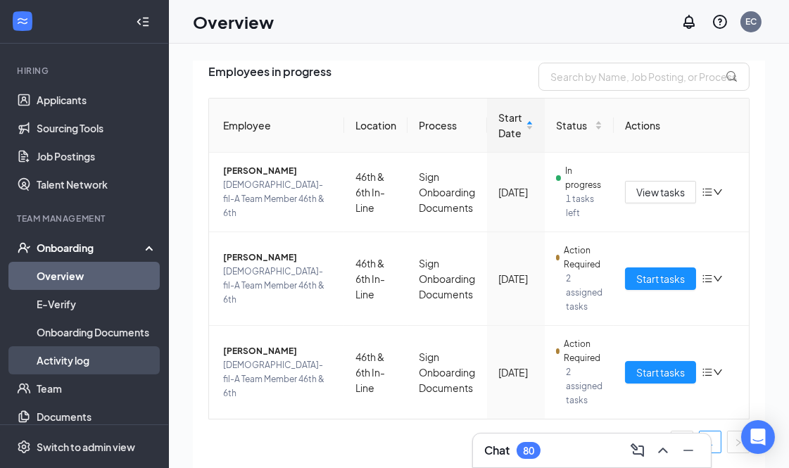
scroll to position [159, 0]
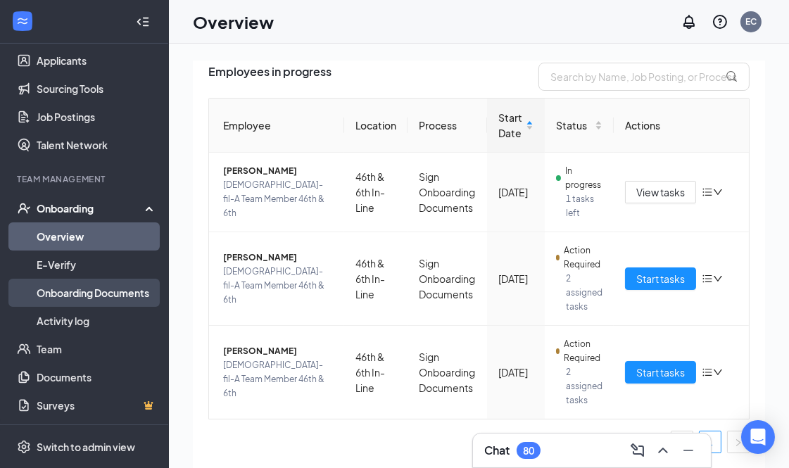
click at [92, 297] on link "Onboarding Documents" at bounding box center [97, 293] width 120 height 28
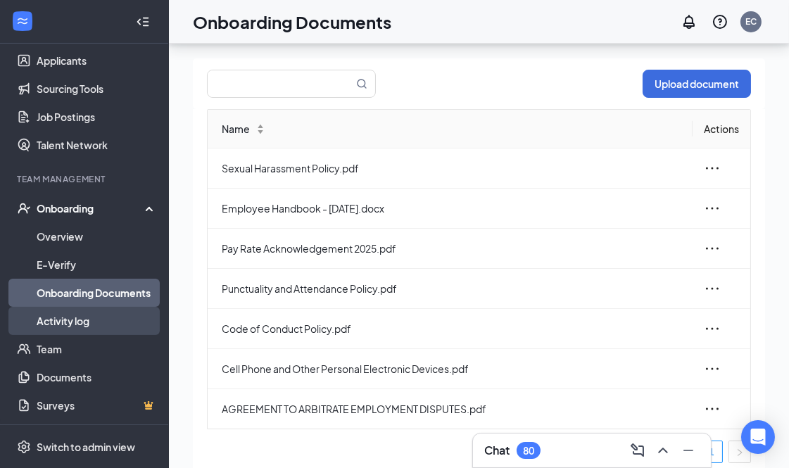
scroll to position [63, 0]
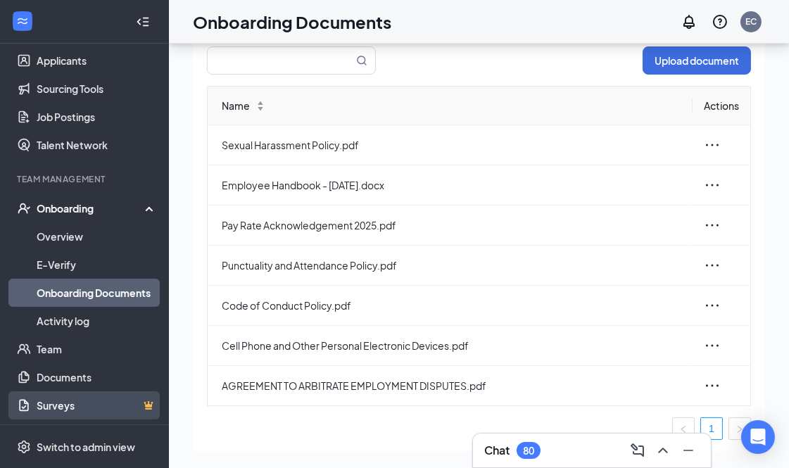
click at [70, 399] on link "Surveys" at bounding box center [97, 406] width 120 height 28
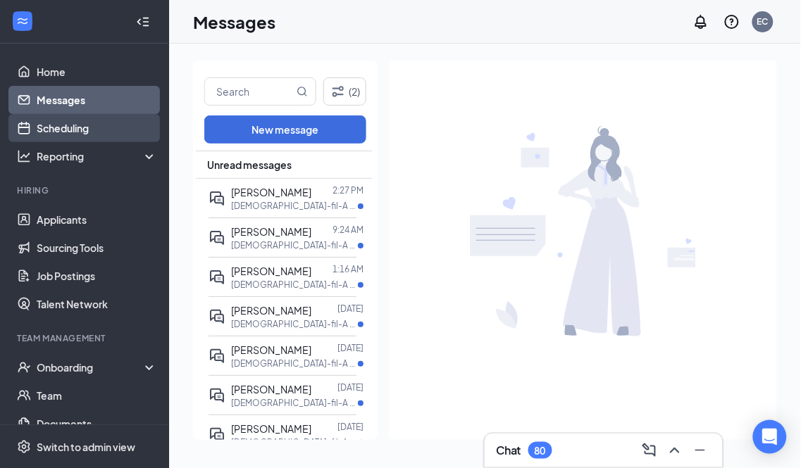
click at [70, 124] on link "Scheduling" at bounding box center [97, 128] width 120 height 28
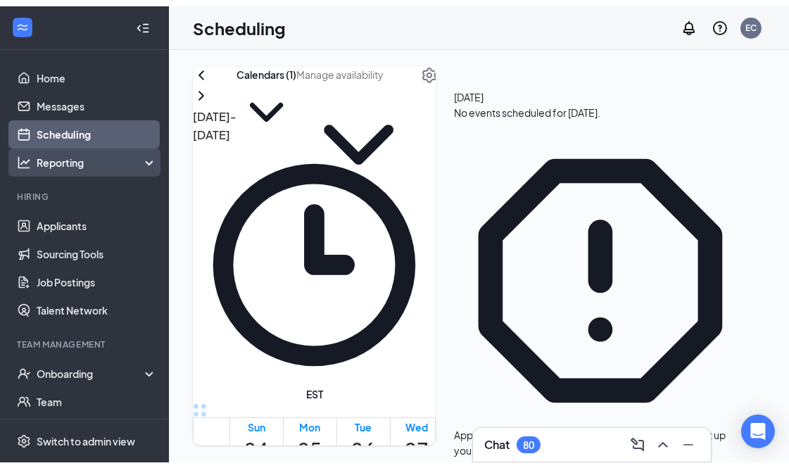
scroll to position [692, 0]
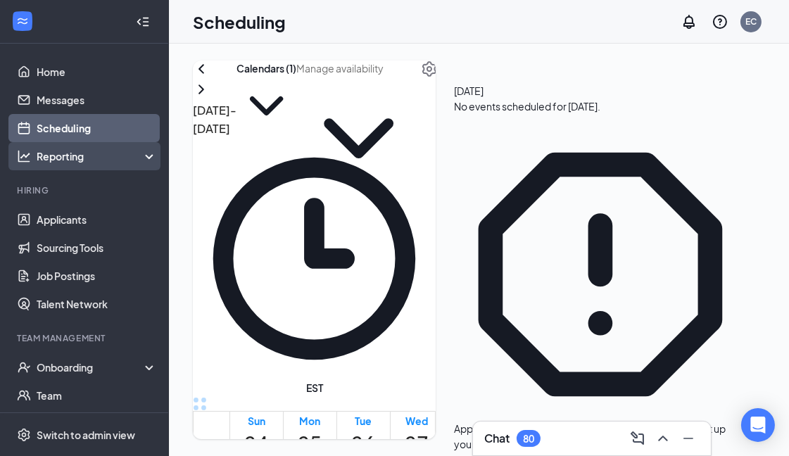
click at [72, 149] on div "Reporting" at bounding box center [97, 156] width 121 height 14
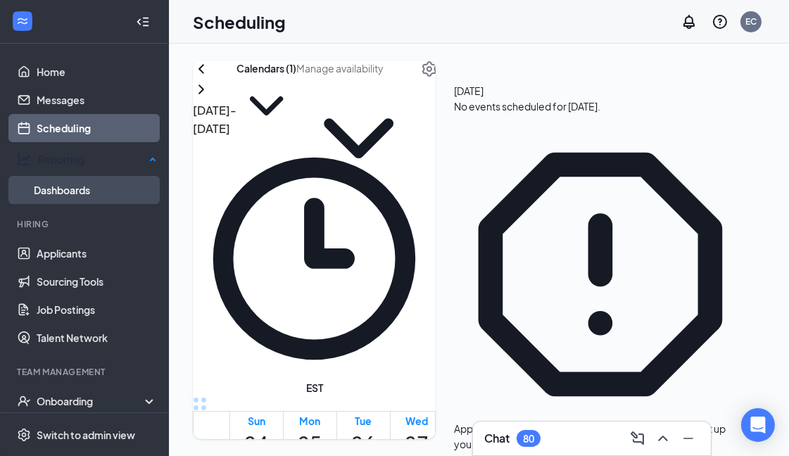
click at [72, 182] on link "Dashboards" at bounding box center [95, 190] width 123 height 28
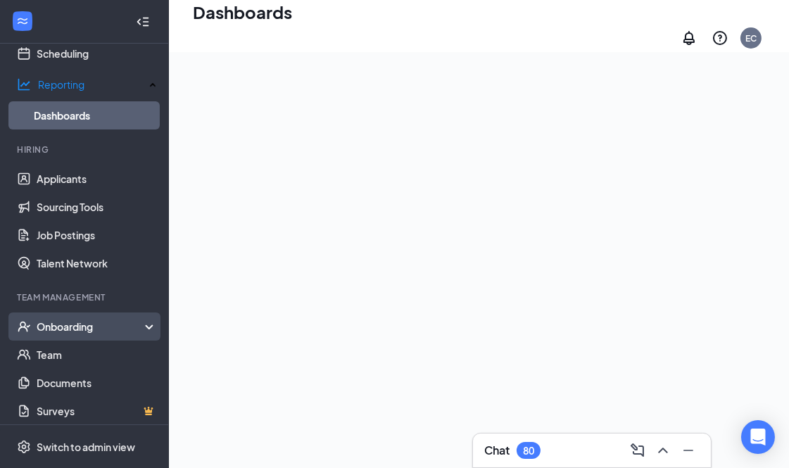
scroll to position [78, 0]
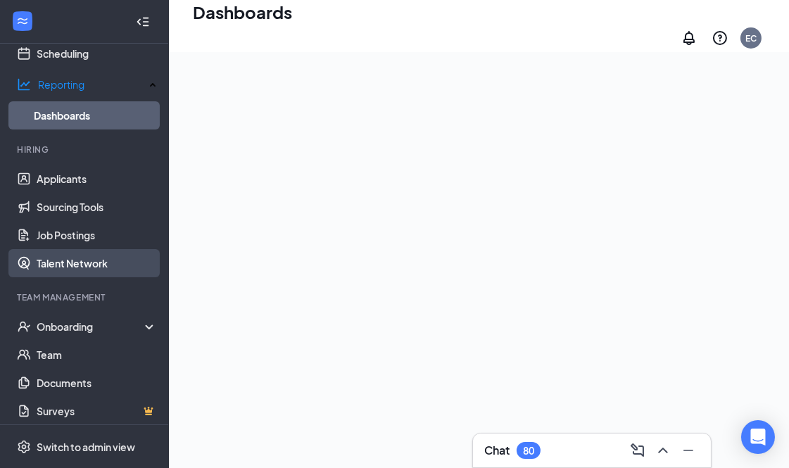
click at [96, 254] on link "Talent Network" at bounding box center [97, 263] width 120 height 28
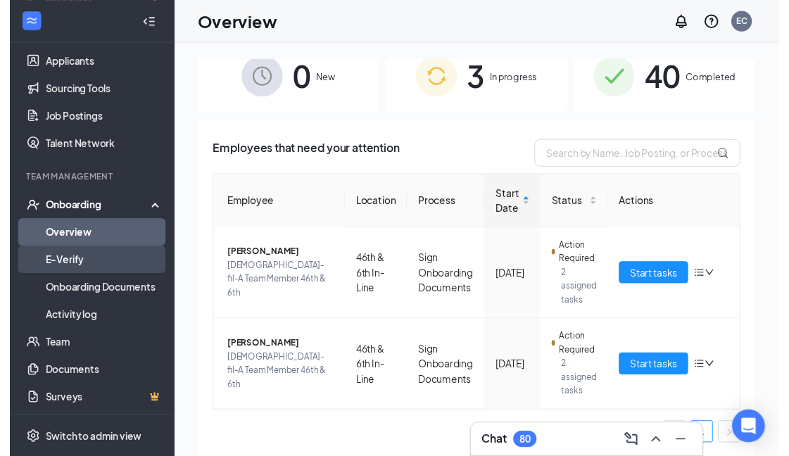
scroll to position [159, 0]
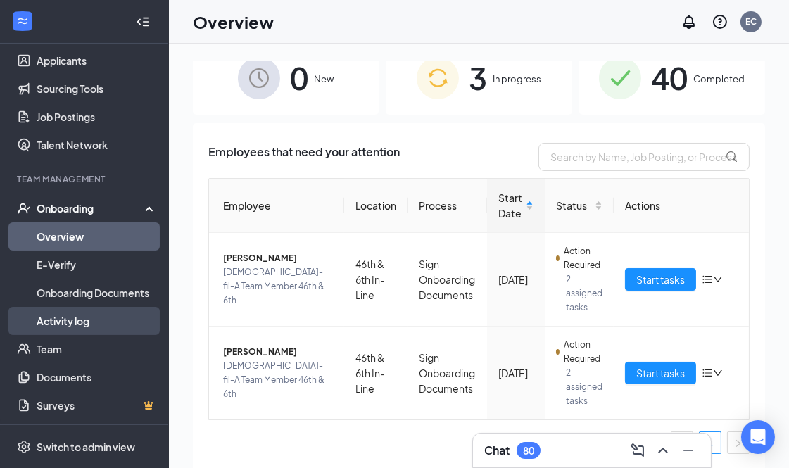
click at [69, 323] on link "Activity log" at bounding box center [97, 321] width 120 height 28
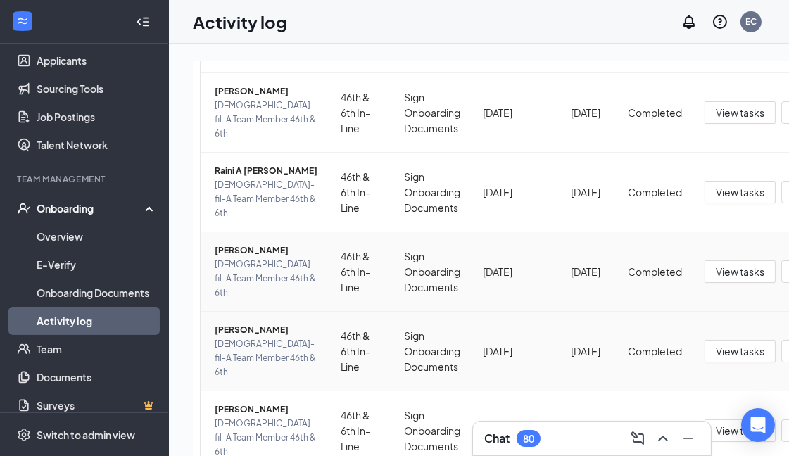
scroll to position [454, 0]
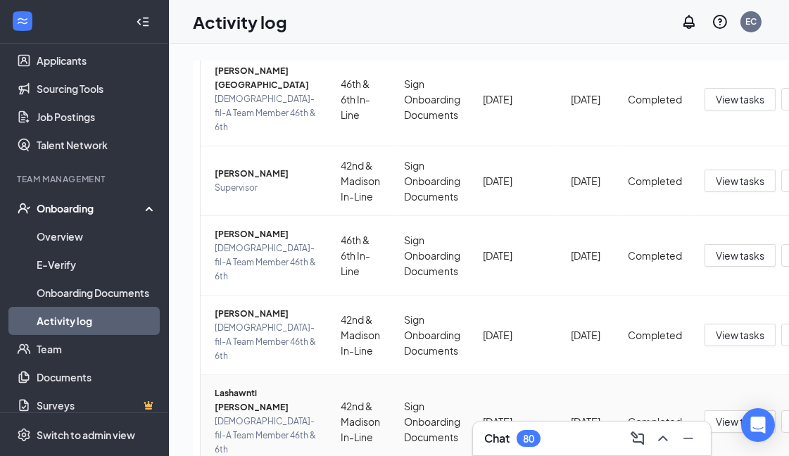
scroll to position [87, 0]
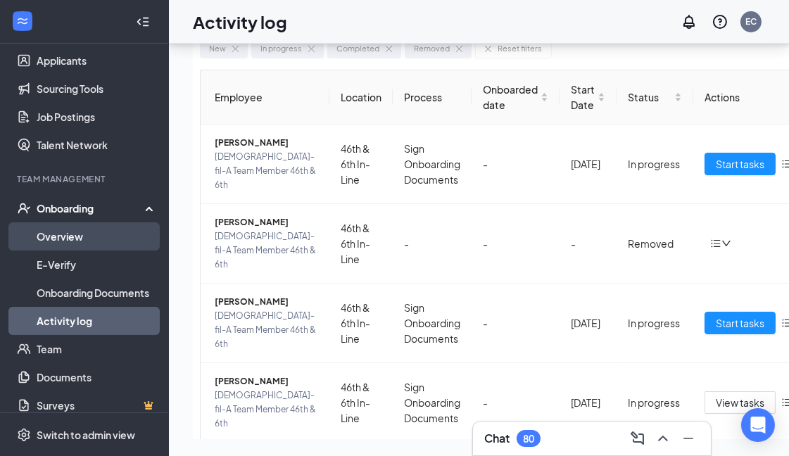
click at [96, 223] on link "Overview" at bounding box center [97, 237] width 120 height 28
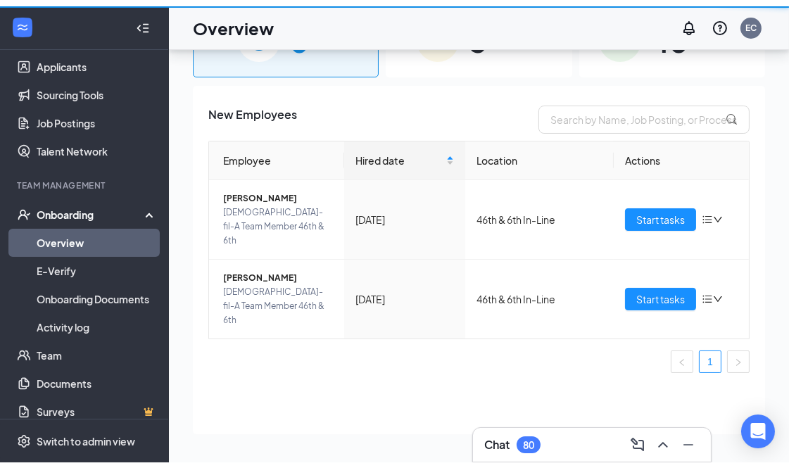
scroll to position [63, 0]
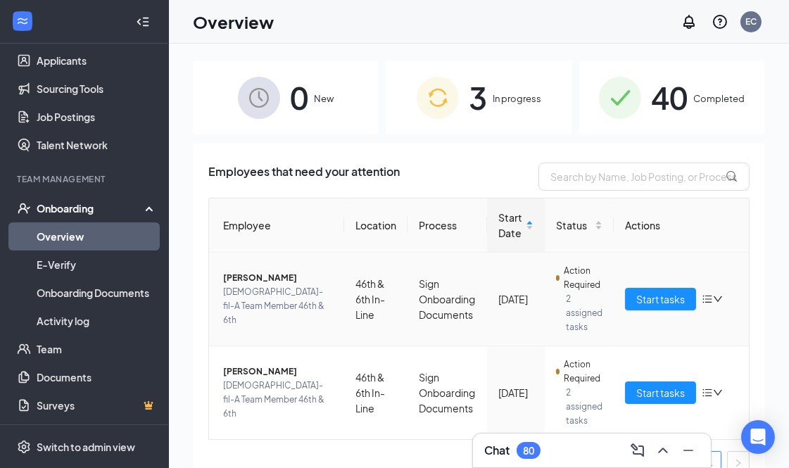
click at [713, 299] on icon "down" at bounding box center [718, 299] width 10 height 10
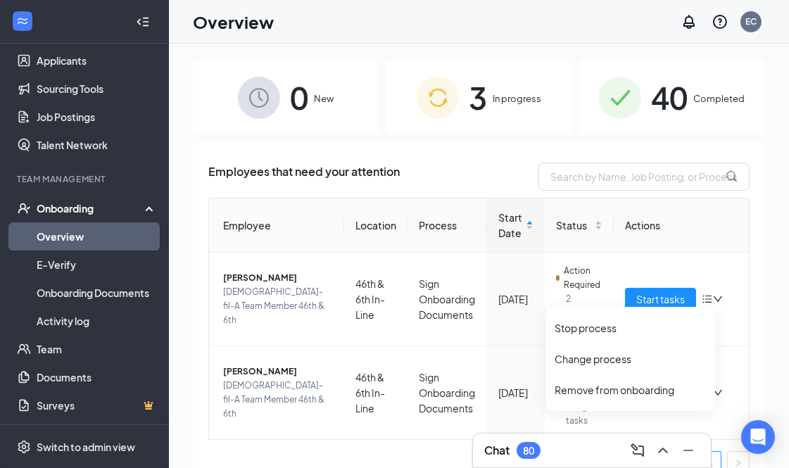
click at [737, 221] on table "Employee Location Process Start Date Status Actions Isabella C Bazan Chick-fil-…" at bounding box center [479, 319] width 542 height 242
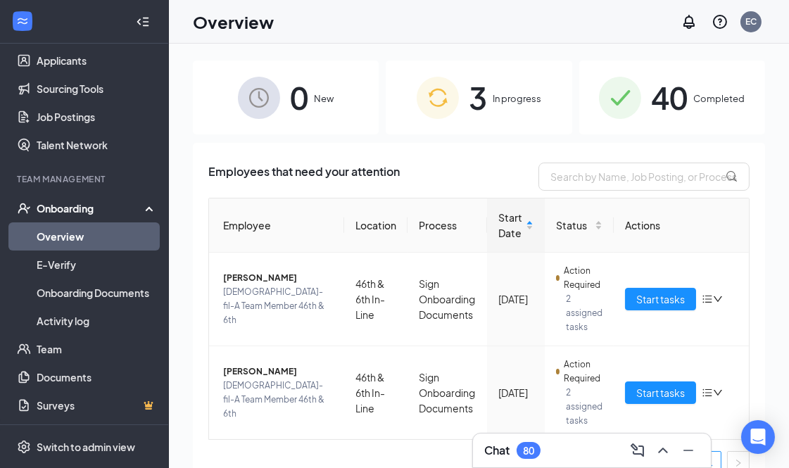
click at [513, 101] on span "In progress" at bounding box center [517, 99] width 49 height 14
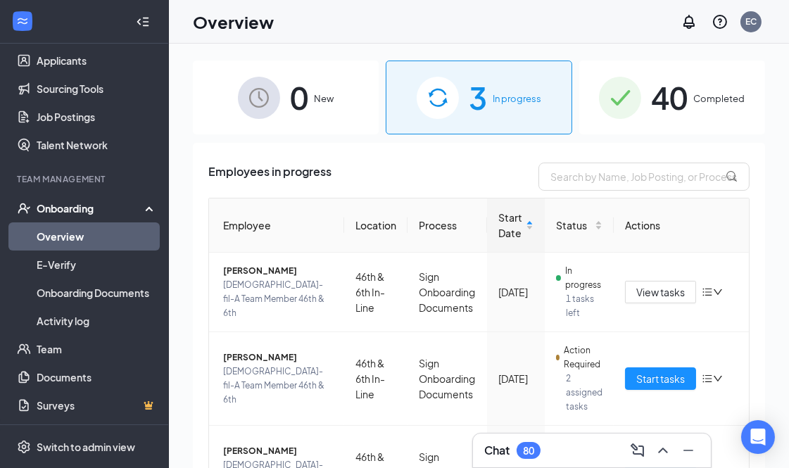
click at [661, 96] on span "40" at bounding box center [669, 97] width 37 height 49
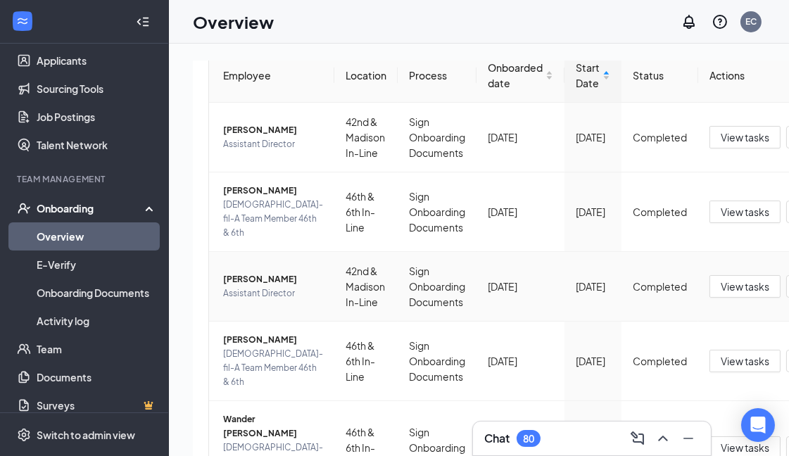
scroll to position [156, 0]
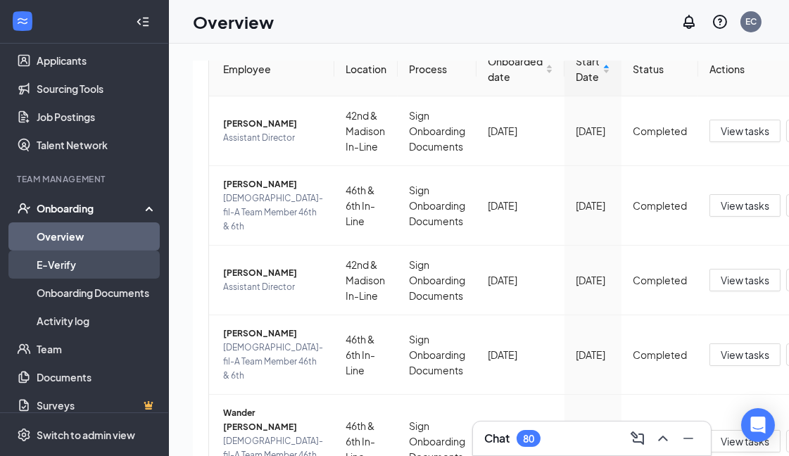
click at [131, 261] on link "E-Verify" at bounding box center [97, 265] width 120 height 28
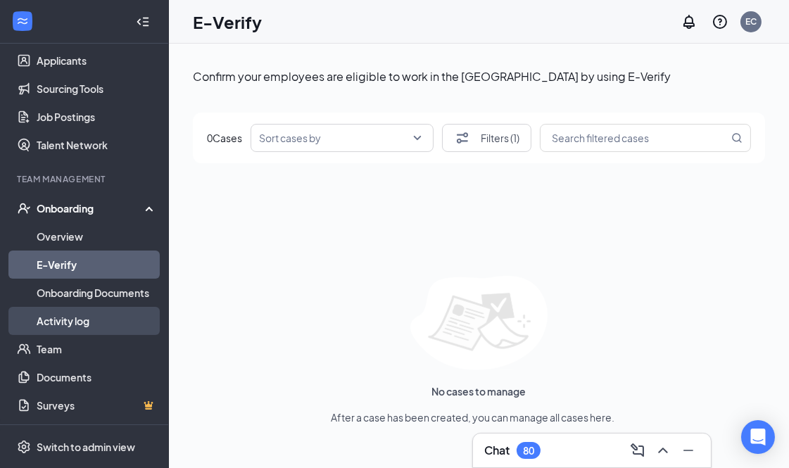
click at [78, 327] on link "Activity log" at bounding box center [97, 321] width 120 height 28
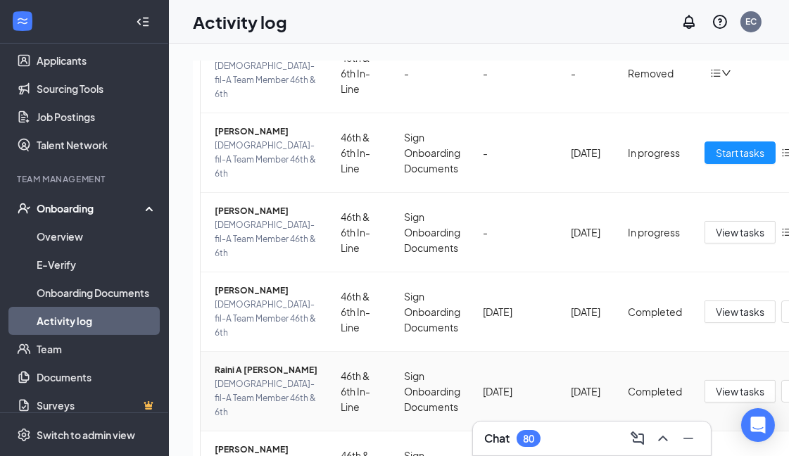
scroll to position [235, 0]
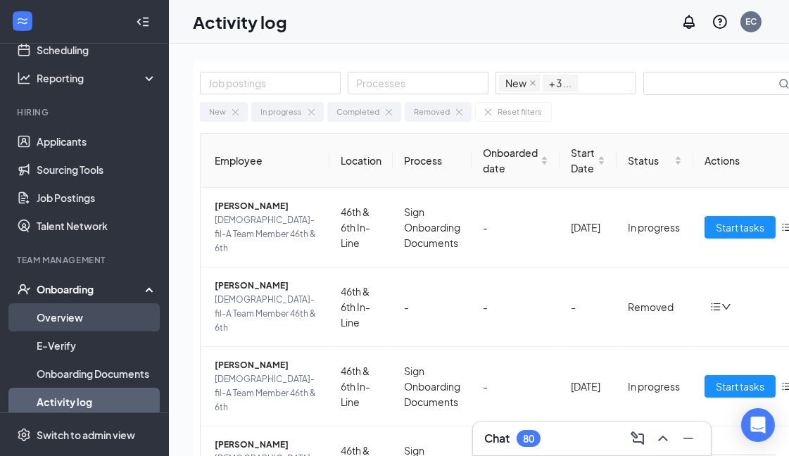
click at [87, 321] on link "Overview" at bounding box center [97, 318] width 120 height 28
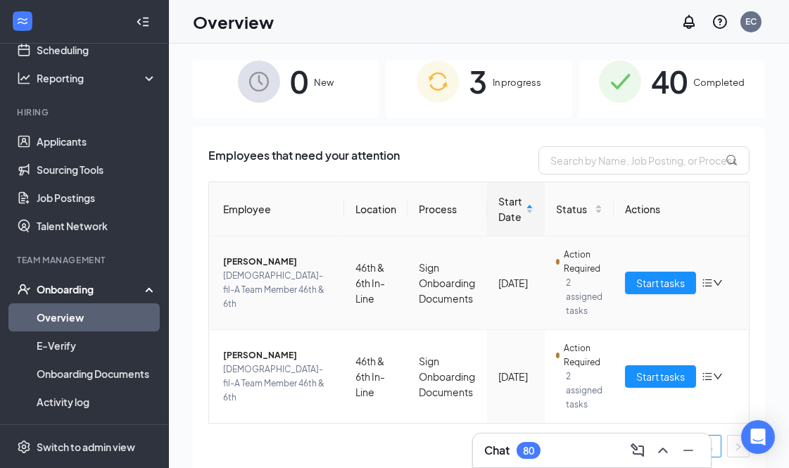
scroll to position [20, 0]
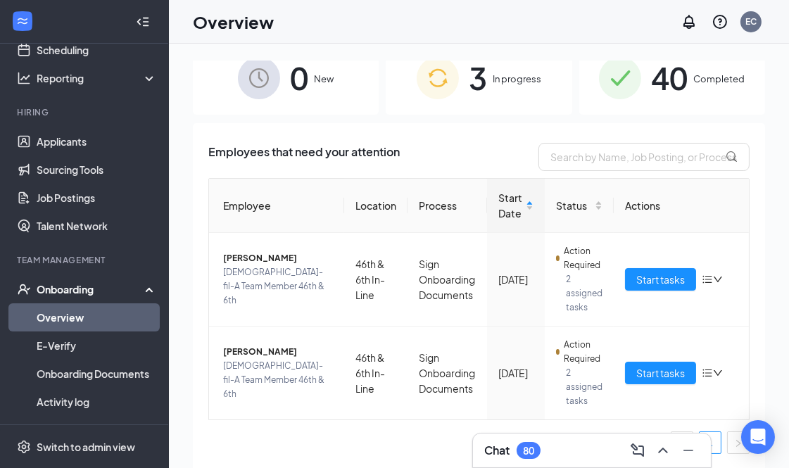
click at [482, 73] on div "3 In progress" at bounding box center [479, 78] width 186 height 74
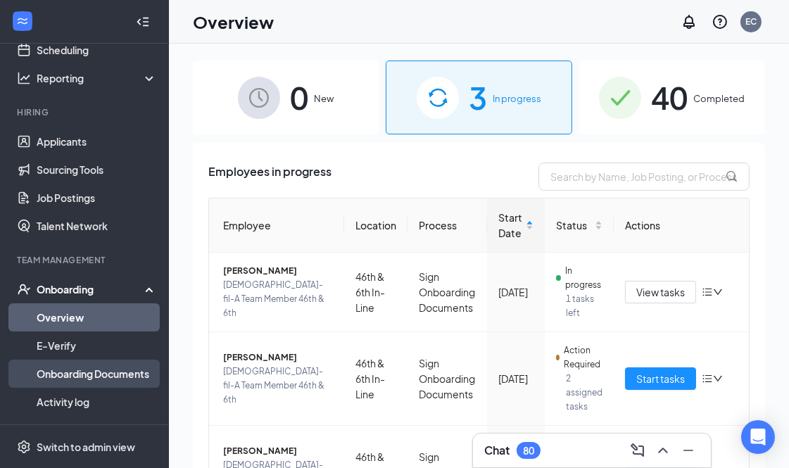
click at [87, 371] on link "Onboarding Documents" at bounding box center [97, 374] width 120 height 28
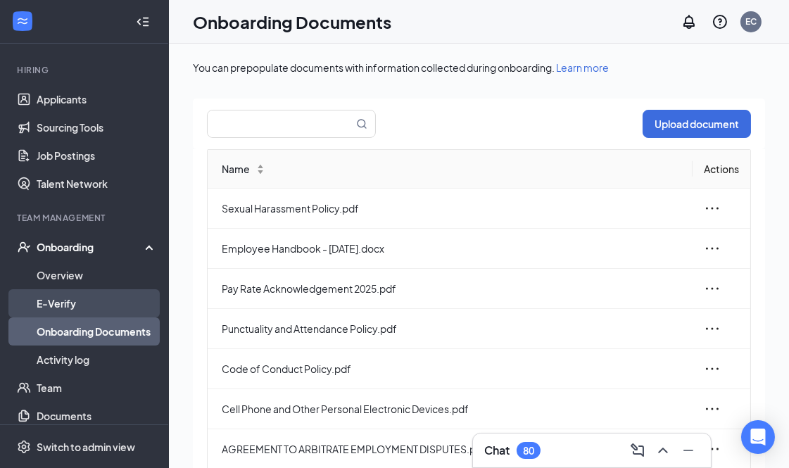
scroll to position [159, 0]
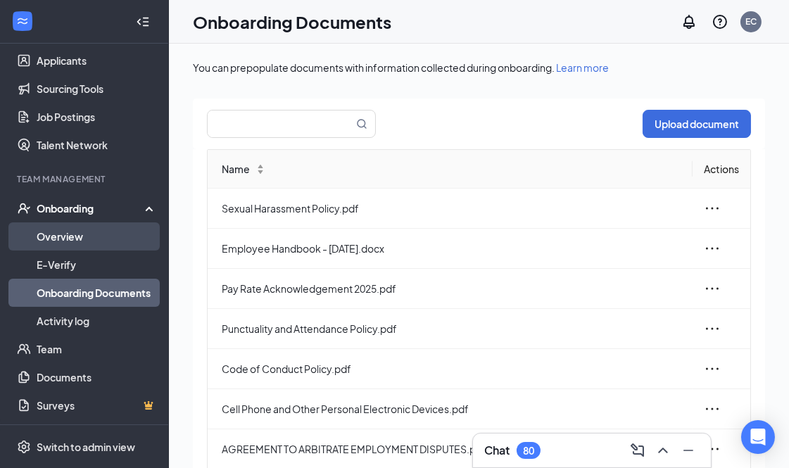
click at [93, 230] on link "Overview" at bounding box center [97, 237] width 120 height 28
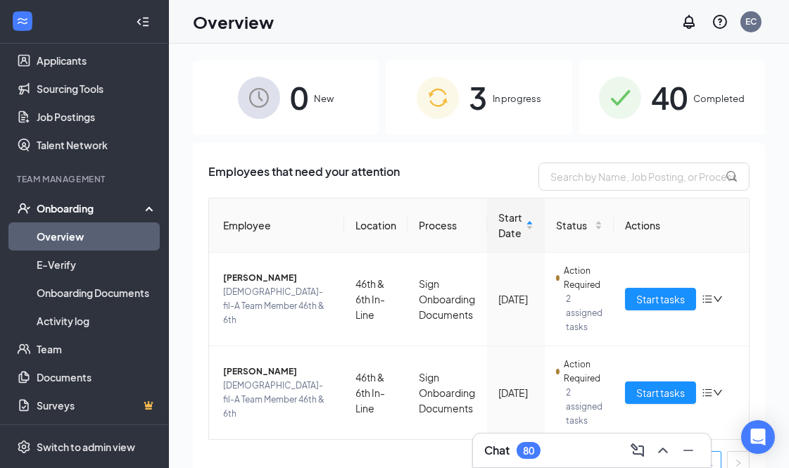
scroll to position [20, 0]
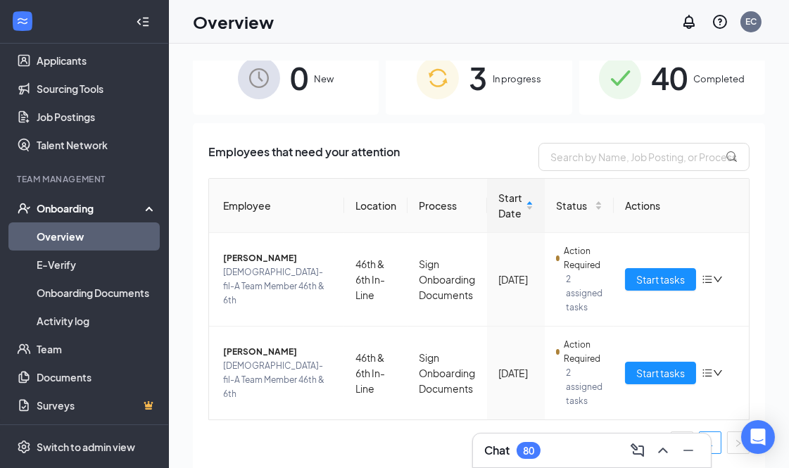
click at [501, 87] on div "3 In progress" at bounding box center [479, 78] width 186 height 74
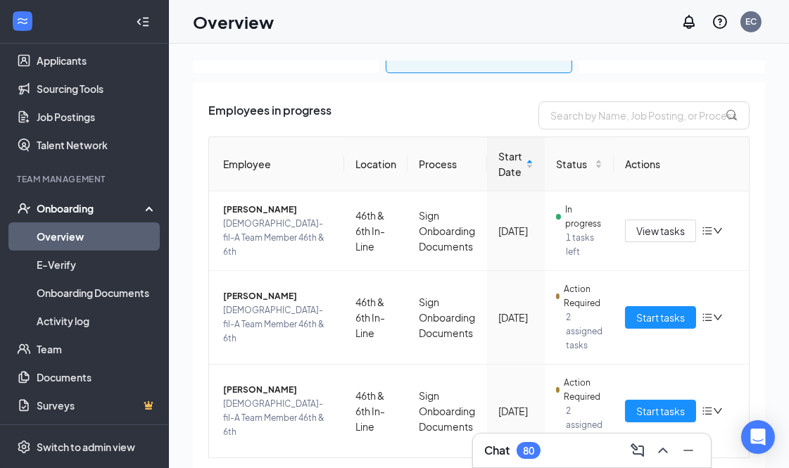
scroll to position [100, 0]
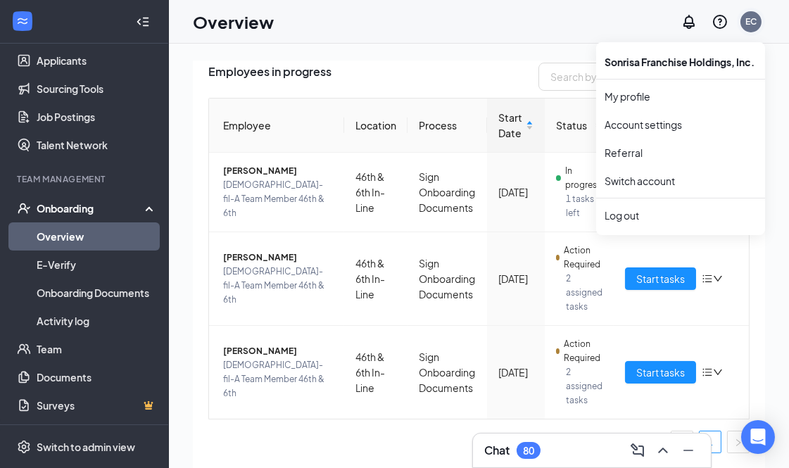
click at [754, 23] on div "EC" at bounding box center [751, 21] width 11 height 12
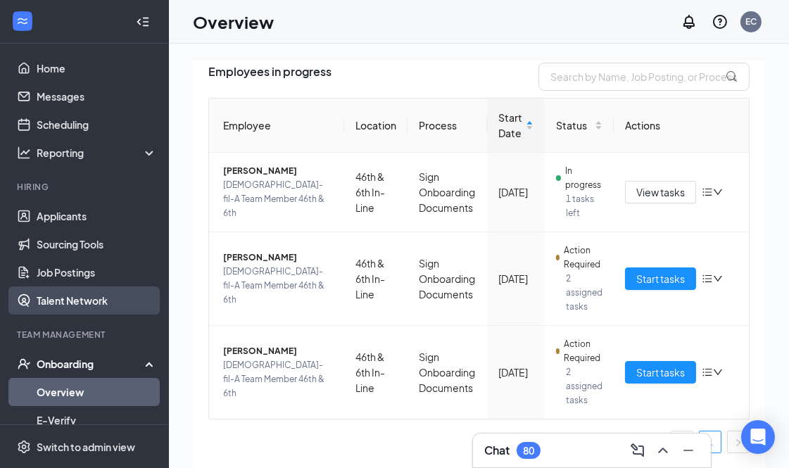
scroll to position [3, 0]
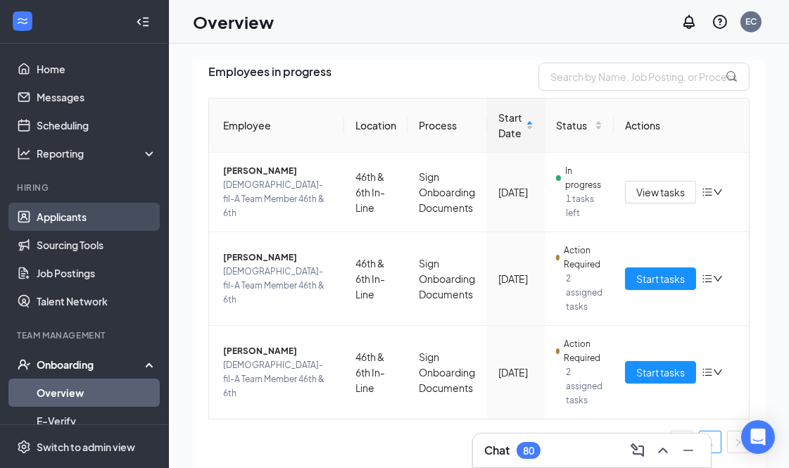
click at [78, 212] on link "Applicants" at bounding box center [97, 217] width 120 height 28
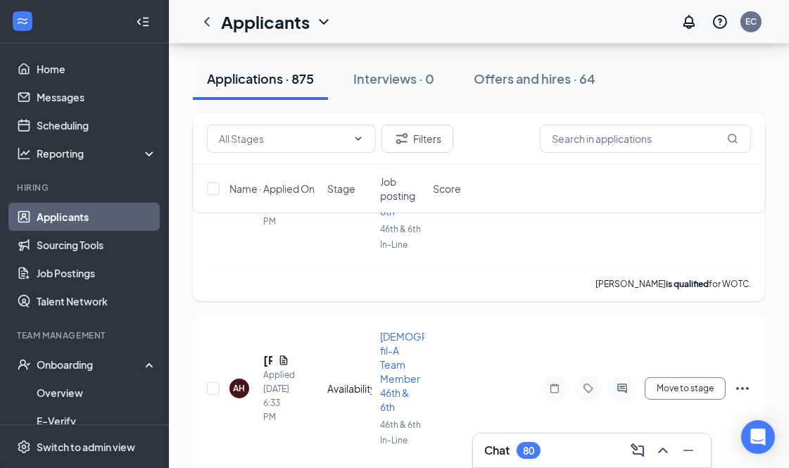
scroll to position [156, 0]
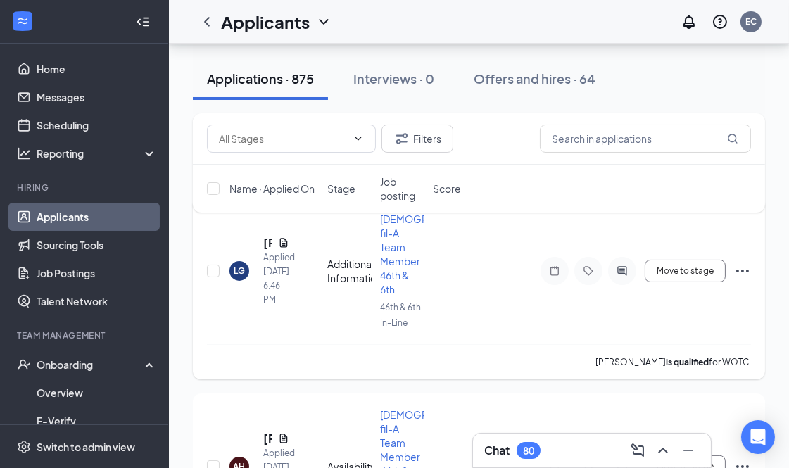
drag, startPoint x: 800, startPoint y: 256, endPoint x: 231, endPoint y: 341, distance: 575.4
click at [231, 341] on div "LG [PERSON_NAME] Applied [DATE] 6:46 PM Additional Information [DEMOGRAPHIC_DAT…" at bounding box center [479, 278] width 544 height 132
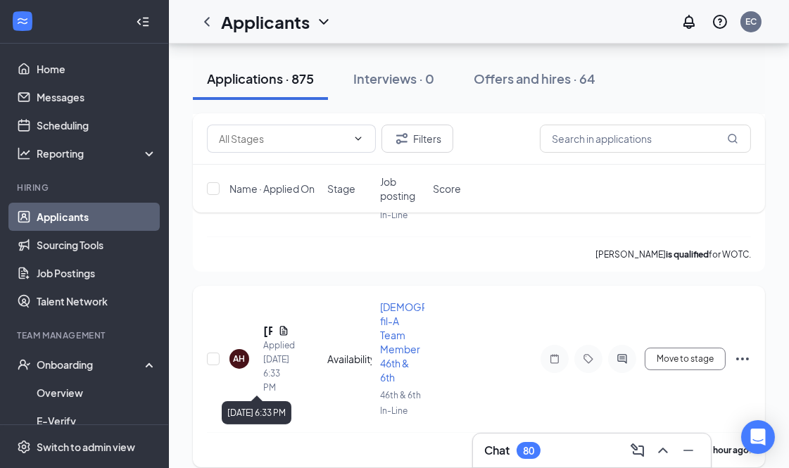
scroll to position [313, 0]
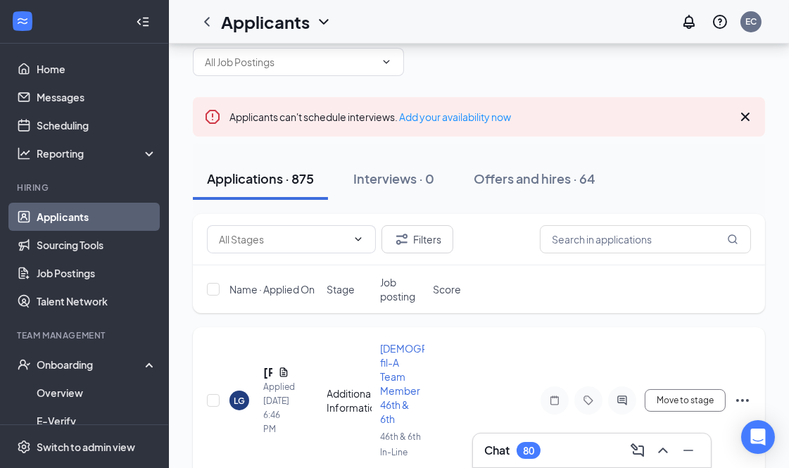
scroll to position [0, 0]
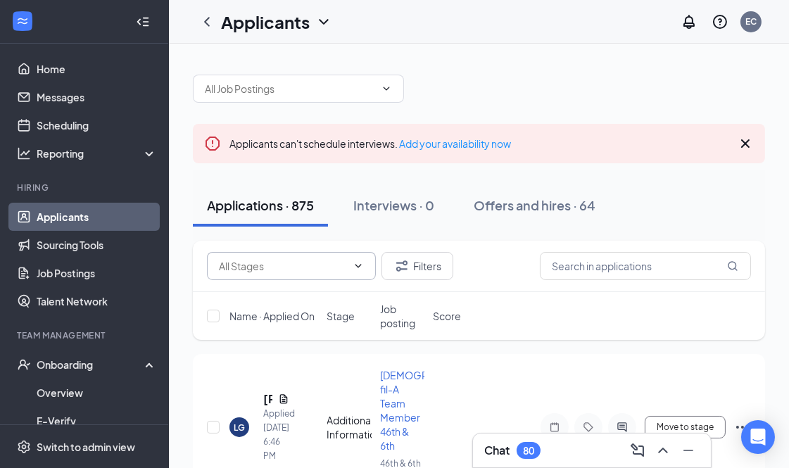
click at [312, 263] on input "text" at bounding box center [283, 265] width 128 height 15
click at [340, 261] on input "text" at bounding box center [283, 265] width 128 height 15
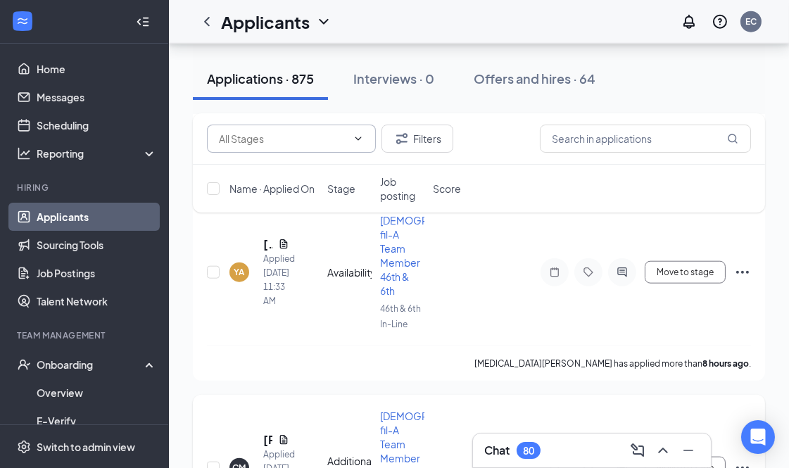
scroll to position [2269, 0]
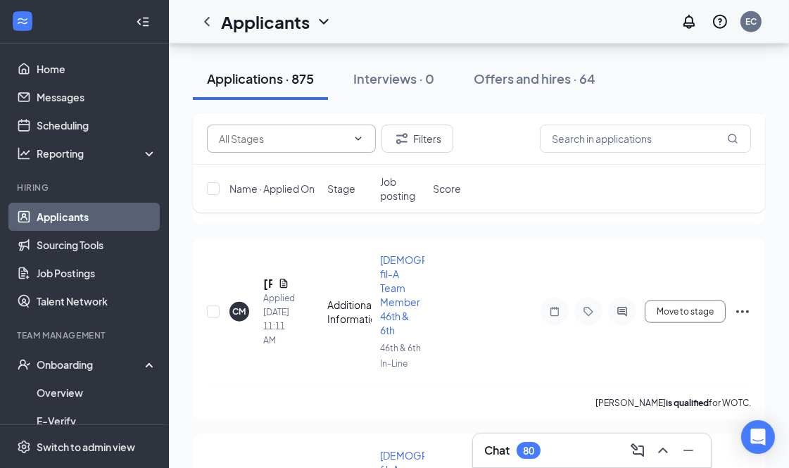
click at [343, 144] on input "text" at bounding box center [283, 138] width 128 height 15
click at [356, 142] on icon "ChevronUp" at bounding box center [358, 138] width 11 height 11
click at [360, 138] on icon "ChevronDown" at bounding box center [359, 139] width 6 height 4
click at [292, 200] on div "Availability (343)" at bounding box center [291, 203] width 146 height 15
type input "Availability (343)"
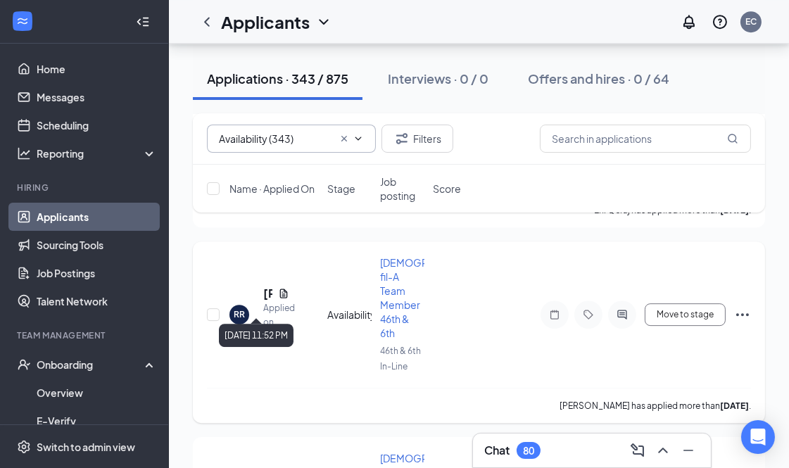
scroll to position [5946, 0]
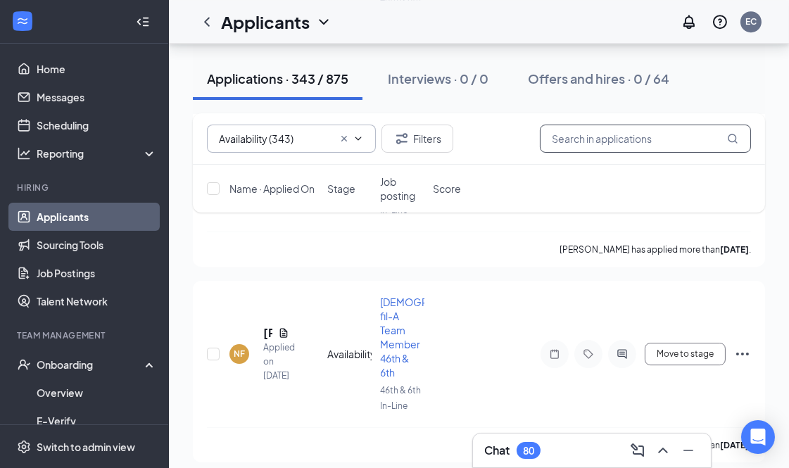
click at [561, 137] on input "text" at bounding box center [645, 139] width 211 height 28
type input "b"
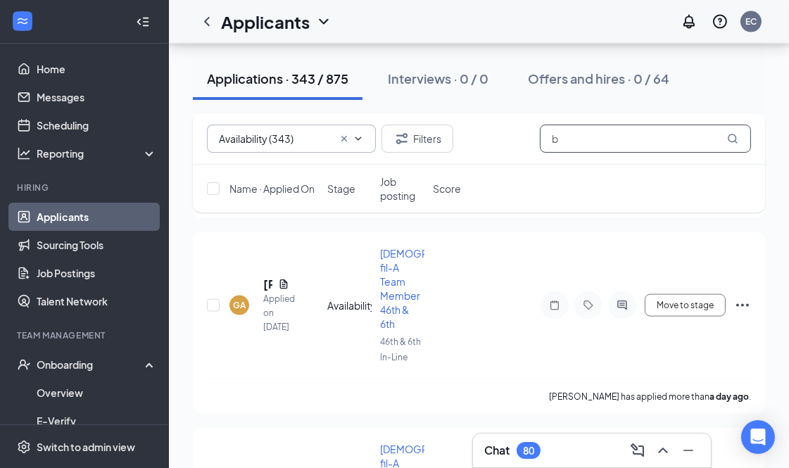
scroll to position [2660, 0]
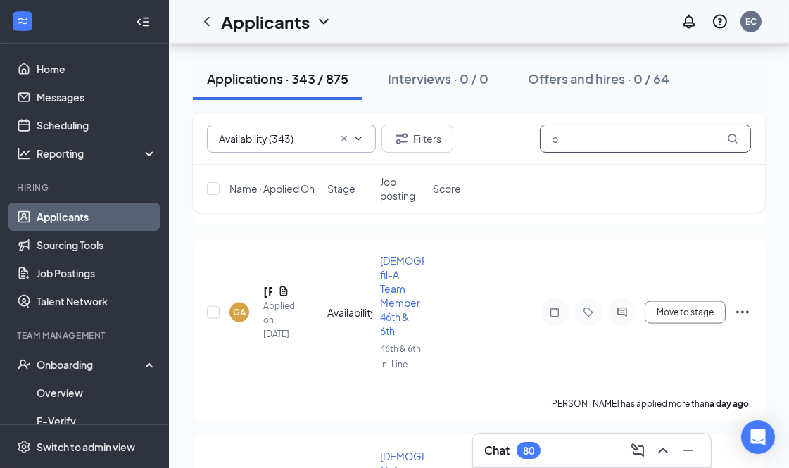
click at [556, 144] on input "b" at bounding box center [645, 139] width 211 height 28
click at [578, 139] on input "b" at bounding box center [645, 139] width 211 height 28
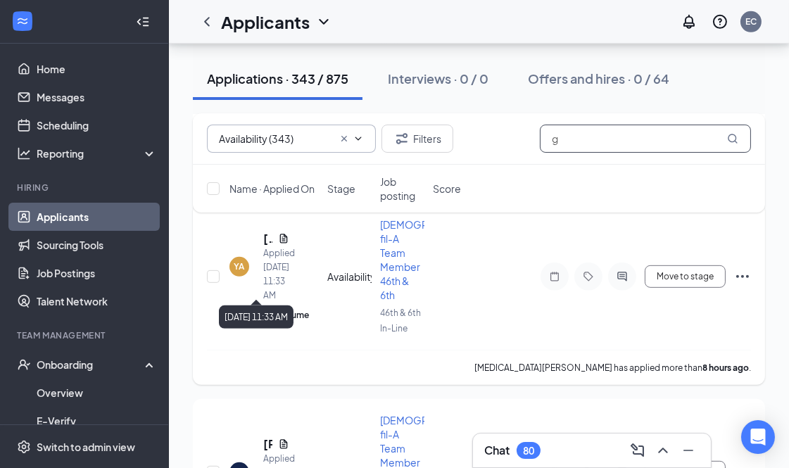
scroll to position [1095, 0]
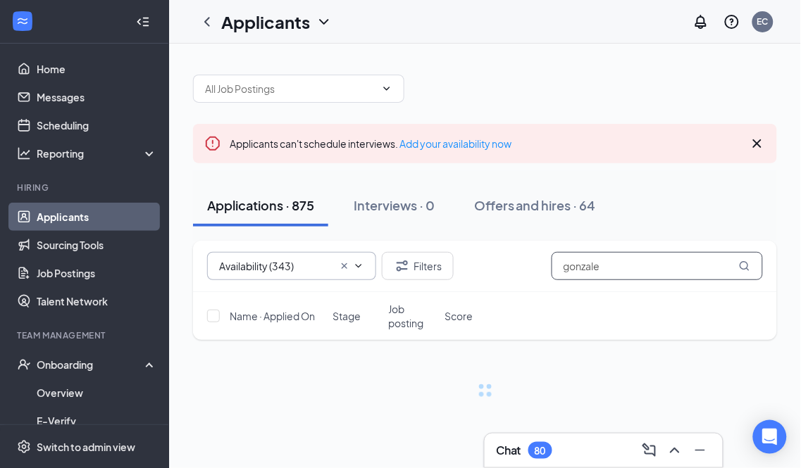
type input "[PERSON_NAME]"
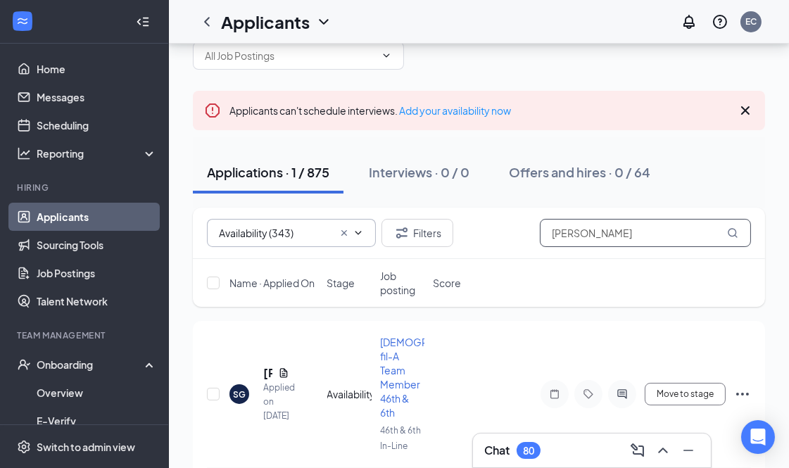
scroll to position [82, 0]
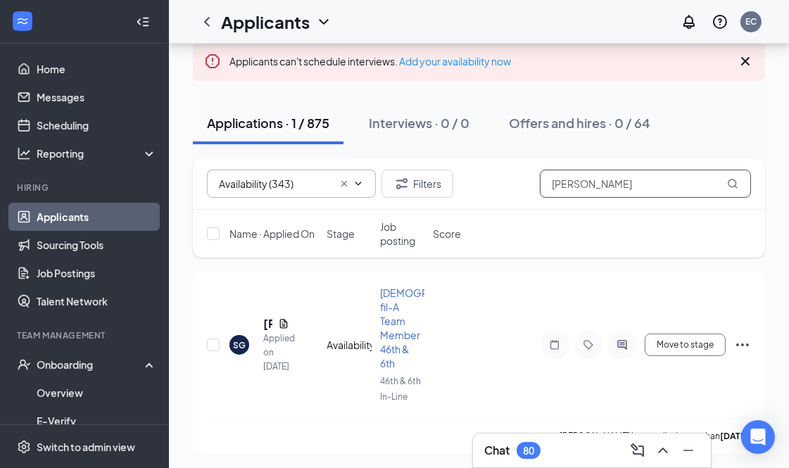
drag, startPoint x: 609, startPoint y: 183, endPoint x: 535, endPoint y: 183, distance: 73.9
click at [535, 183] on div "Availability (343) [PERSON_NAME]" at bounding box center [479, 184] width 544 height 28
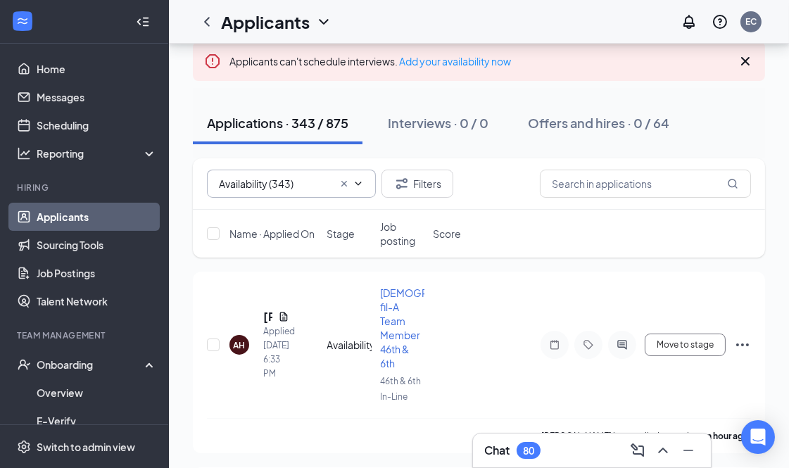
click at [346, 182] on icon "Cross" at bounding box center [344, 183] width 11 height 11
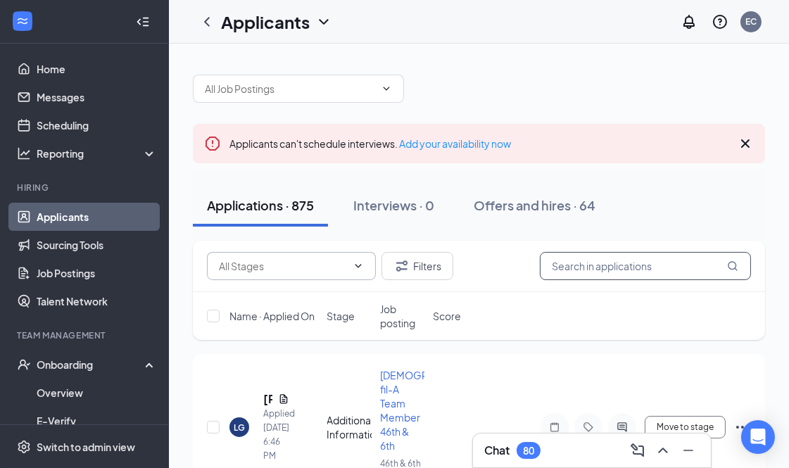
click at [594, 257] on input "text" at bounding box center [645, 266] width 211 height 28
click at [541, 204] on div "Offers and hires · 64" at bounding box center [535, 205] width 122 height 18
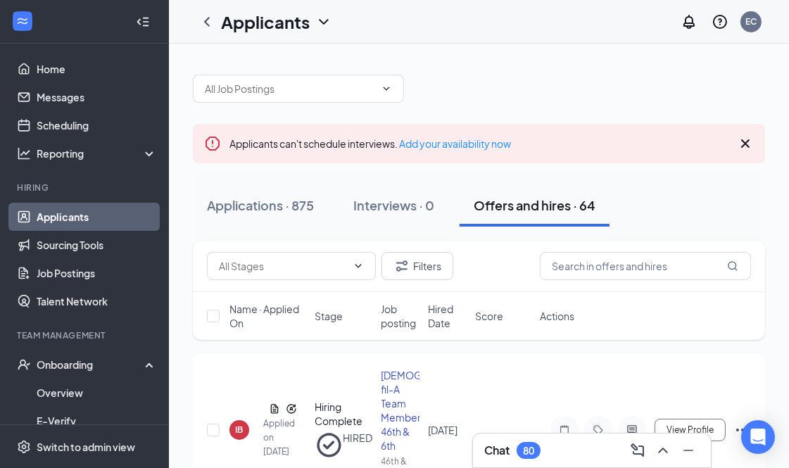
scroll to position [78, 0]
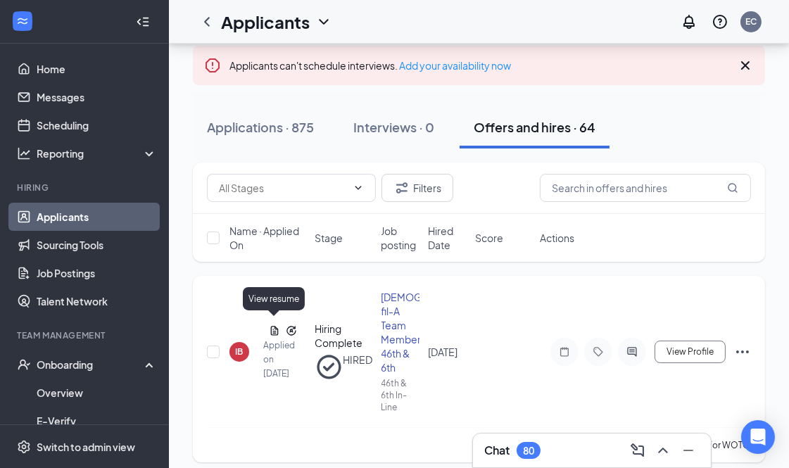
click at [272, 326] on icon "Document" at bounding box center [275, 330] width 8 height 9
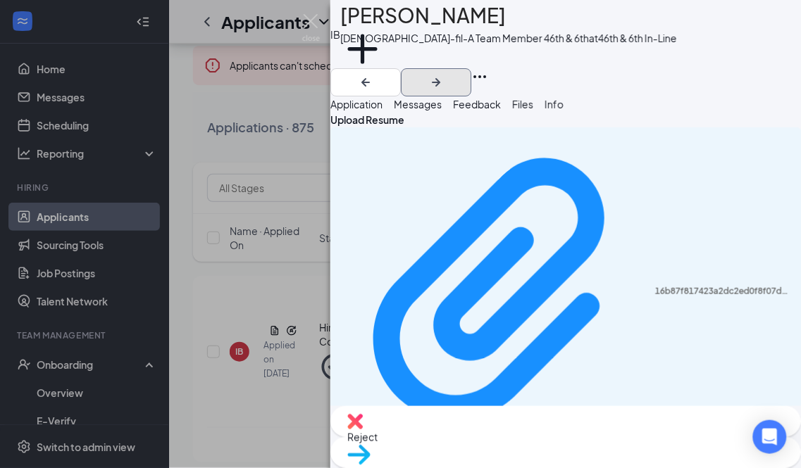
click at [444, 74] on icon "ArrowRight" at bounding box center [435, 82] width 17 height 17
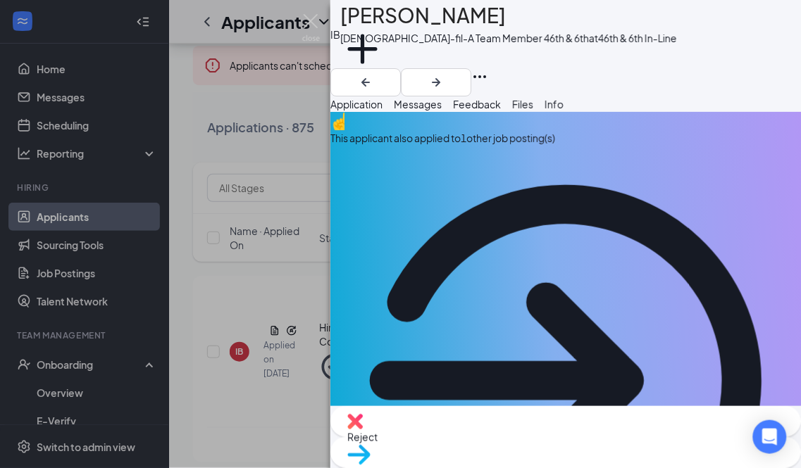
click at [283, 426] on div "IB [PERSON_NAME] [DEMOGRAPHIC_DATA]-fil-A Team Member 46th & 6th at 46th & 6th …" at bounding box center [400, 234] width 801 height 468
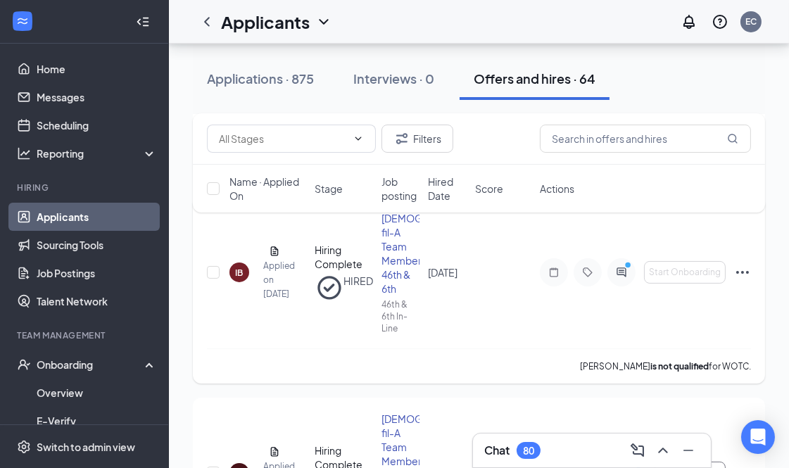
scroll to position [391, 0]
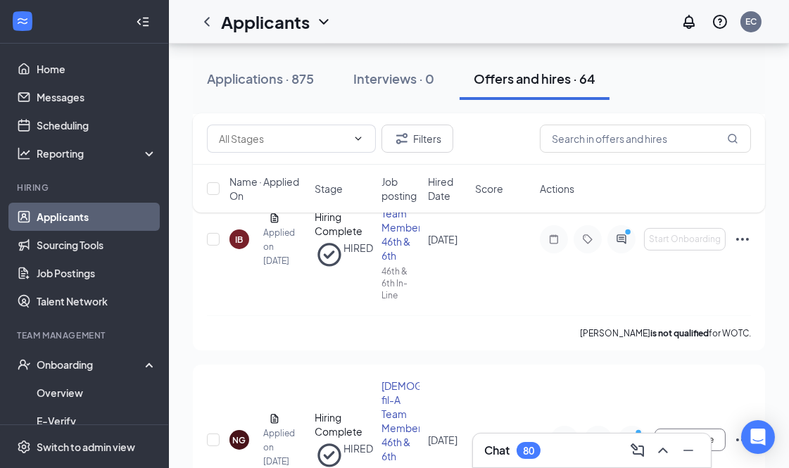
click at [273, 215] on div "Filters Name · Applied On Stage Job posting Hired Date Score Actions" at bounding box center [479, 169] width 573 height 113
click at [343, 235] on div "Hiring Complete" at bounding box center [344, 224] width 58 height 28
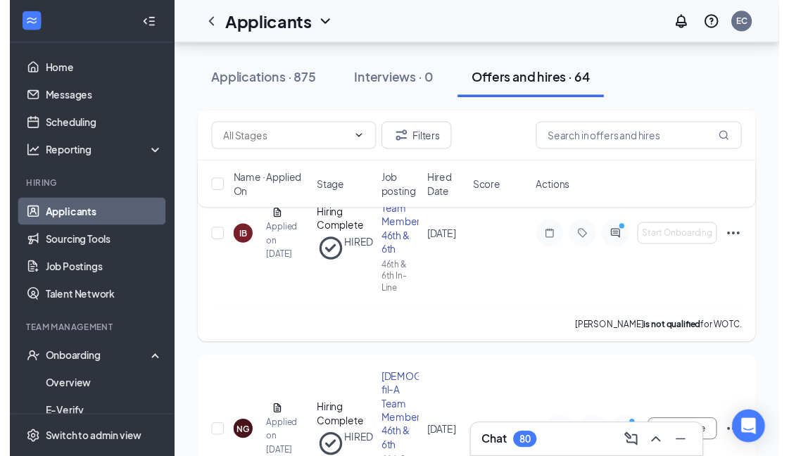
scroll to position [313, 0]
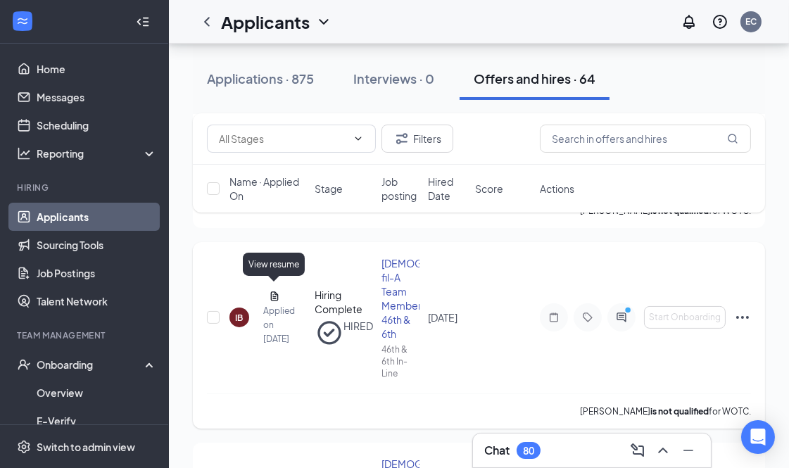
click at [277, 292] on icon "Document" at bounding box center [275, 296] width 8 height 9
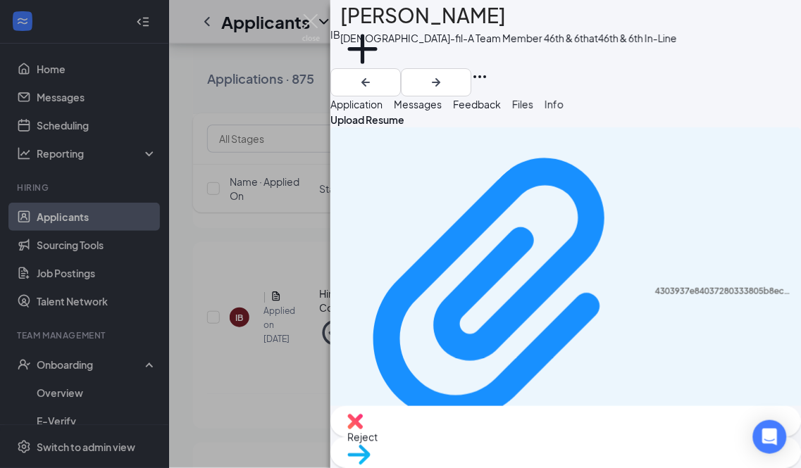
click at [563, 111] on span "Info" at bounding box center [553, 104] width 19 height 13
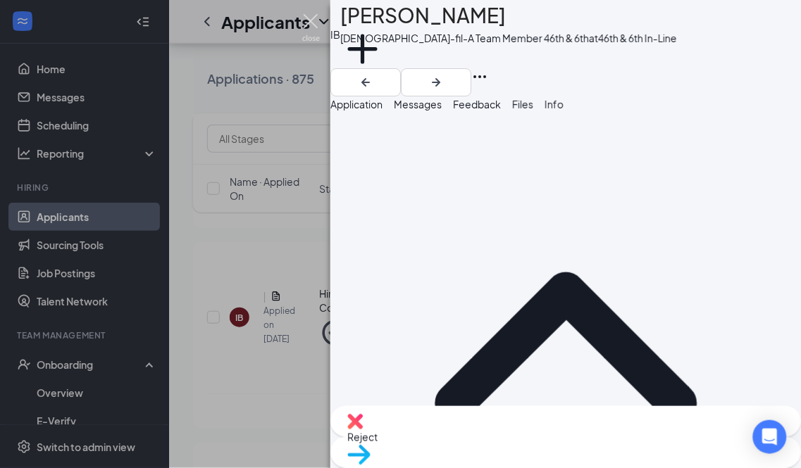
click at [317, 18] on img at bounding box center [311, 27] width 18 height 27
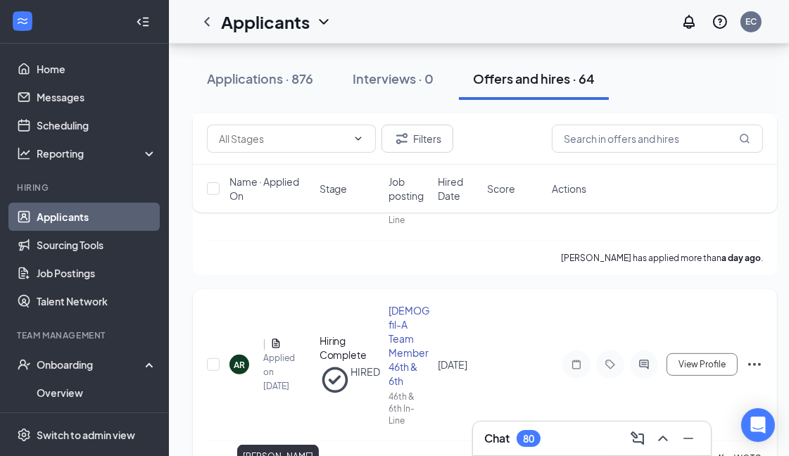
scroll to position [625, 0]
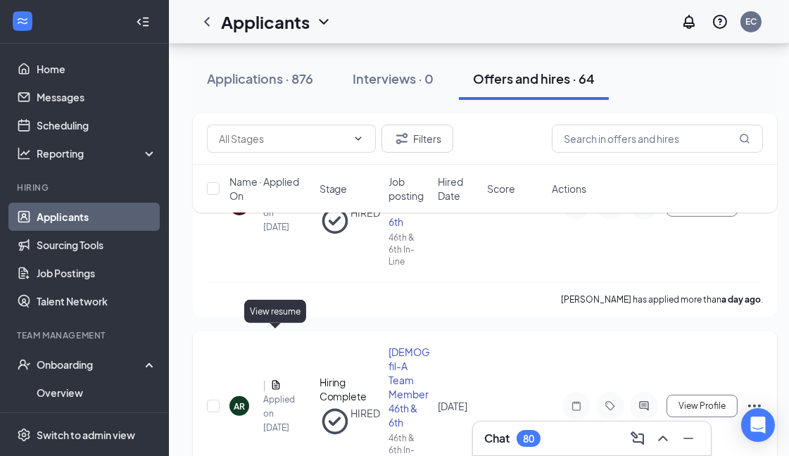
click at [276, 380] on icon "Document" at bounding box center [275, 385] width 11 height 11
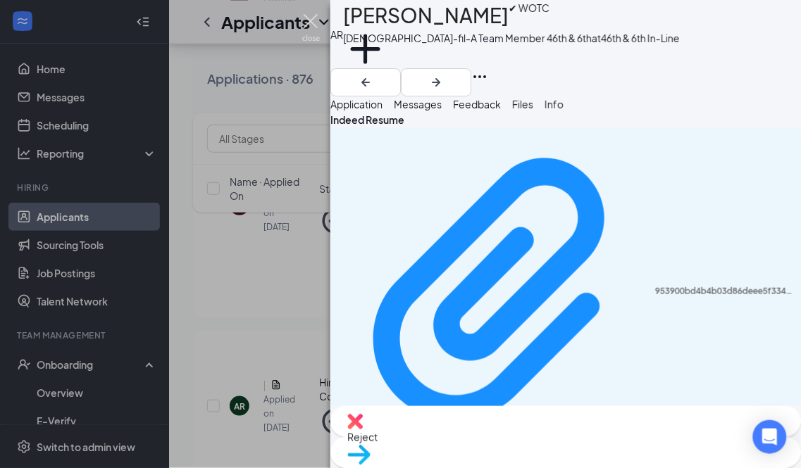
click at [313, 18] on img at bounding box center [311, 27] width 18 height 27
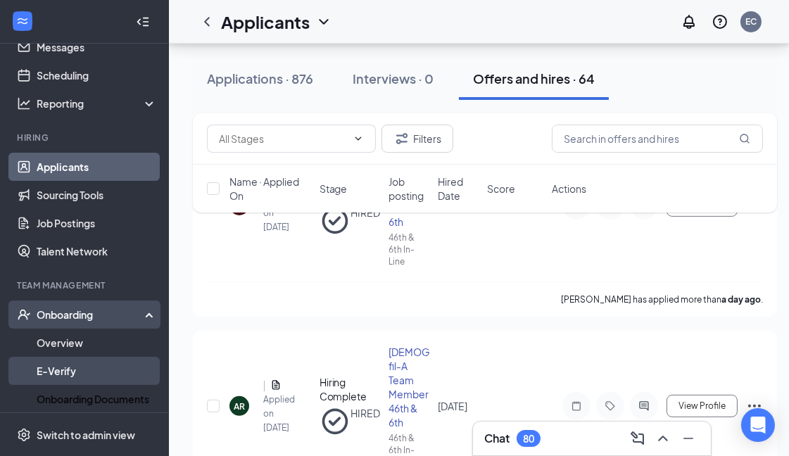
scroll to position [81, 0]
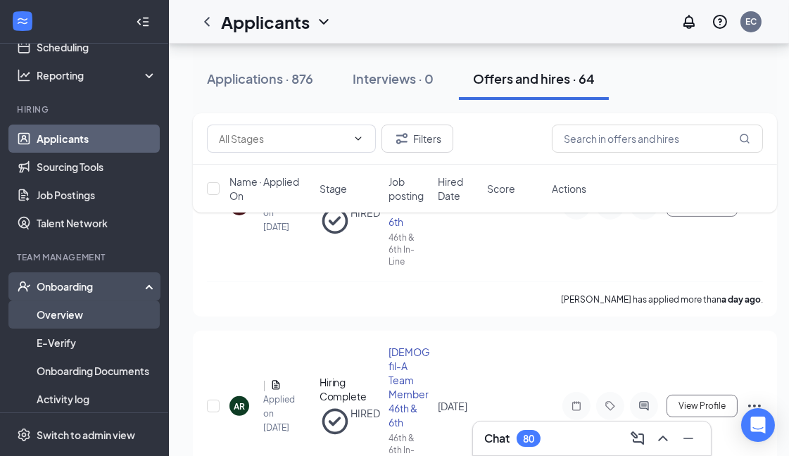
click at [49, 313] on link "Overview" at bounding box center [97, 315] width 120 height 28
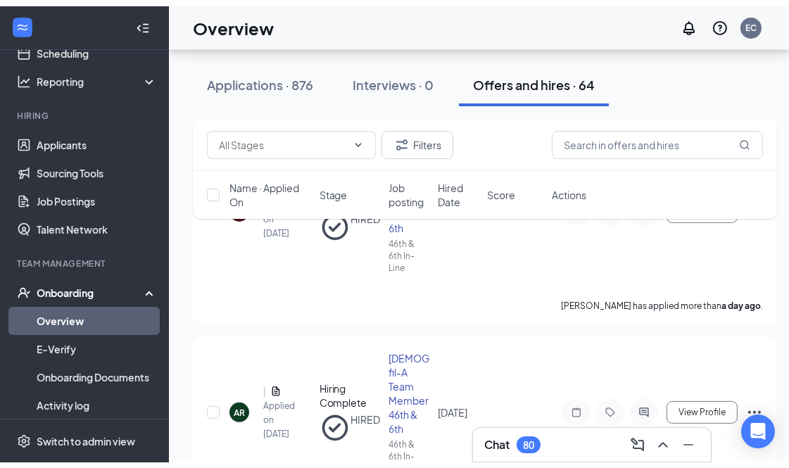
scroll to position [63, 0]
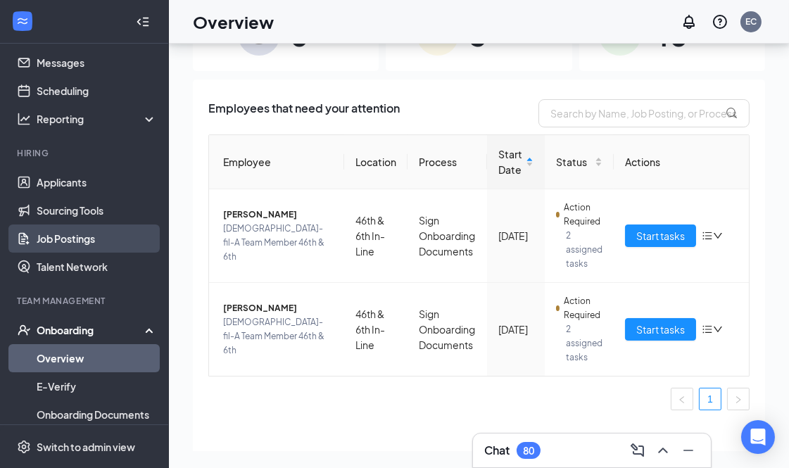
scroll to position [3, 0]
